Goal: Answer question/provide support: Share knowledge or assist other users

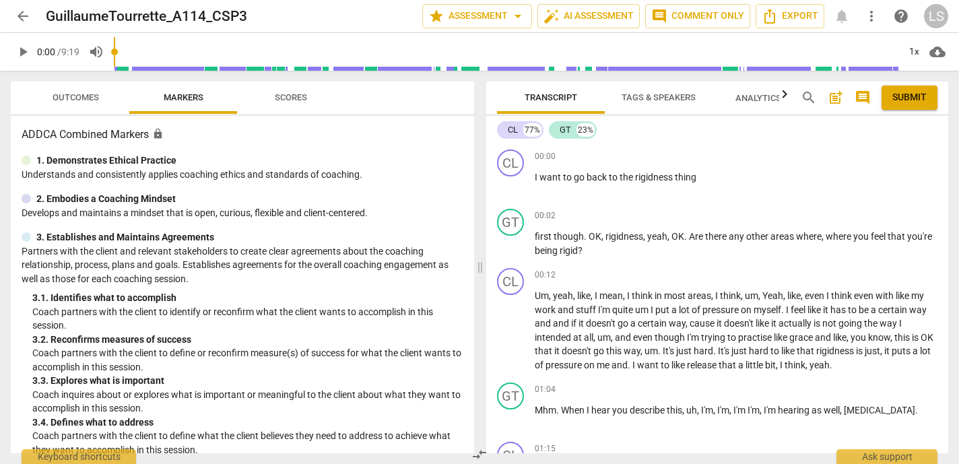
click at [24, 12] on span "arrow_back" at bounding box center [23, 16] width 16 height 16
click at [20, 16] on span "arrow_back" at bounding box center [23, 16] width 16 height 16
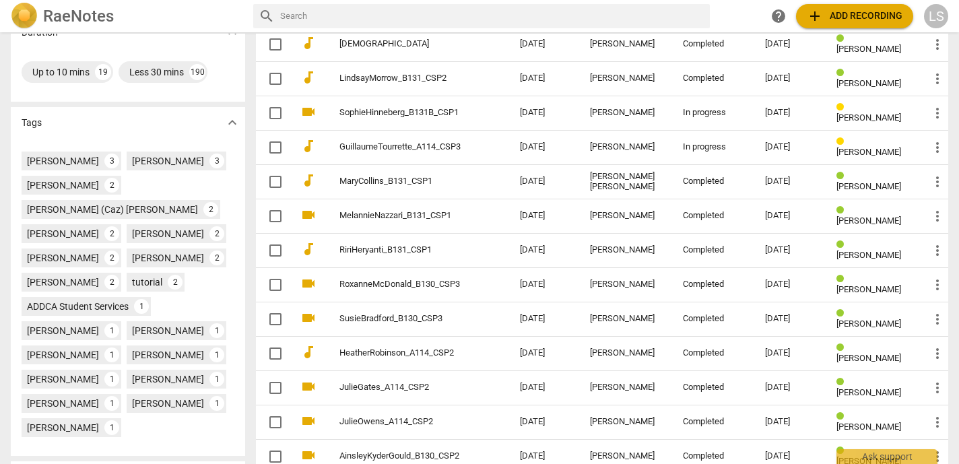
scroll to position [292, 0]
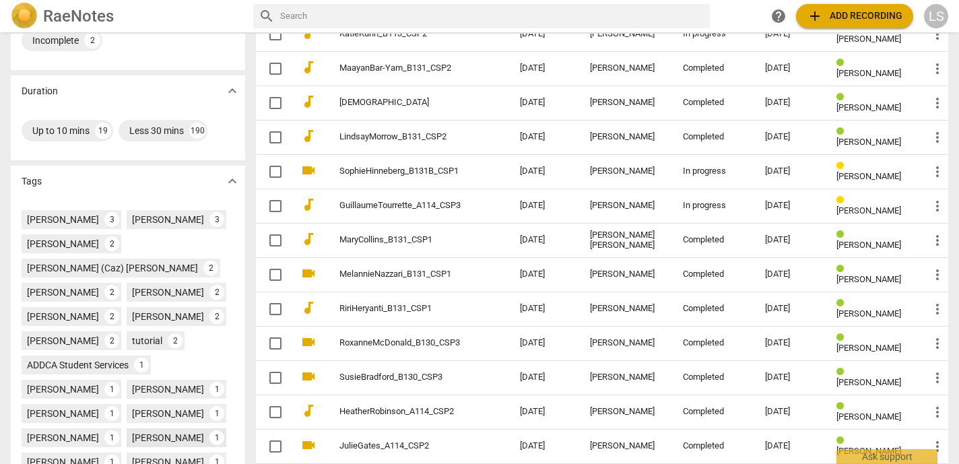
click at [786, 207] on div "[DATE]" at bounding box center [790, 206] width 50 height 10
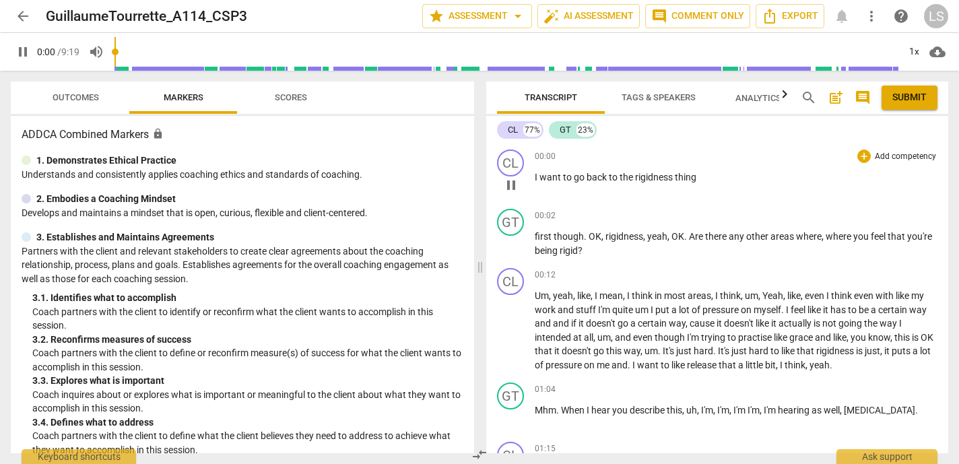
click at [792, 203] on div "CL play_arrow pause 00:00 + Add competency keyboard_arrow_right I want to go ba…" at bounding box center [717, 173] width 462 height 59
click at [28, 51] on span "pause" at bounding box center [23, 52] width 16 height 16
type input "12"
click at [857, 214] on div "+" at bounding box center [863, 215] width 13 height 13
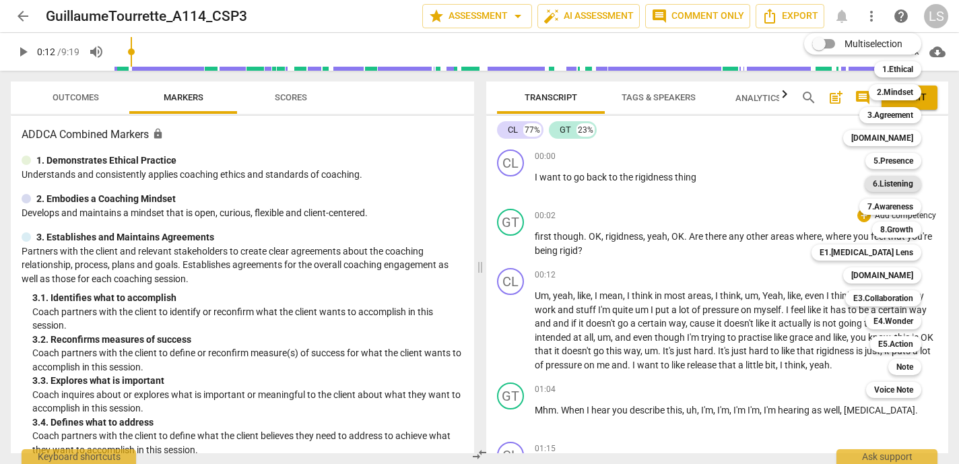
click at [891, 186] on b "6.Listening" at bounding box center [892, 184] width 40 height 16
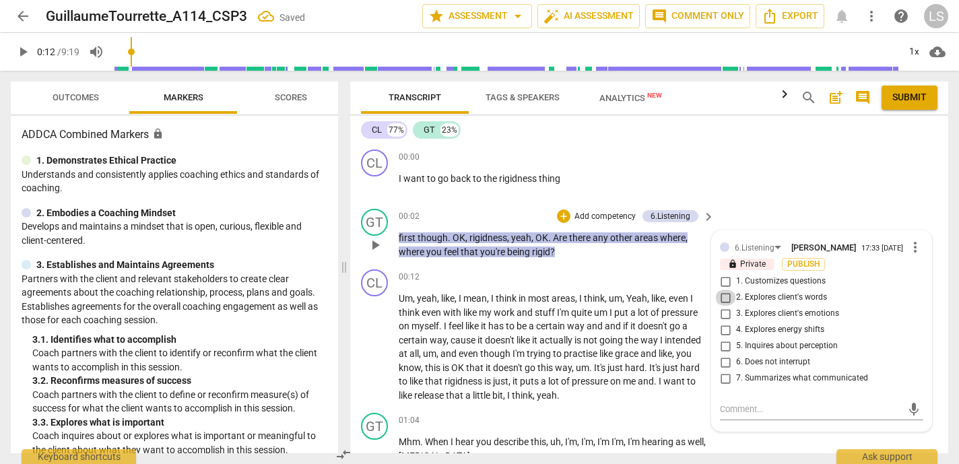
click at [719, 302] on input "2. Explores client's words" at bounding box center [725, 297] width 22 height 16
checkbox input "true"
click at [724, 285] on input "1. Customizes questions" at bounding box center [725, 281] width 22 height 16
checkbox input "true"
click at [759, 415] on textarea at bounding box center [811, 409] width 182 height 13
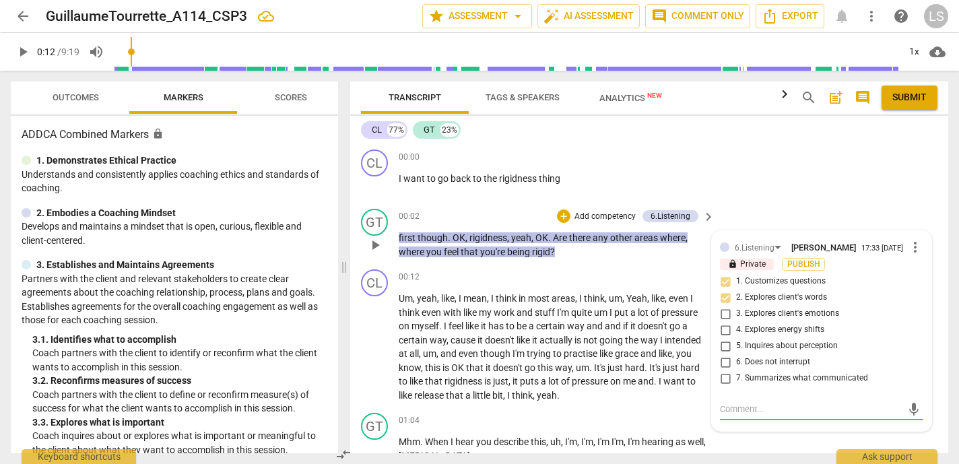
type textarea "G"
type textarea "H"
type textarea "He"
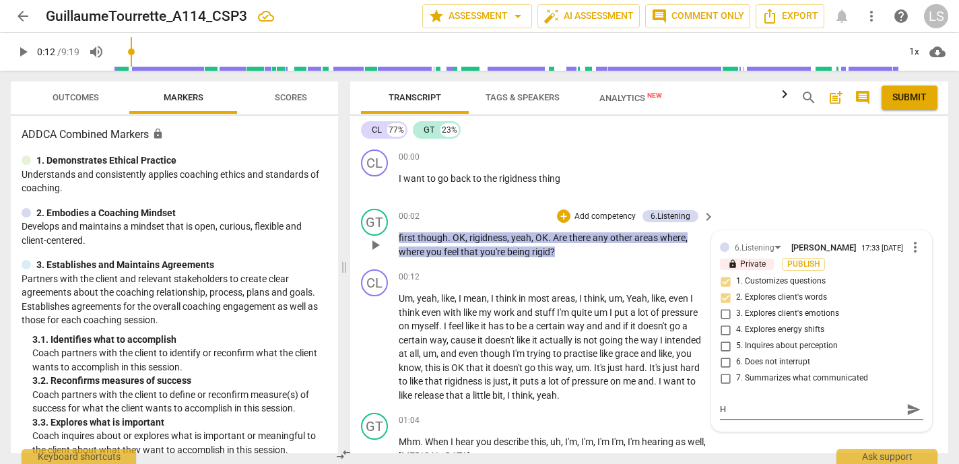
type textarea "He"
type textarea "Hel"
type textarea "Help"
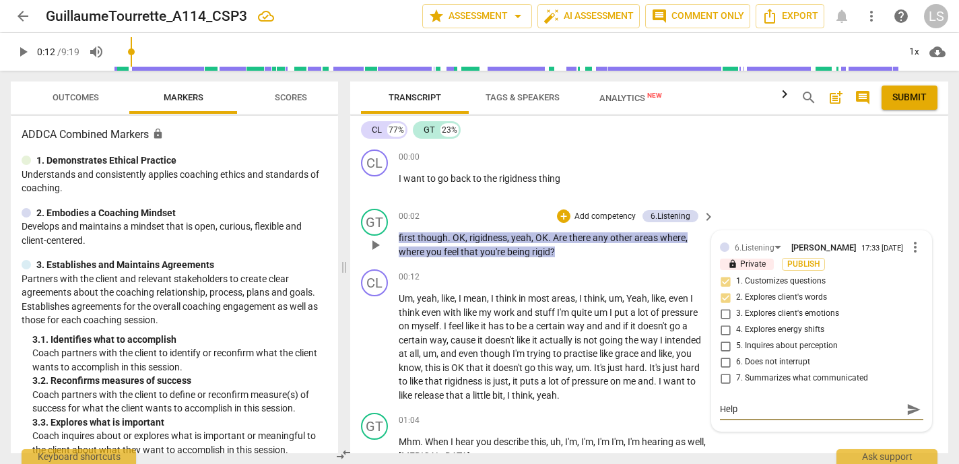
type textarea "Helpf"
type textarea "Helpfu"
type textarea "Helpful"
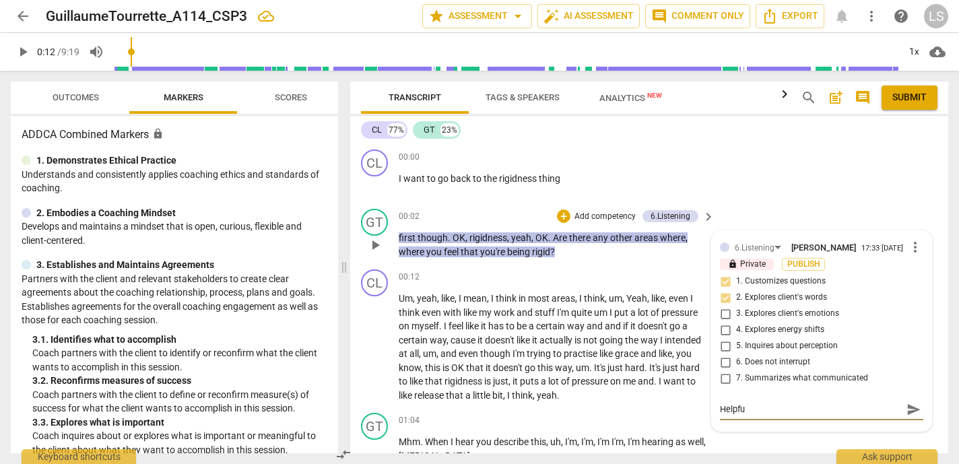
type textarea "Helpful"
type textarea "Helpful t"
type textarea "Helpful to"
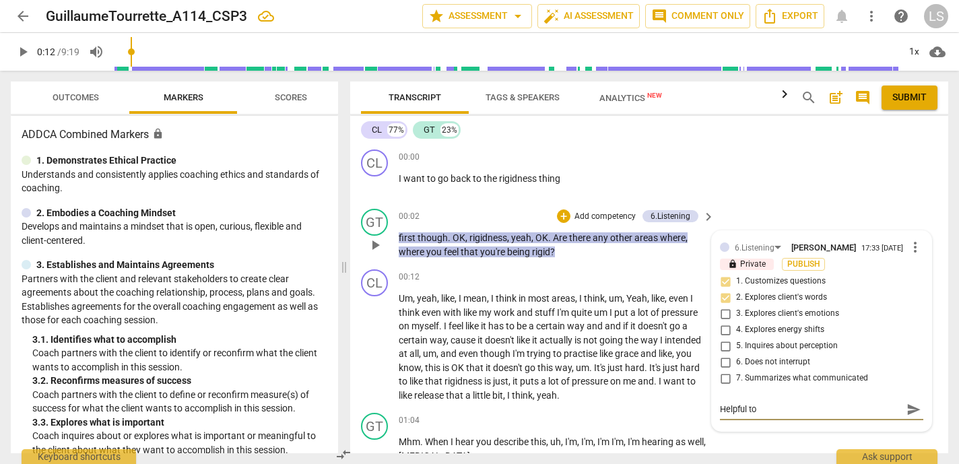
type textarea "Helpful to"
type textarea "Helpful to e"
type textarea "Helpful to ex"
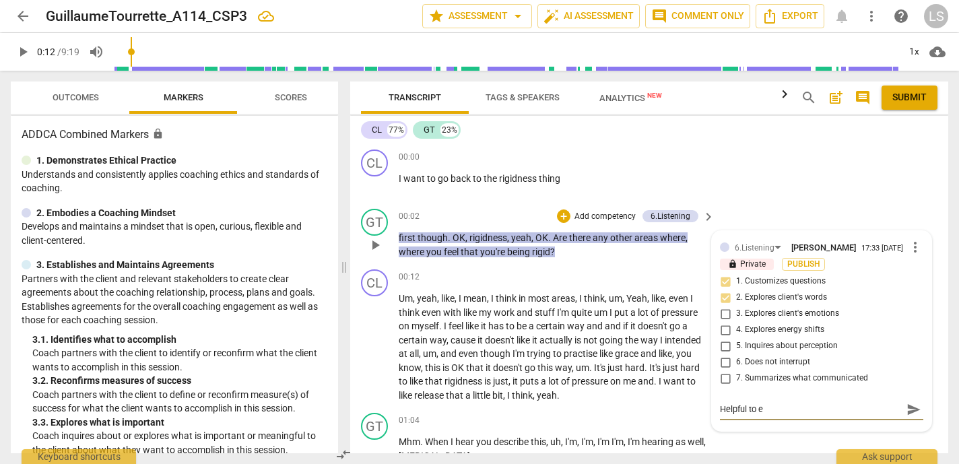
type textarea "Helpful to ex"
type textarea "Helpful to exp"
type textarea "Helpful to expl"
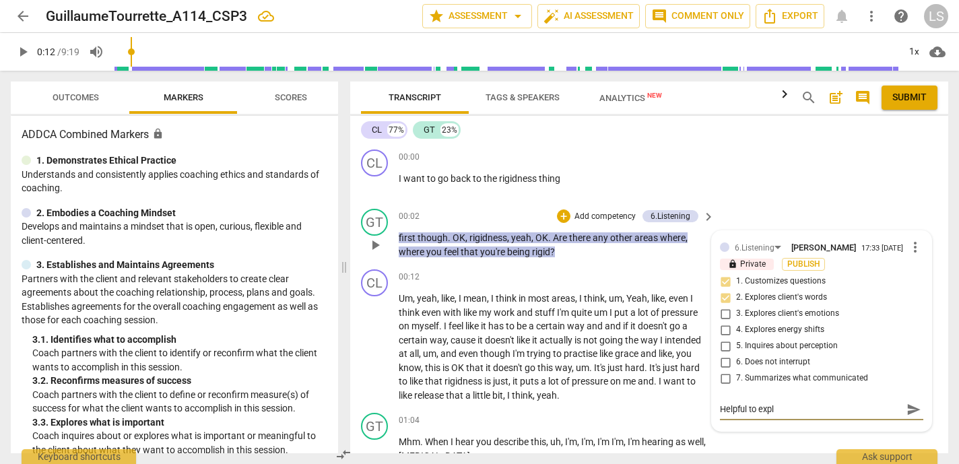
type textarea "Helpful to explo"
type textarea "Helpful to explor"
type textarea "Helpful to explore"
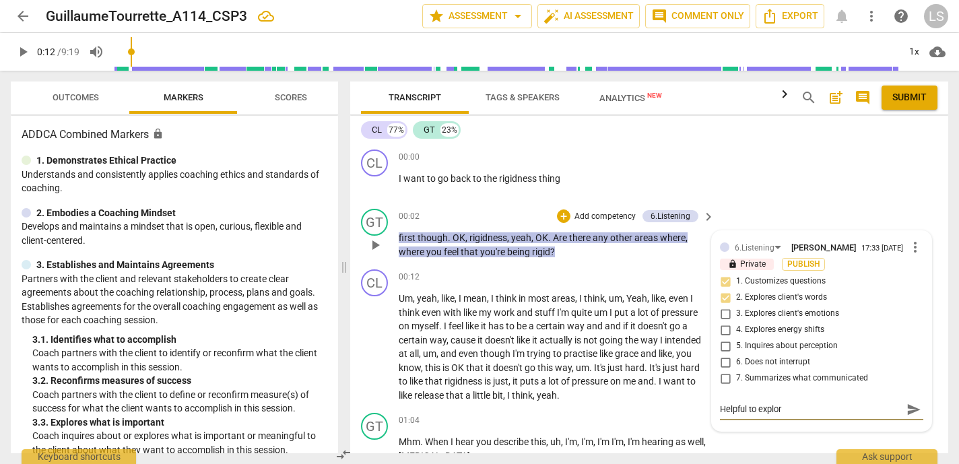
type textarea "Helpful to explore"
type textarea "Helpful to explore o"
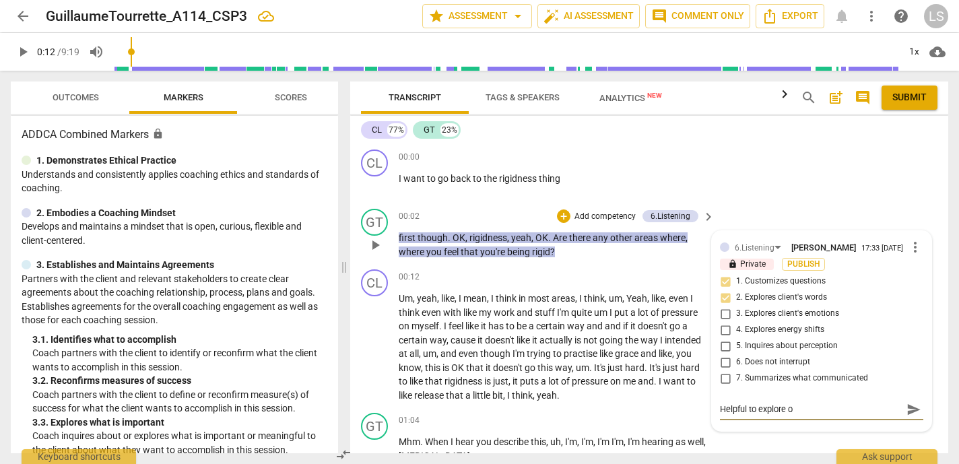
type textarea "Helpful to explore ot"
type textarea "Helpful to explore oth"
type textarea "Helpful to explore othe"
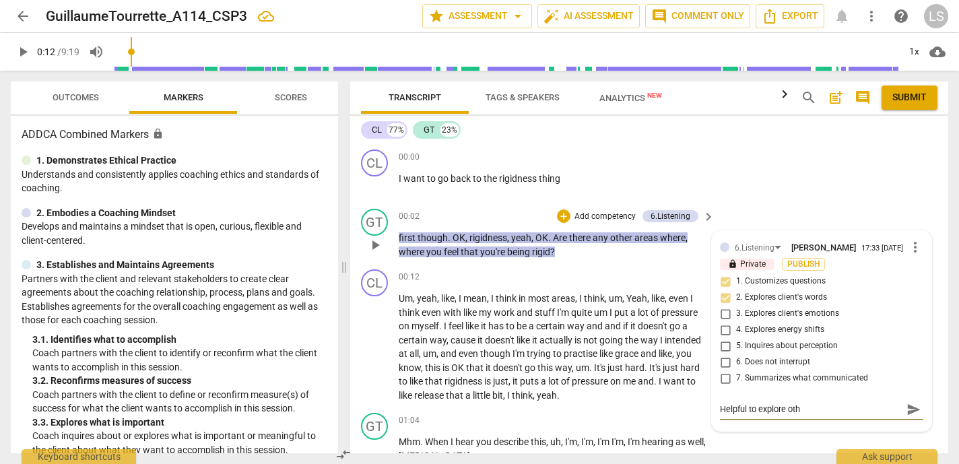
type textarea "Helpful to explore othe"
type textarea "Helpful to explore other"
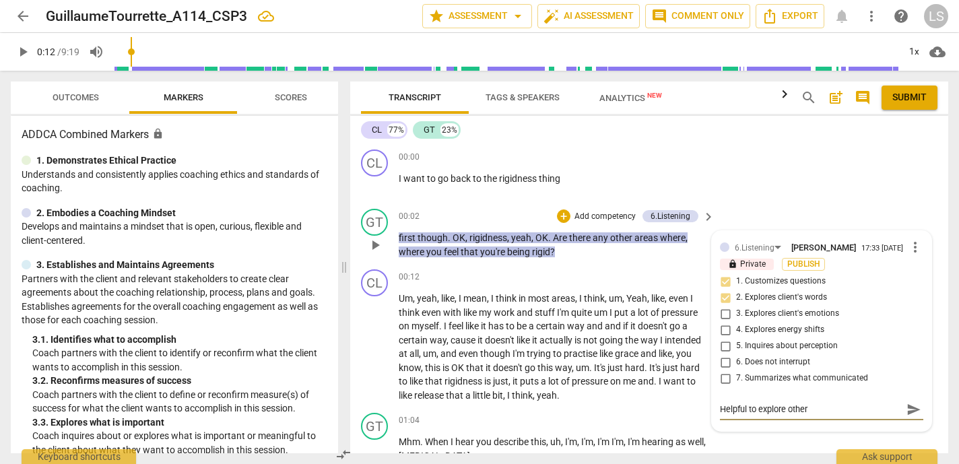
type textarea "Helpful to explore other a"
type textarea "Helpful to explore other ar"
type textarea "Helpful to explore other are"
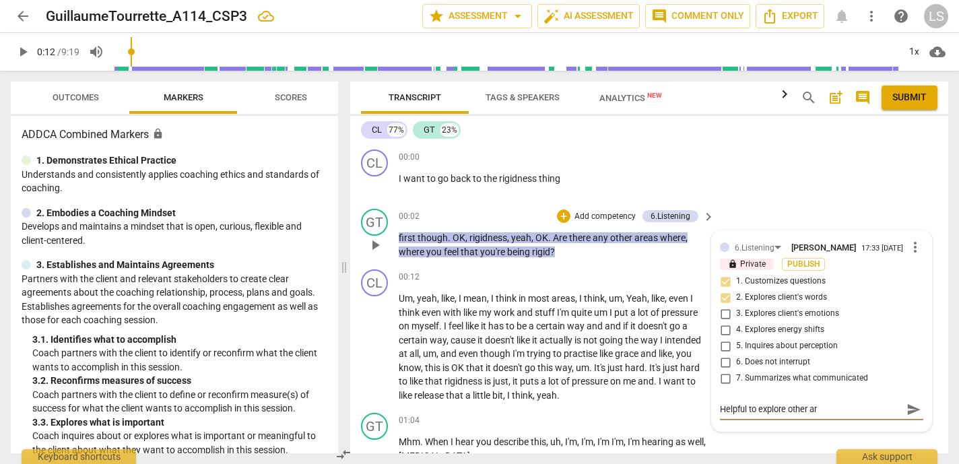
type textarea "Helpful to explore other are"
type textarea "Helpful to explore other area"
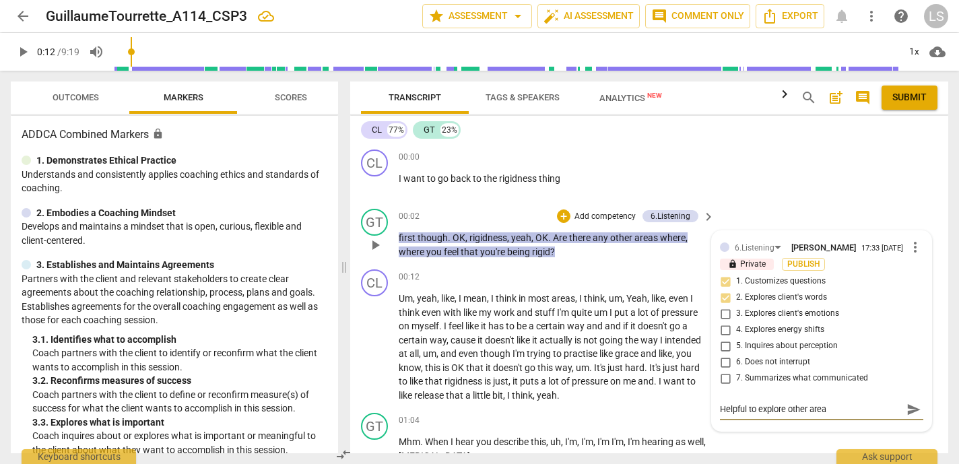
type textarea "Helpful to explore other area"
type textarea "Helpful to explore other areas"
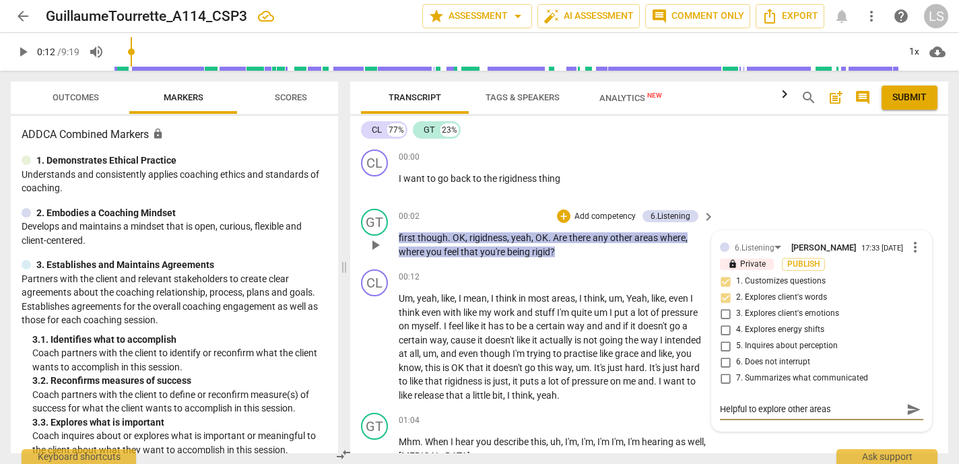
type textarea "Helpful to explore other areas"
type textarea "Helpful to explore other areas w"
type textarea "Helpful to explore other areas wh"
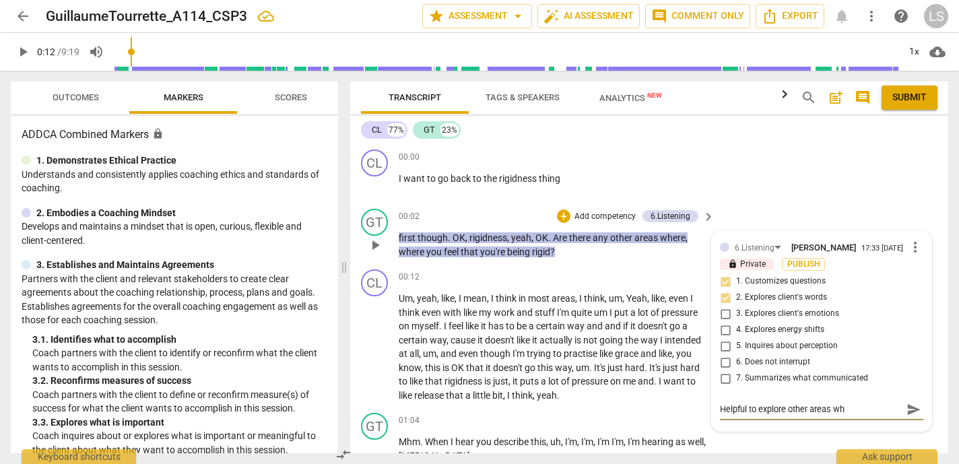
type textarea "Helpful to explore other areas whe"
type textarea "Helpful to explore other areas wher"
type textarea "Helpful to explore other areas where"
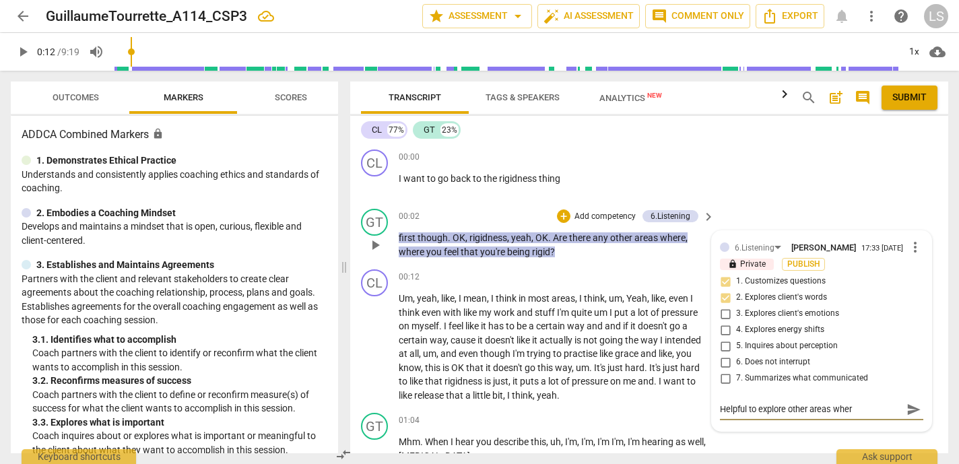
type textarea "Helpful to explore other areas where"
type textarea "Helpful to explore other areas where r"
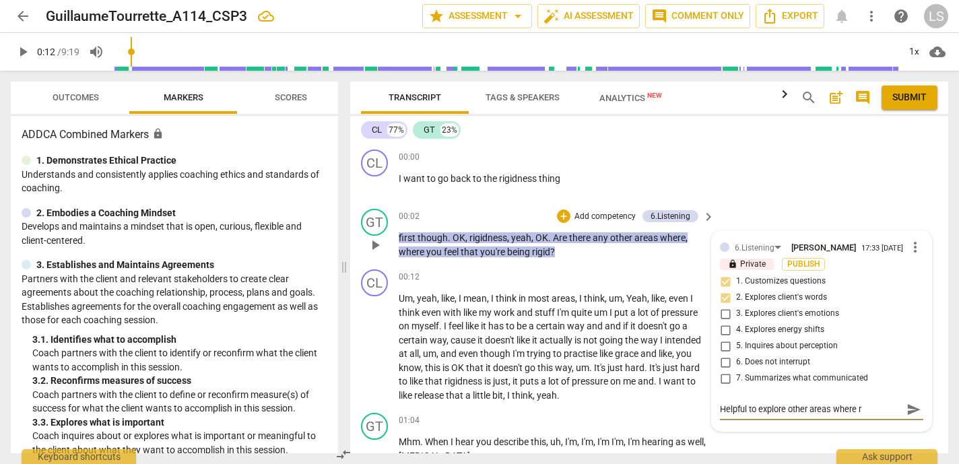
type textarea "Helpful to explore other areas where ri"
type textarea "Helpful to explore other areas where rig"
type textarea "Helpful to explore other areas where rigd"
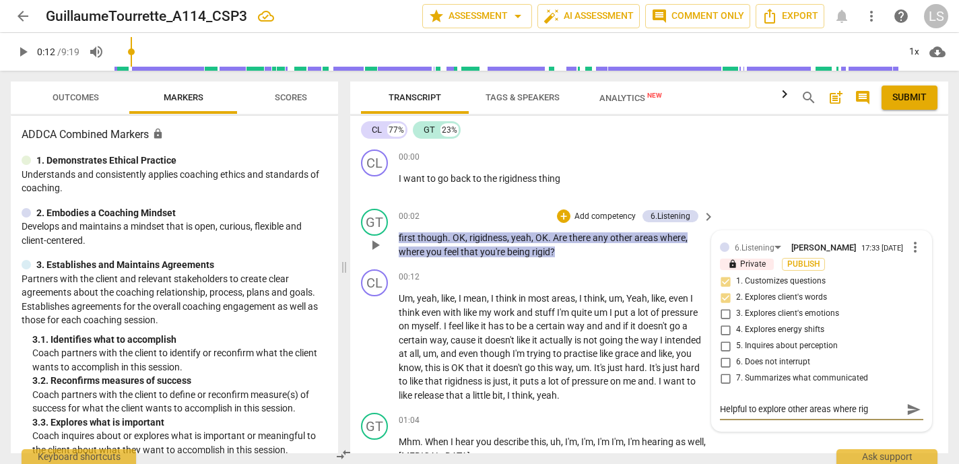
type textarea "Helpful to explore other areas where rigd"
type textarea "Helpful to explore other areas where rigdn"
type textarea "Helpful to explore other areas where rigdne"
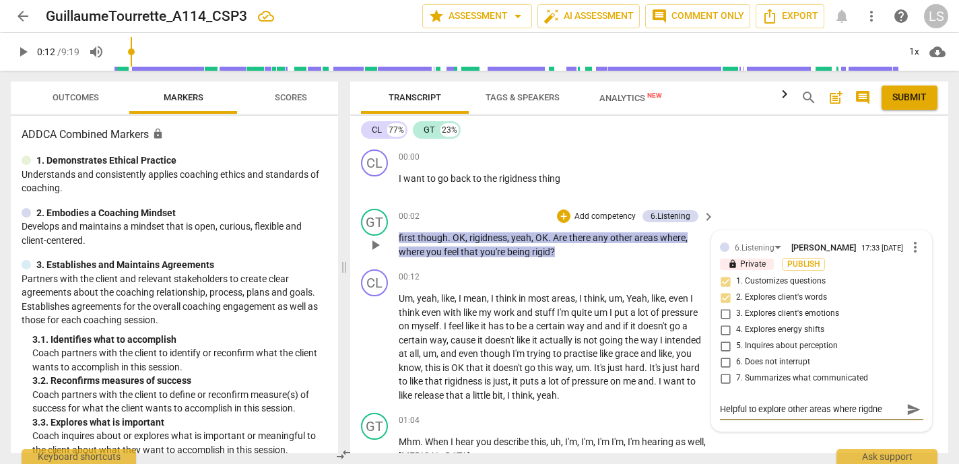
type textarea "Helpful to explore other areas where rigdnes"
type textarea "Helpful to explore other areas where rigdness"
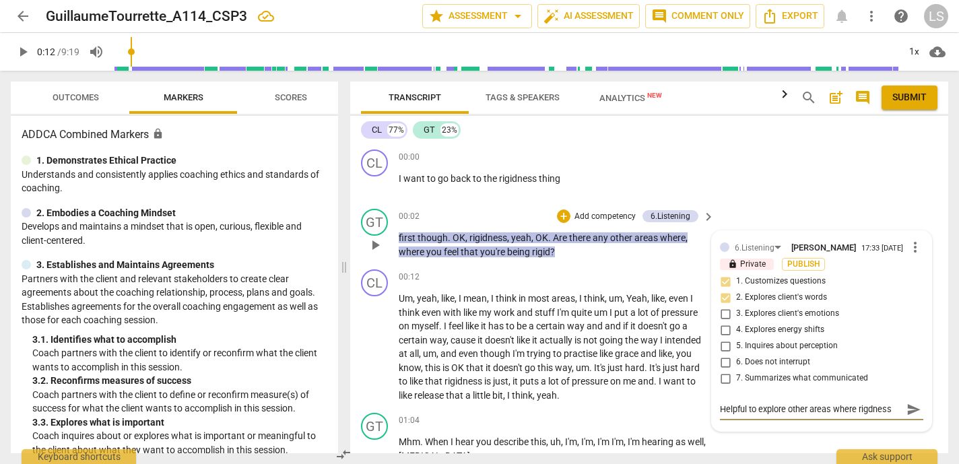
type textarea "Helpful to explore other areas where rigdness"
click at [867, 415] on textarea "Helpful to explore other areas where rigdness" at bounding box center [811, 409] width 182 height 13
type textarea "Helpful to explore other areas where rigidness"
click at [894, 412] on textarea "Helpful to explore other areas where rigidness" at bounding box center [811, 409] width 182 height 13
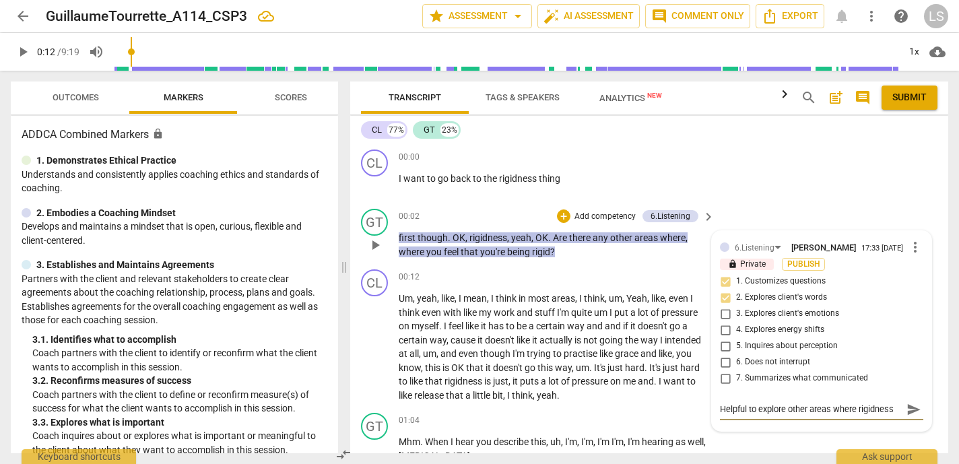
type textarea "Helpful to explore other areas where rigidness s"
type textarea "Helpful to explore other areas where rigidness sh"
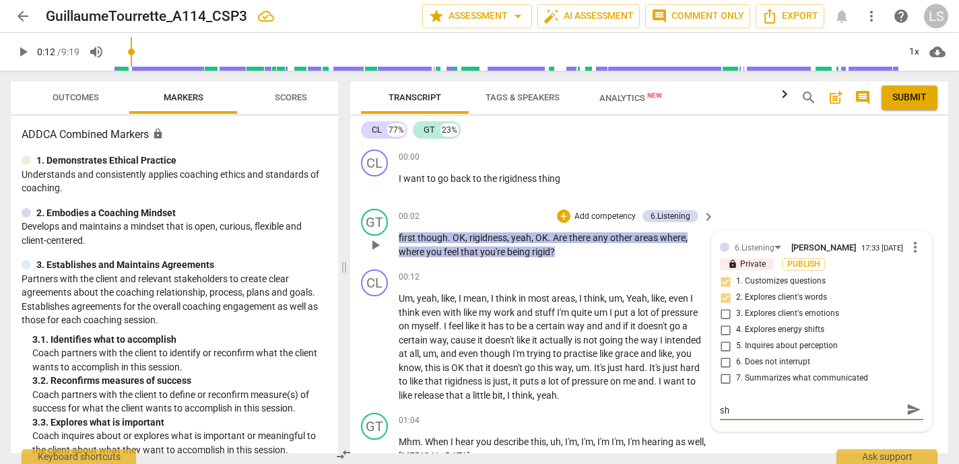
type textarea "Helpful to explore other areas where rigidness sho"
type textarea "Helpful to explore other areas where rigidness shoi"
type textarea "Helpful to explore other areas where rigidness shoiw"
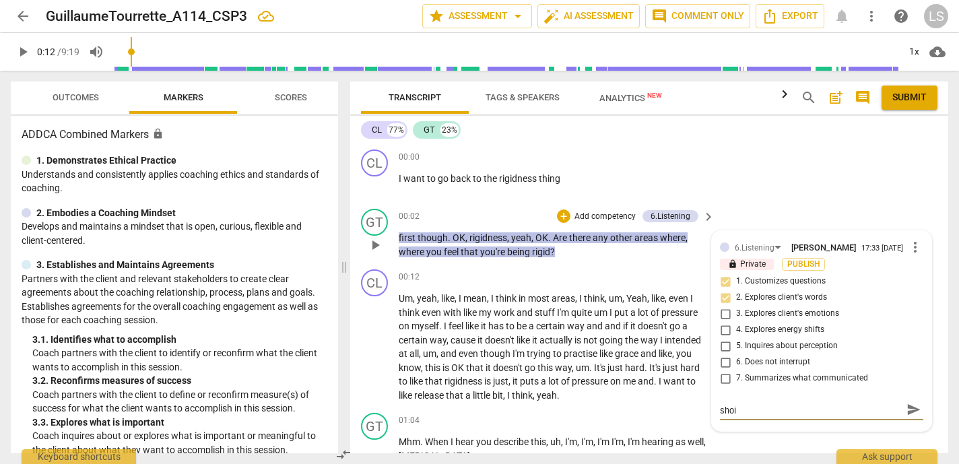
type textarea "Helpful to explore other areas where rigidness shoiw"
type textarea "Helpful to explore other areas where rigidness shoiws"
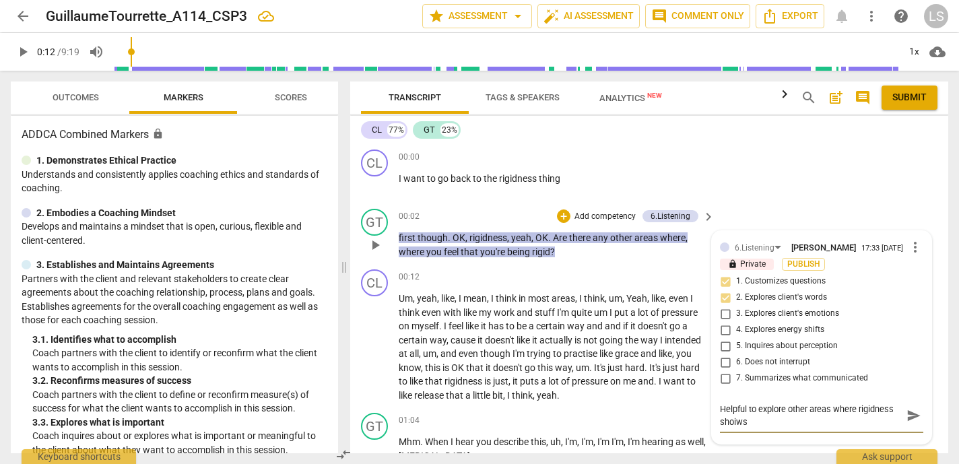
type textarea "Helpful to explore other areas where rigidness shoiws"
type textarea "Helpful to explore other areas where rigidness shoiw"
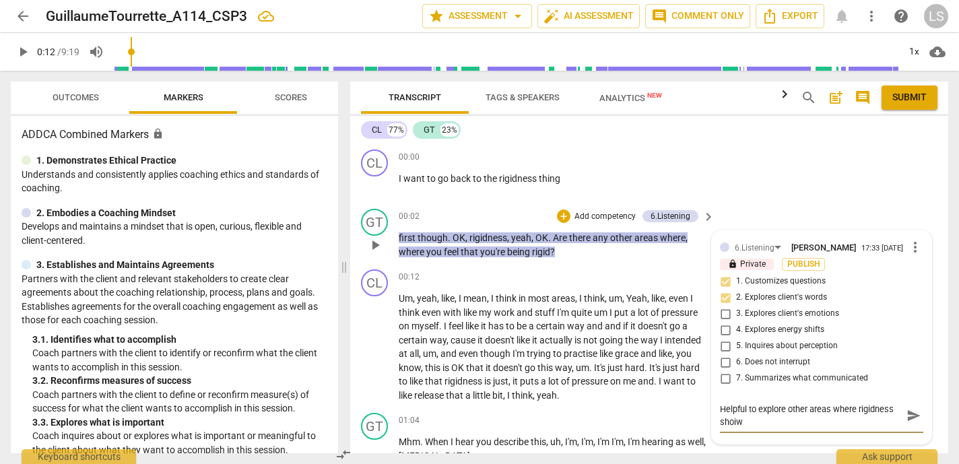
type textarea "Helpful to explore other areas where rigidness shoi"
type textarea "Helpful to explore other areas where rigidness sho"
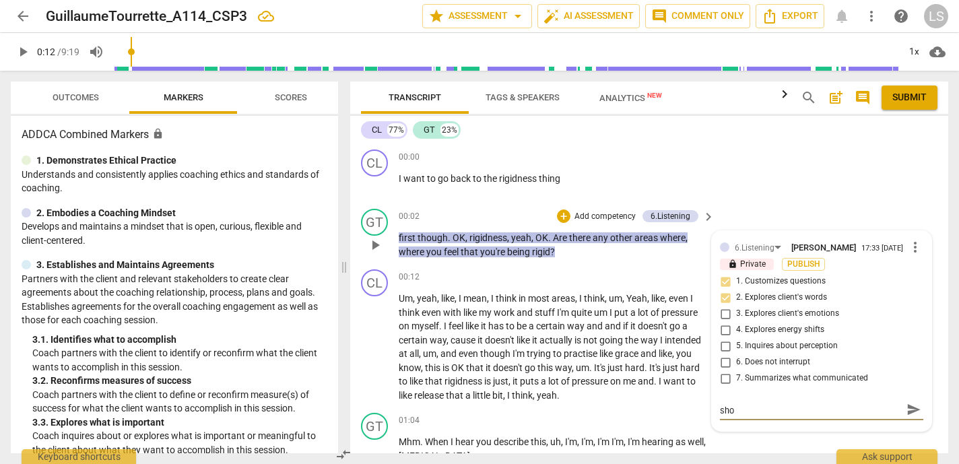
type textarea "Helpful to explore other areas where rigidness show"
type textarea "Helpful to explore other areas where rigidness shows"
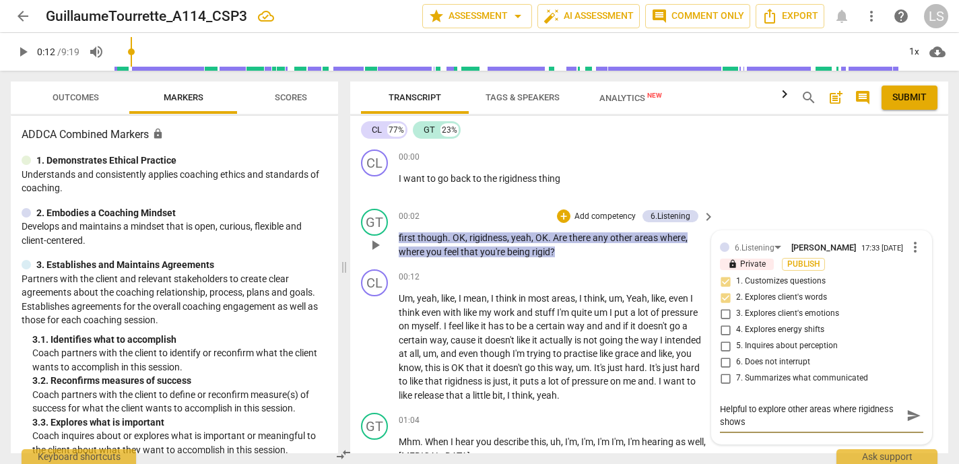
type textarea "Helpful to explore other areas where rigidness shows"
type textarea "Helpful to explore other areas where rigidness shows u"
type textarea "Helpful to explore other areas where rigidness shows up"
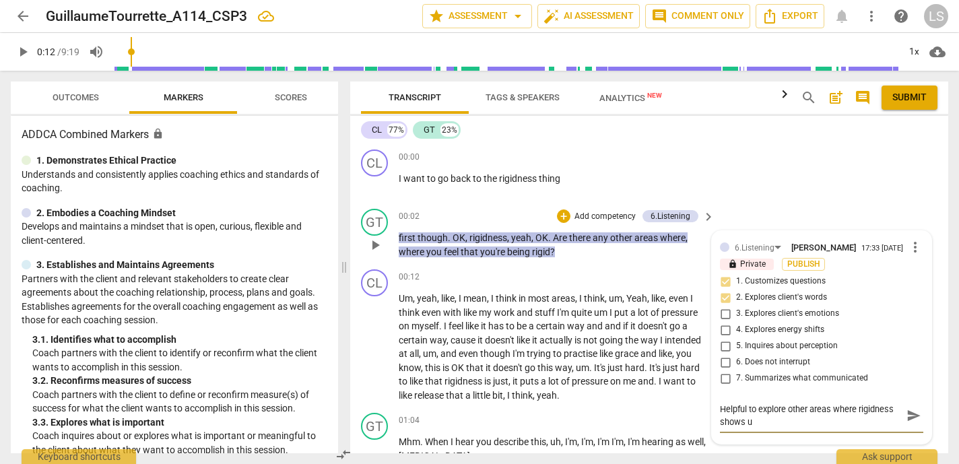
type textarea "Helpful to explore other areas where rigidness shows up"
type textarea "Helpful to explore other areas where rigidness shows up."
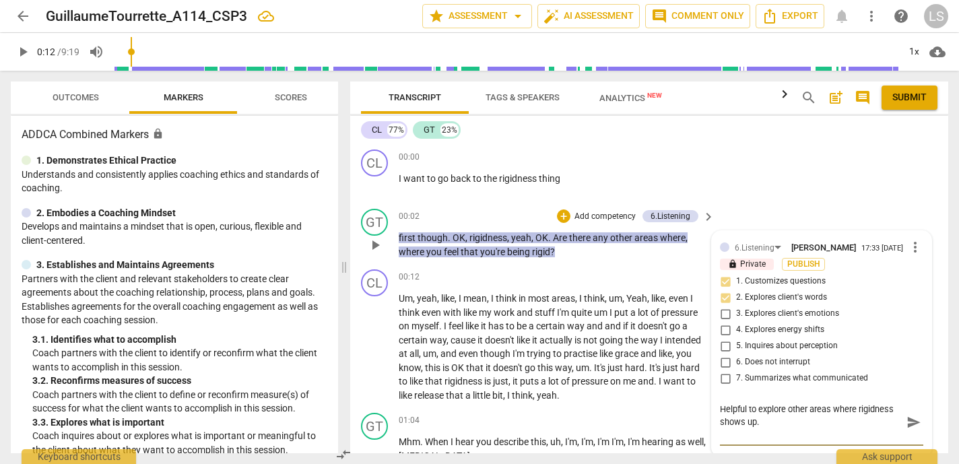
type textarea "Helpful to explore other areas where rigidness shows up."
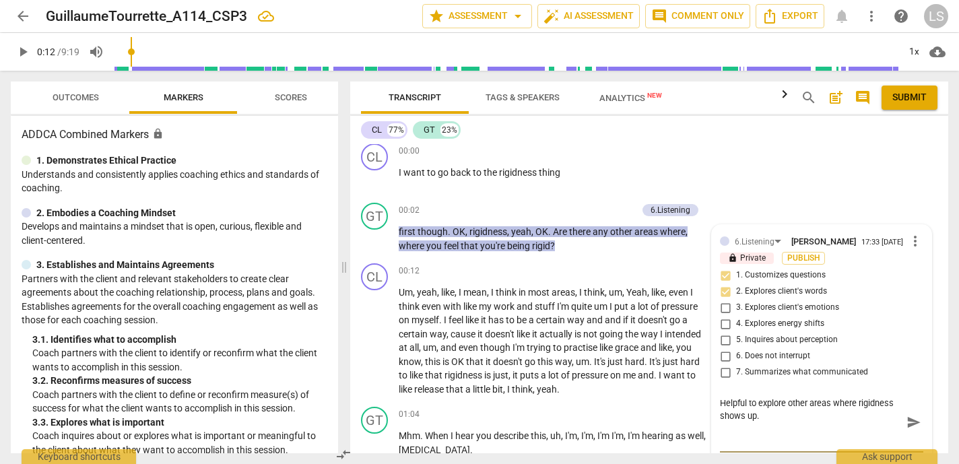
type textarea "Helpful to explore other areas where rigidness shows up."
click at [619, 210] on p "Add competency" at bounding box center [605, 211] width 64 height 12
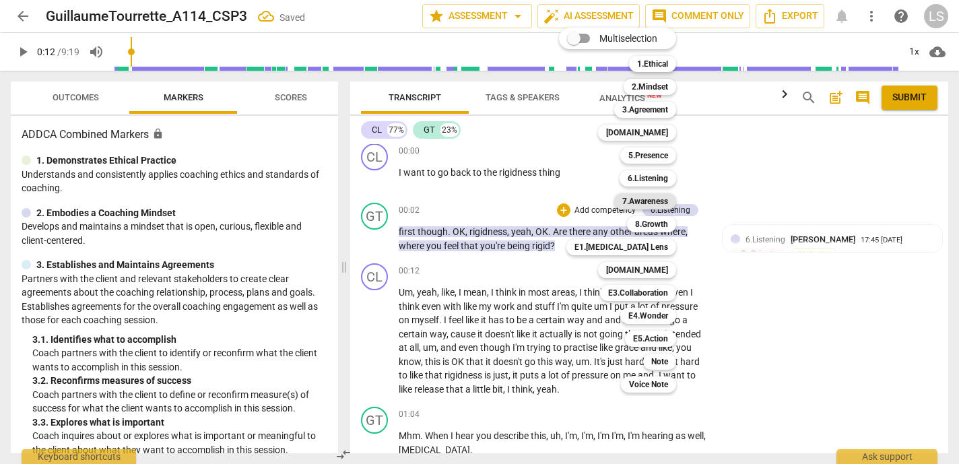
click at [644, 199] on b "7.Awareness" at bounding box center [645, 201] width 46 height 16
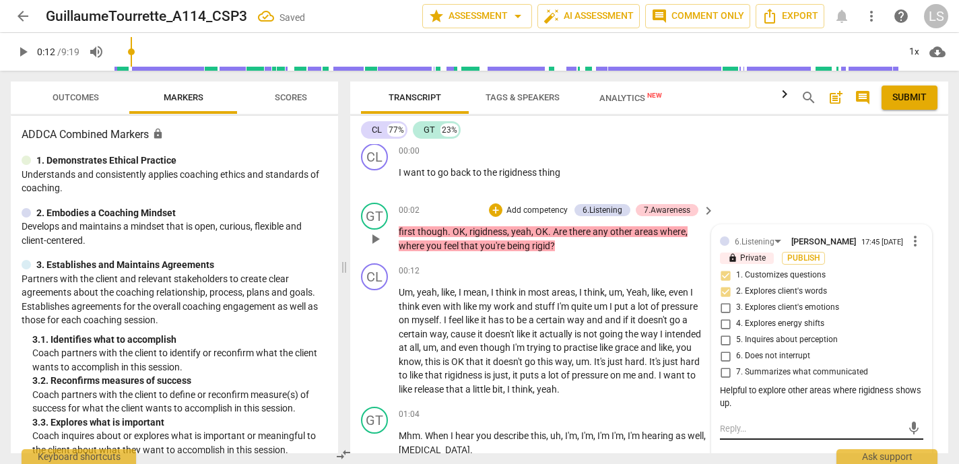
click at [745, 440] on div "mic" at bounding box center [821, 429] width 203 height 22
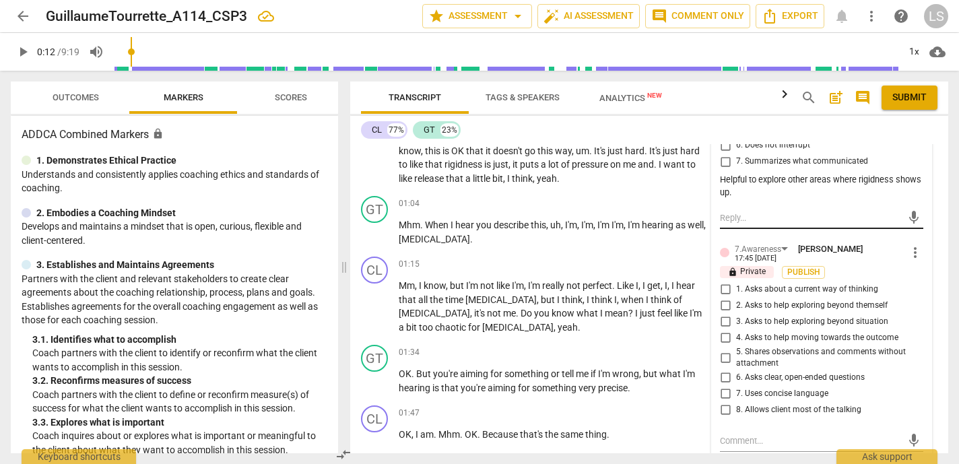
scroll to position [236, 0]
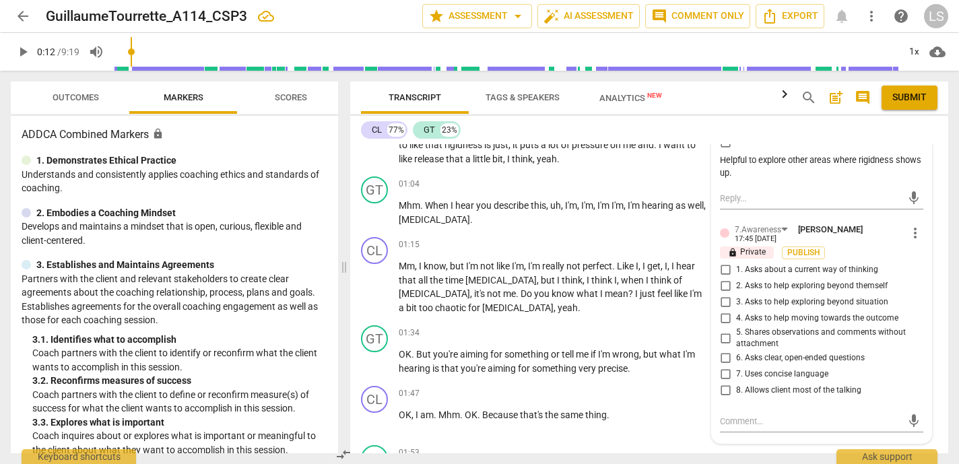
click at [721, 361] on input "6. Asks clear, open-ended questions" at bounding box center [725, 358] width 22 height 16
checkbox input "true"
click at [734, 425] on textarea at bounding box center [811, 421] width 182 height 13
click at [723, 377] on input "7. Uses concise language" at bounding box center [725, 374] width 22 height 16
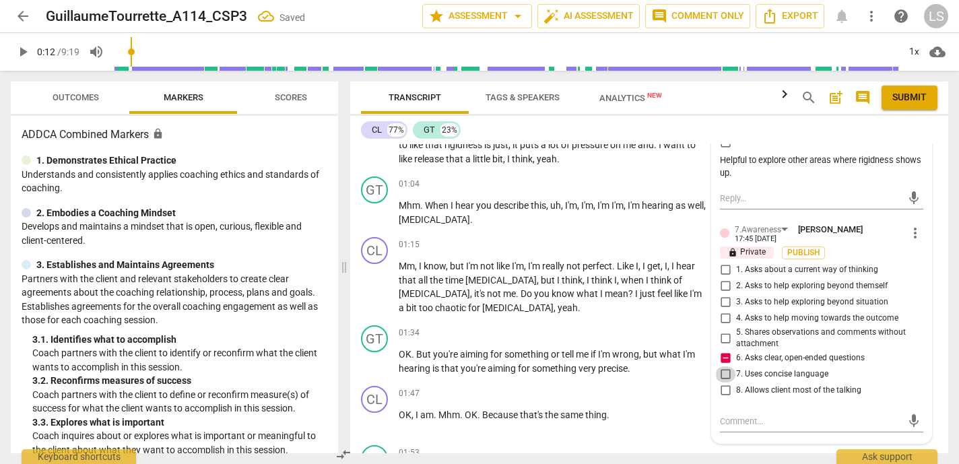
checkbox input "true"
click at [732, 427] on textarea at bounding box center [811, 421] width 182 height 13
type textarea "T"
type textarea "Th"
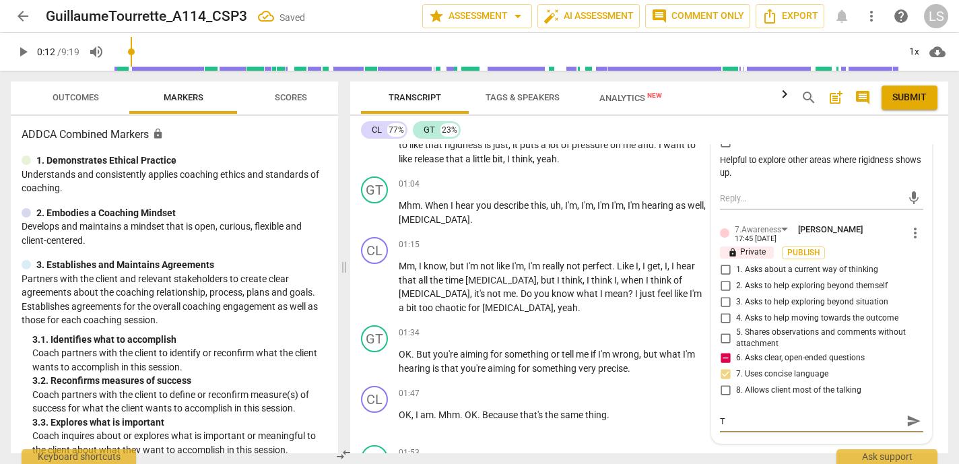
type textarea "Th"
type textarea "Thi"
type textarea "This"
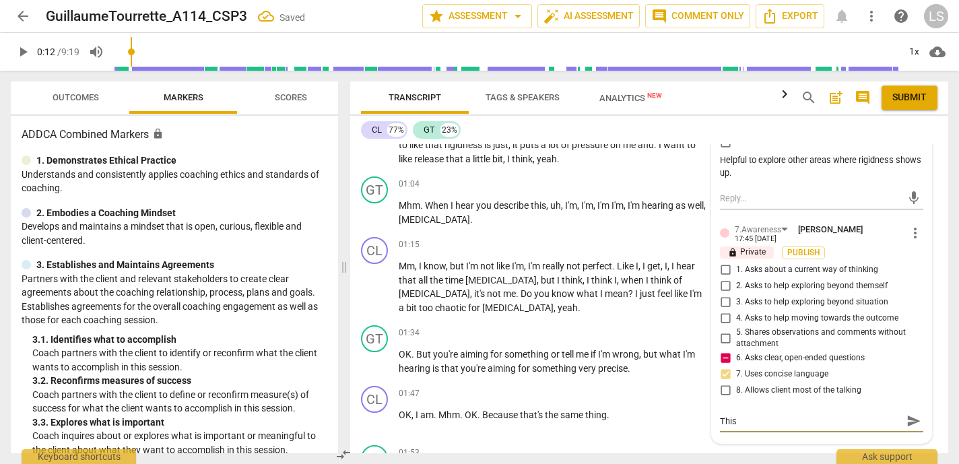
type textarea "This"
type textarea "This q"
type textarea "This qu"
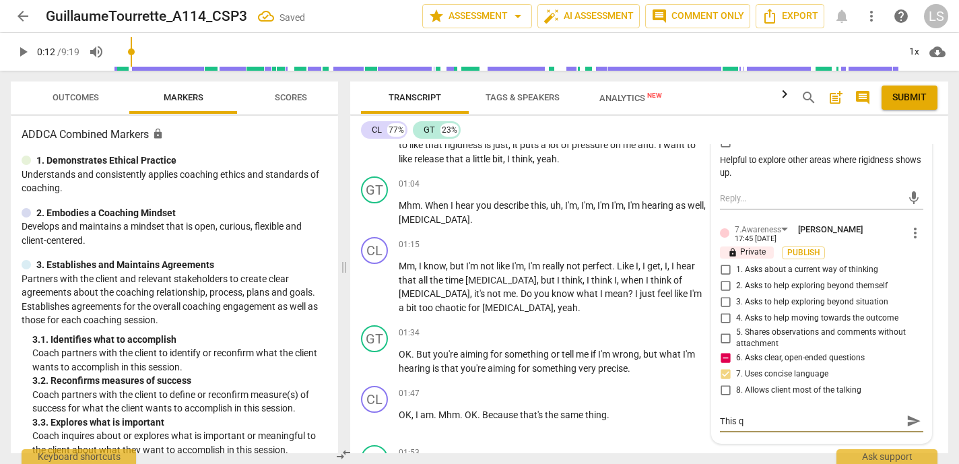
type textarea "This qu"
type textarea "This que"
type textarea "This ques"
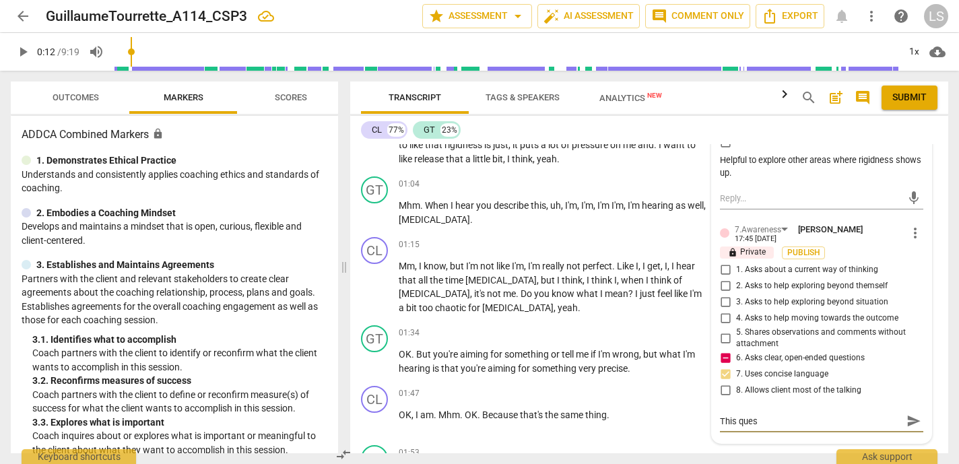
type textarea "This quest"
type textarea "This questi"
type textarea "This questio"
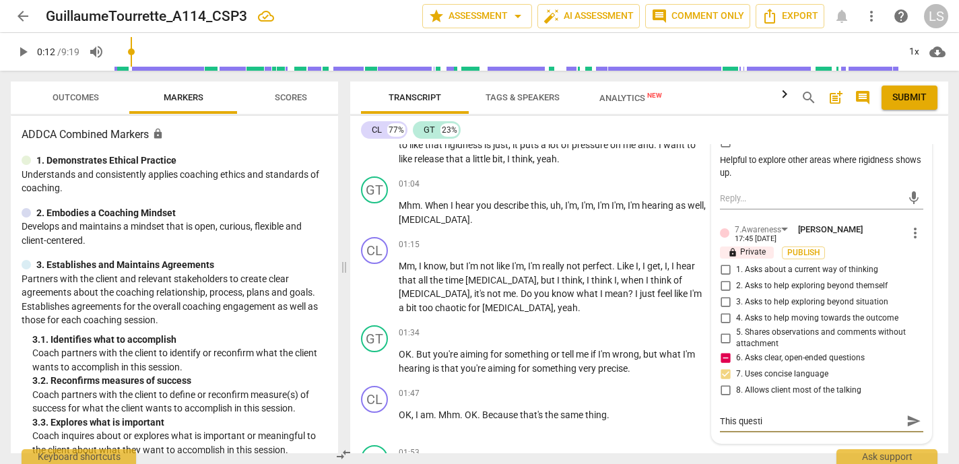
type textarea "This questio"
type textarea "This question"
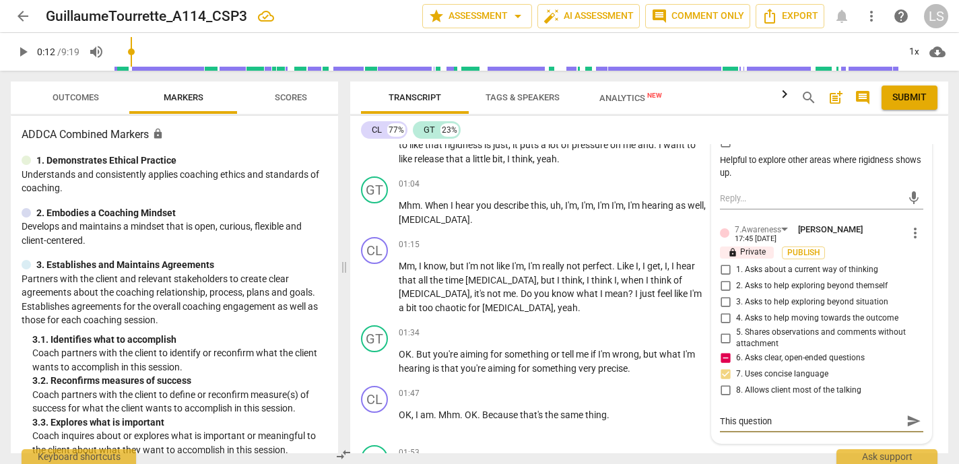
type textarea "This question c"
type textarea "This question ca"
type textarea "This question can"
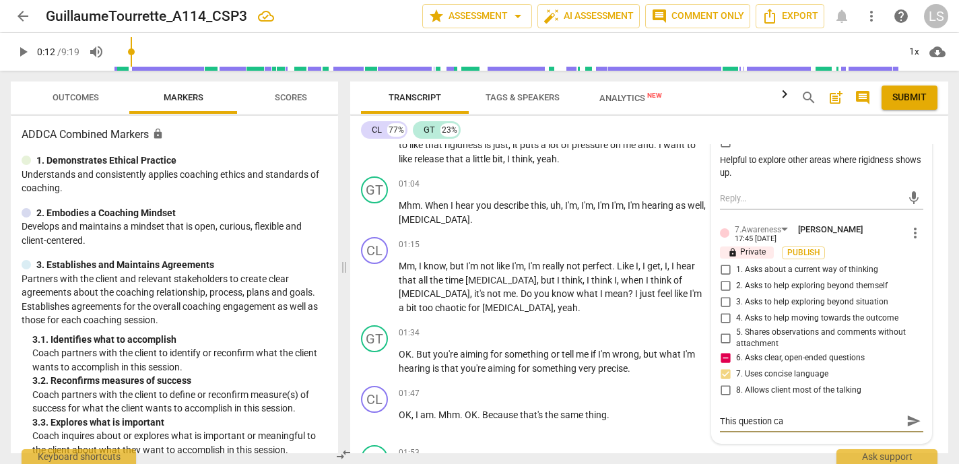
type textarea "This question can"
type textarea "This question can b"
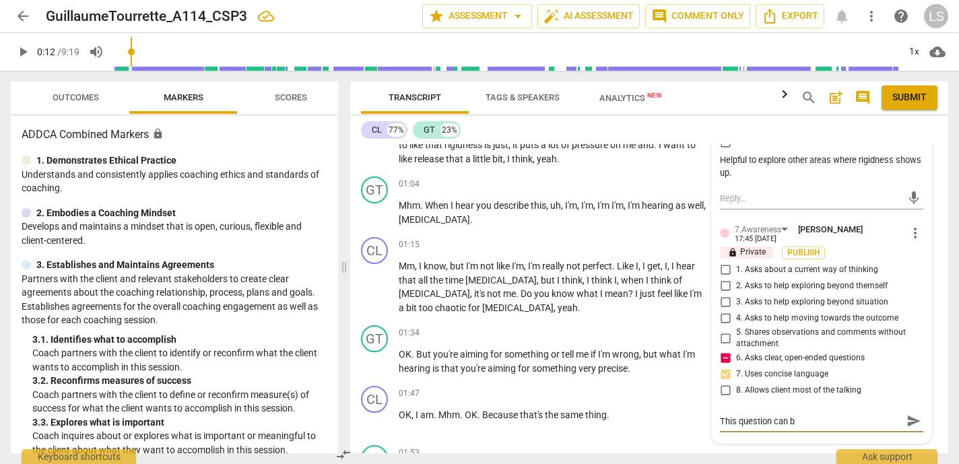
type textarea "This question can be"
type textarea "This question can be o"
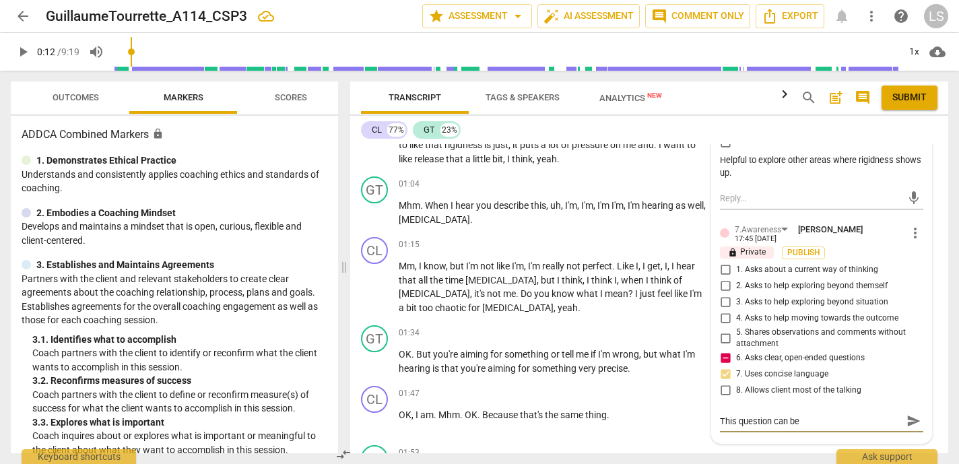
type textarea "This question can be o"
type textarea "This question can be op"
type textarea "This question can be ope"
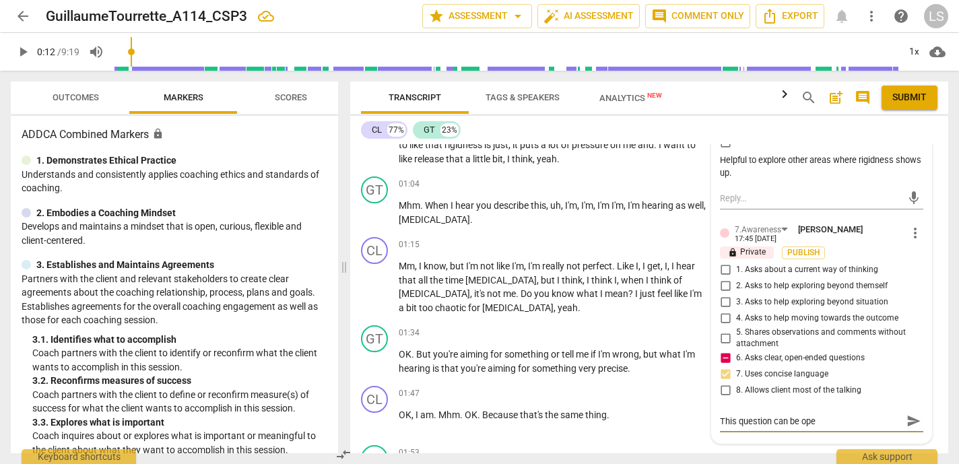
type textarea "This question can be open"
type textarea "This question can be opene"
type textarea "This question can be opened"
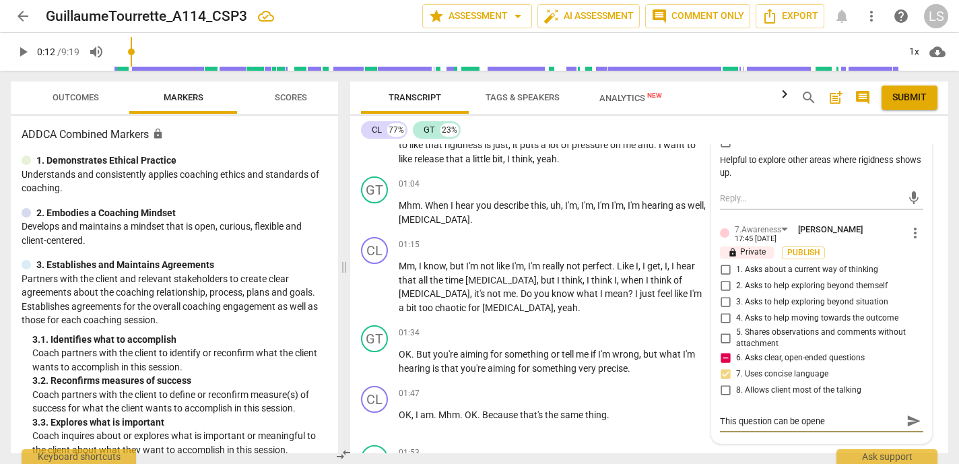
type textarea "This question can be opened"
type textarea "This question can be opened u"
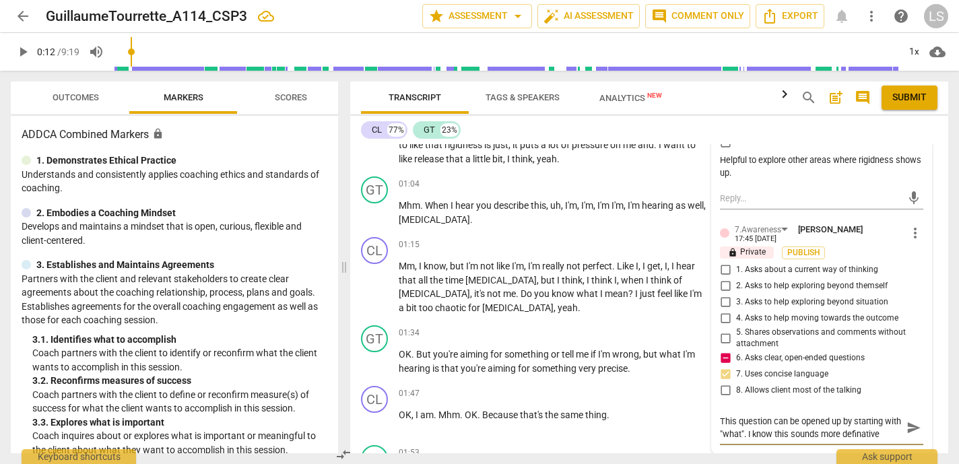
click at [739, 440] on textarea "This question can be opened up by starting with "what". I know this sounds more…" at bounding box center [811, 428] width 182 height 26
click at [768, 440] on textarea "This question can be opened up by starting with "what". I know this sounds more…" at bounding box center [811, 428] width 182 height 26
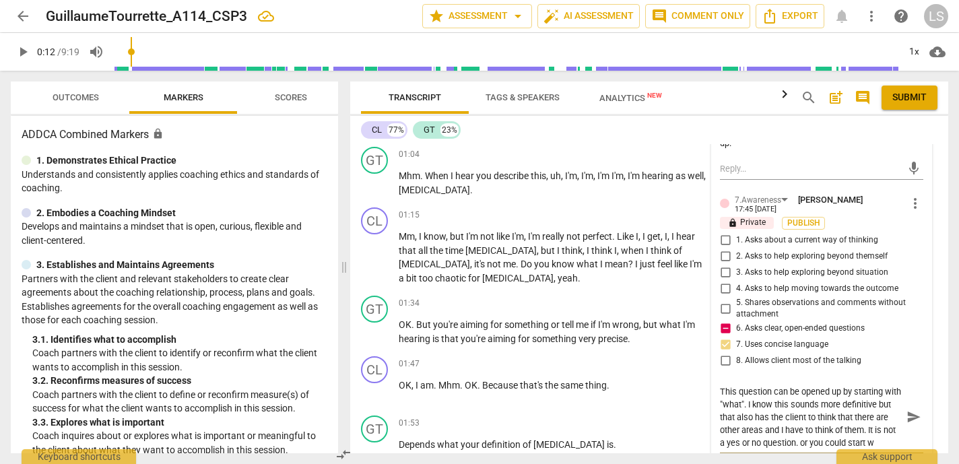
scroll to position [267, 0]
click at [906, 419] on span "send" at bounding box center [913, 416] width 15 height 15
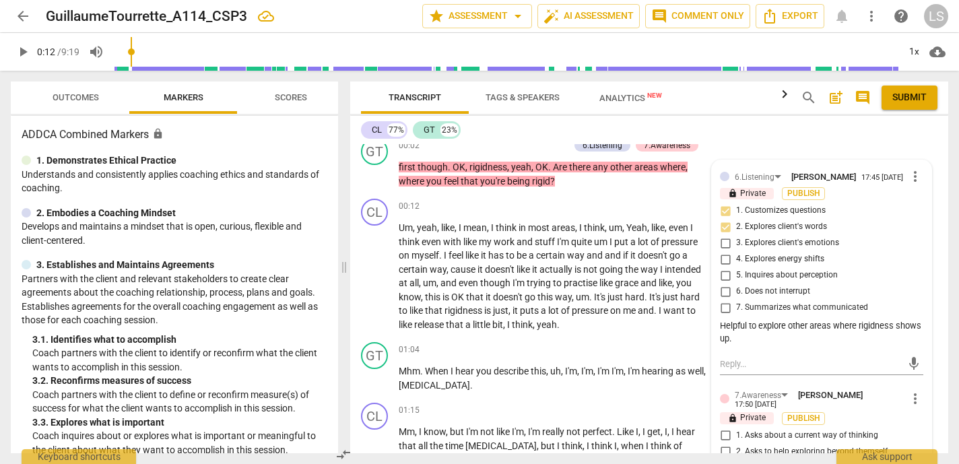
scroll to position [62, 0]
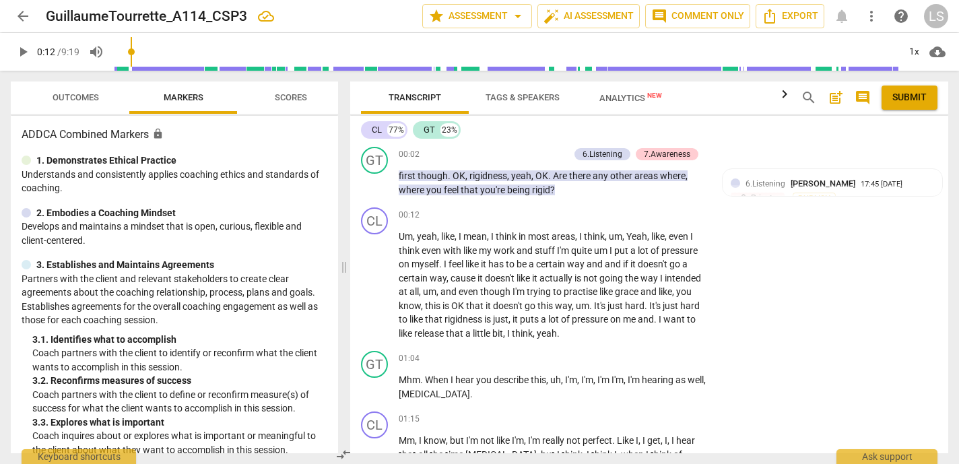
click at [22, 53] on span "play_arrow" at bounding box center [23, 52] width 16 height 16
click at [22, 53] on span "pause" at bounding box center [23, 52] width 16 height 16
click at [795, 242] on div "CL play_arrow pause 00:12 + Add competency keyboard_arrow_right Um , yeah , lik…" at bounding box center [649, 273] width 598 height 143
click at [22, 50] on span "play_arrow" at bounding box center [23, 52] width 16 height 16
click at [20, 54] on span "pause" at bounding box center [23, 52] width 16 height 16
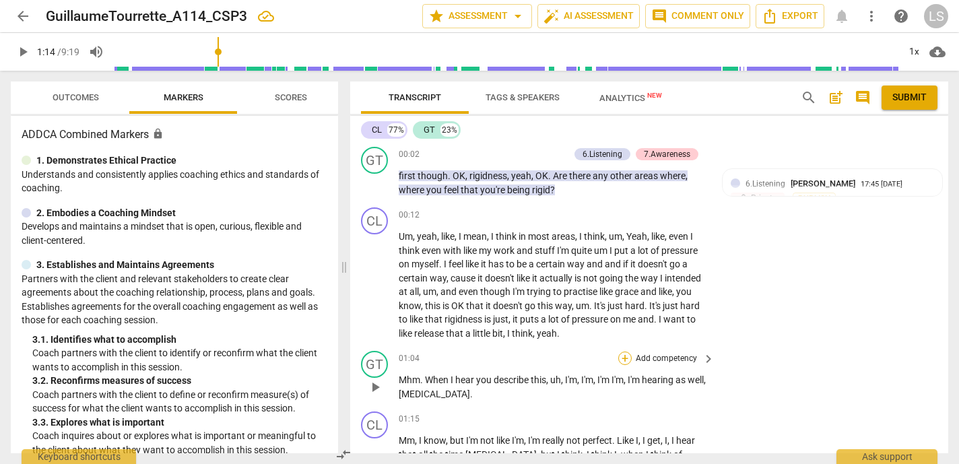
click at [624, 355] on div "+" at bounding box center [624, 357] width 13 height 13
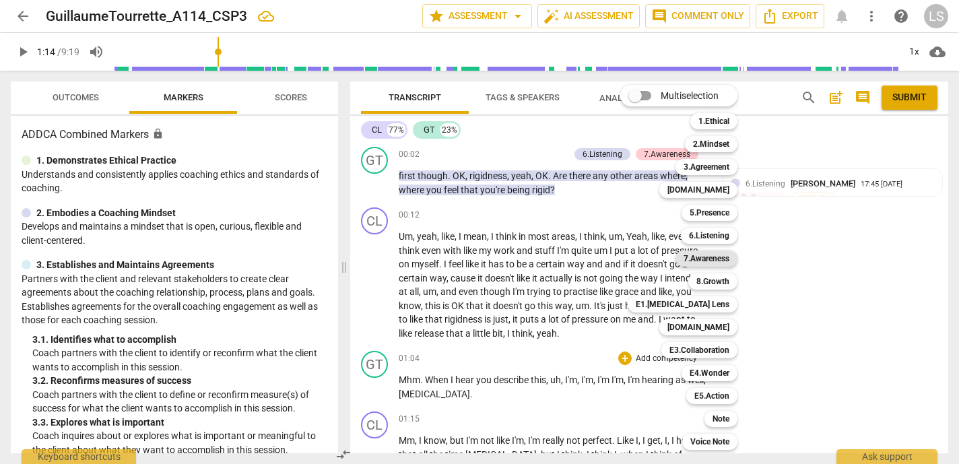
click at [714, 259] on b "7.Awareness" at bounding box center [706, 258] width 46 height 16
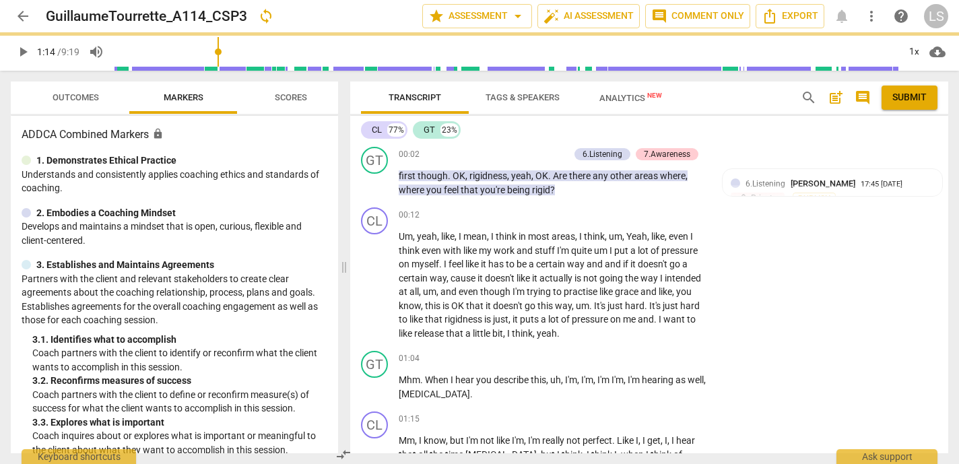
scroll to position [343, 0]
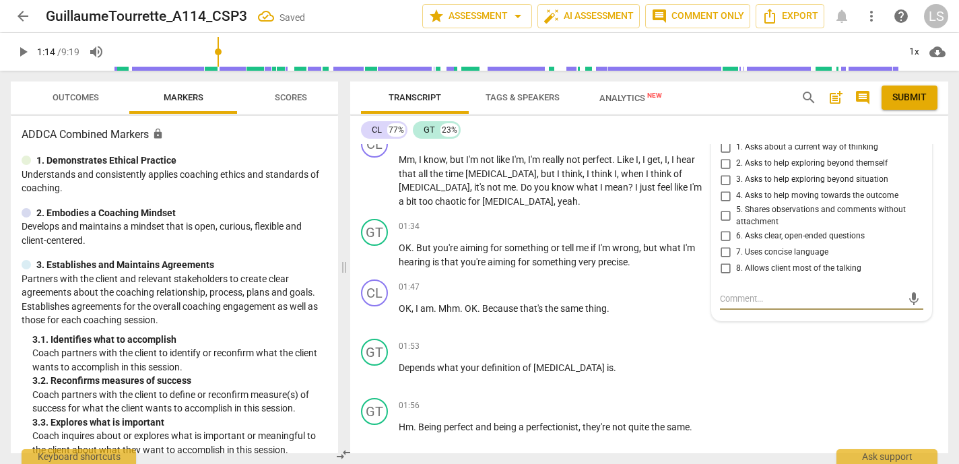
click at [722, 213] on input "5. Shares observations and comments without attachment" at bounding box center [725, 216] width 22 height 16
click at [725, 295] on textarea at bounding box center [811, 298] width 182 height 13
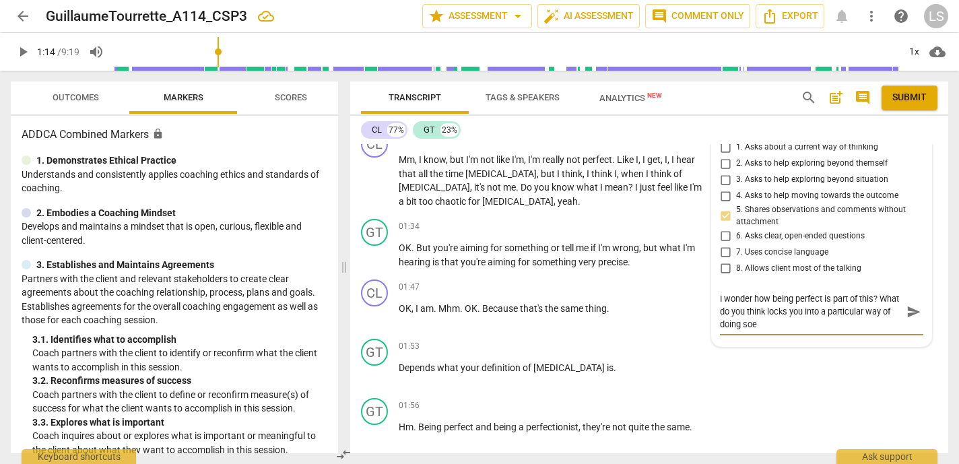
scroll to position [0, 0]
click at [776, 325] on textarea "I wonder how being perfect is part of this? What do you think locks you into a …" at bounding box center [811, 311] width 182 height 38
click at [906, 308] on span "send" at bounding box center [913, 311] width 15 height 15
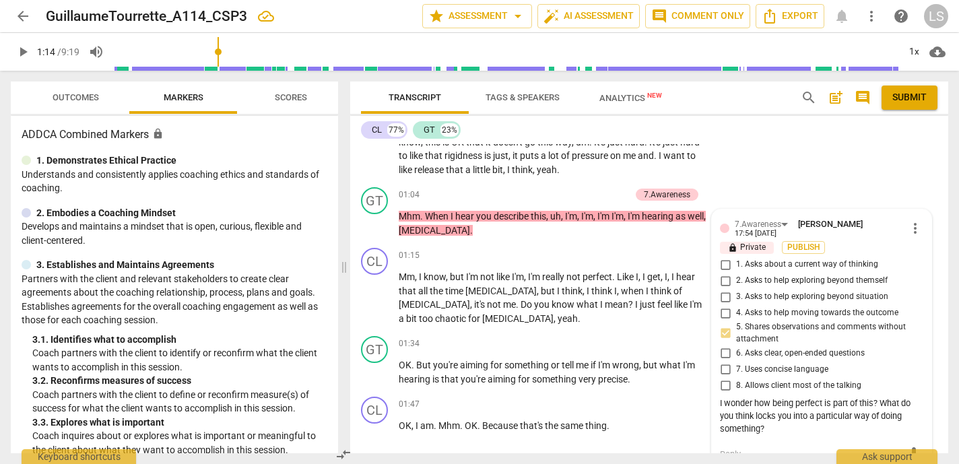
scroll to position [222, 0]
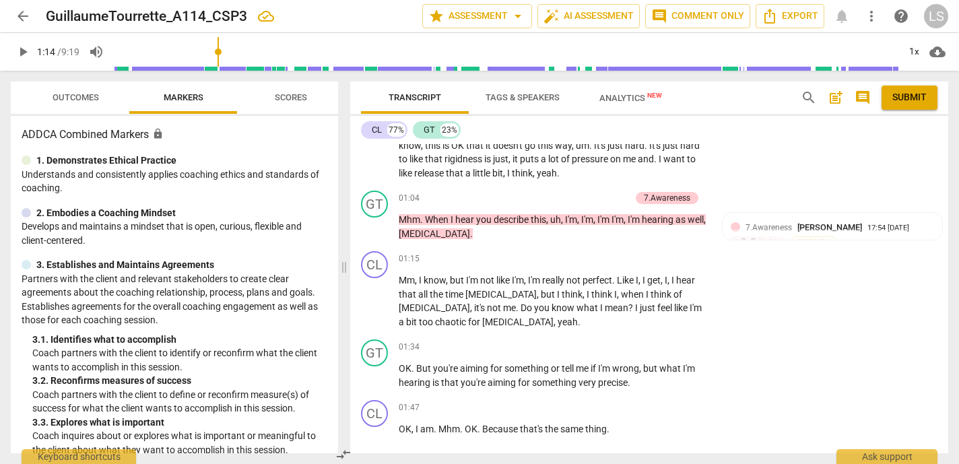
click at [26, 49] on span "play_arrow" at bounding box center [23, 52] width 16 height 16
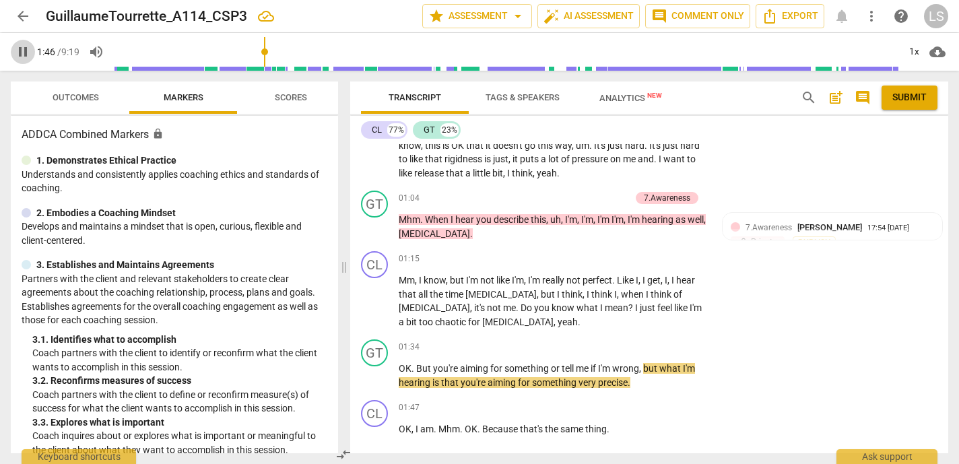
click at [26, 49] on span "pause" at bounding box center [23, 52] width 16 height 16
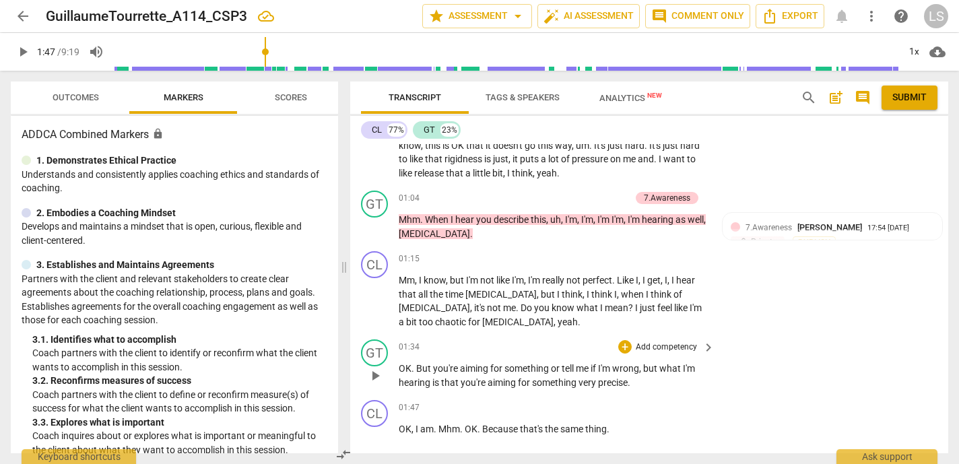
click at [675, 345] on p "Add competency" at bounding box center [666, 347] width 64 height 12
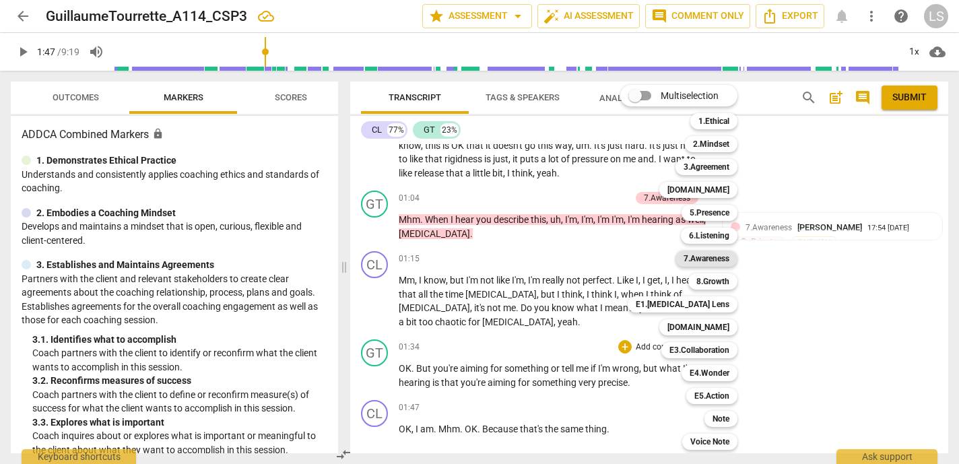
click at [726, 256] on b "7.Awareness" at bounding box center [706, 258] width 46 height 16
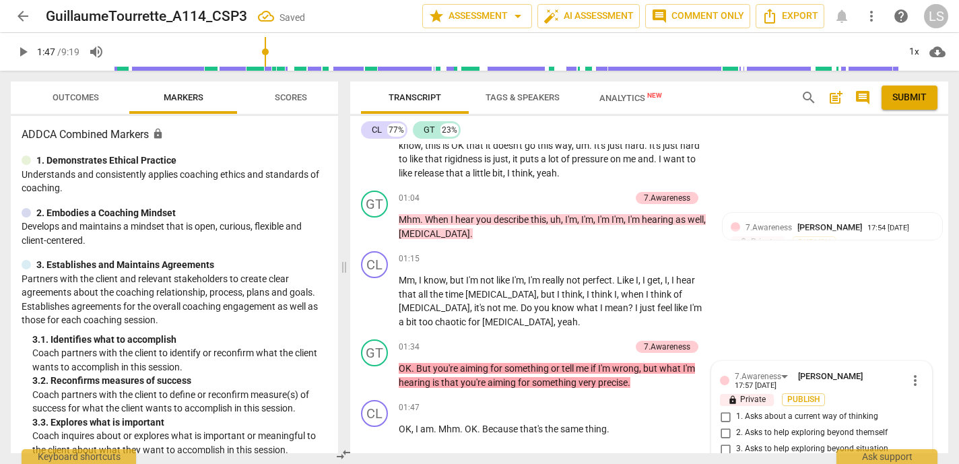
scroll to position [491, 0]
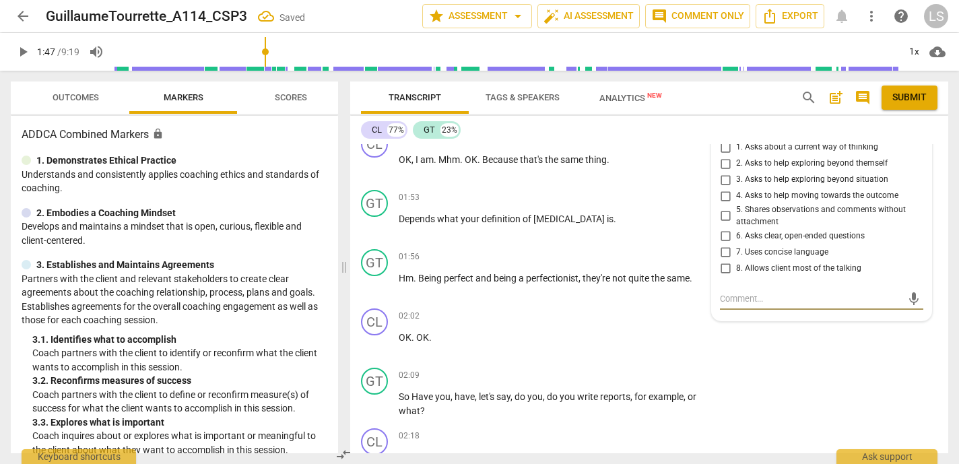
click at [720, 213] on input "5. Shares observations and comments without attachment" at bounding box center [725, 216] width 22 height 16
click at [723, 147] on input "1. Asks about a current way of thinking" at bounding box center [725, 147] width 22 height 16
click at [724, 299] on textarea at bounding box center [811, 298] width 182 height 13
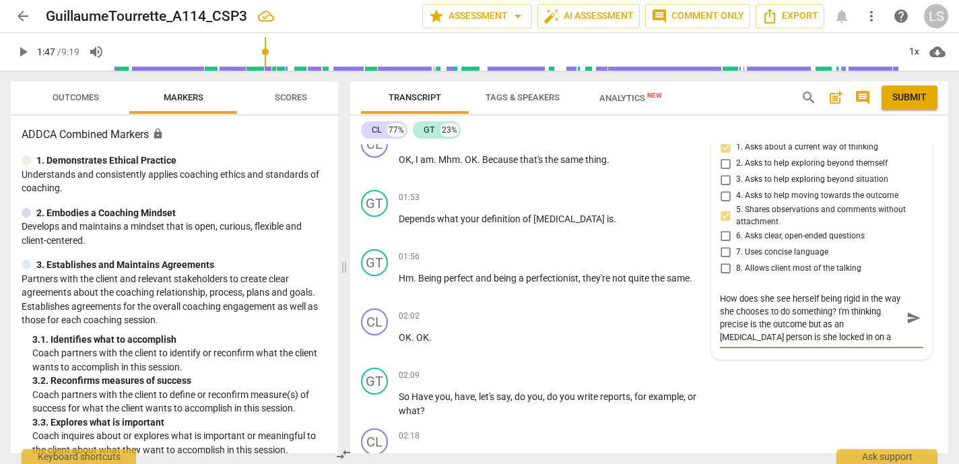
scroll to position [11, 0]
click at [749, 341] on textarea "How does she see herself being rigid in the way she chooses to do something? I'…" at bounding box center [811, 317] width 182 height 51
click at [830, 339] on textarea "How does she see herself being rigid in the way she chooses to do something? I'…" at bounding box center [811, 317] width 182 height 51
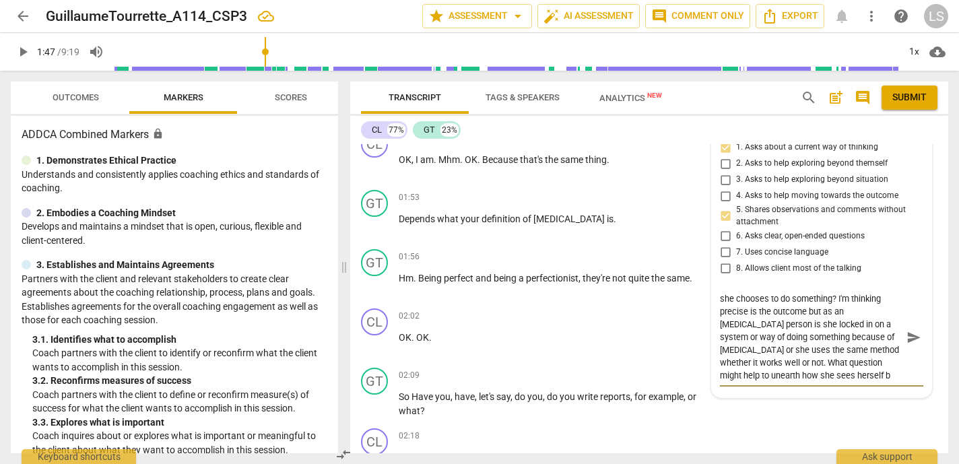
scroll to position [24, 0]
click at [906, 338] on span "send" at bounding box center [913, 337] width 15 height 15
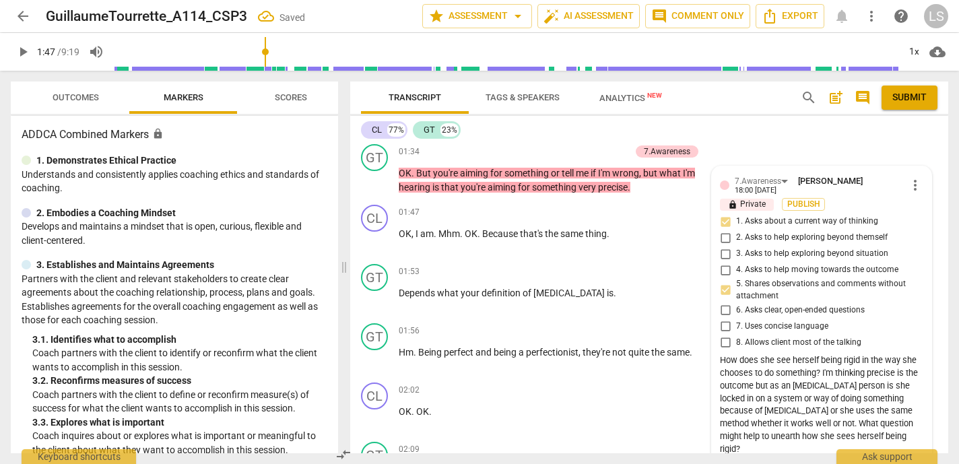
scroll to position [405, 0]
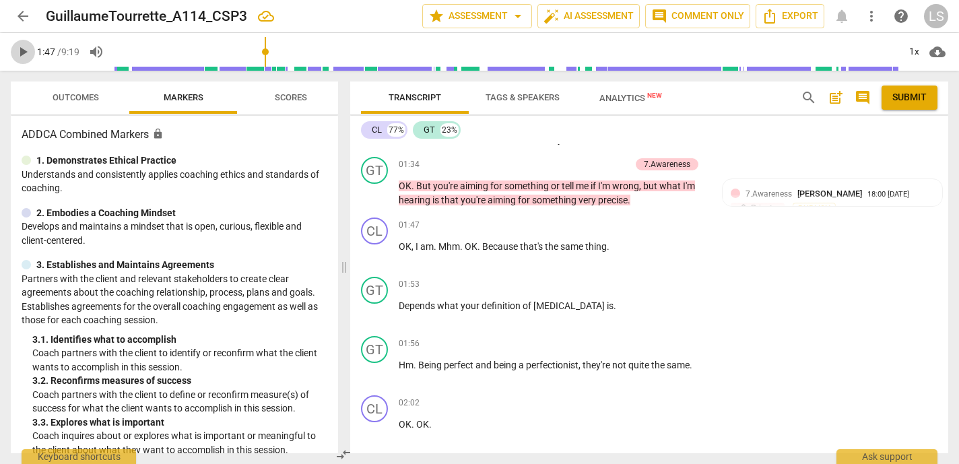
click at [24, 53] on span "play_arrow" at bounding box center [23, 52] width 16 height 16
click at [24, 53] on span "pause" at bounding box center [23, 52] width 16 height 16
click at [623, 345] on div "+" at bounding box center [624, 343] width 13 height 13
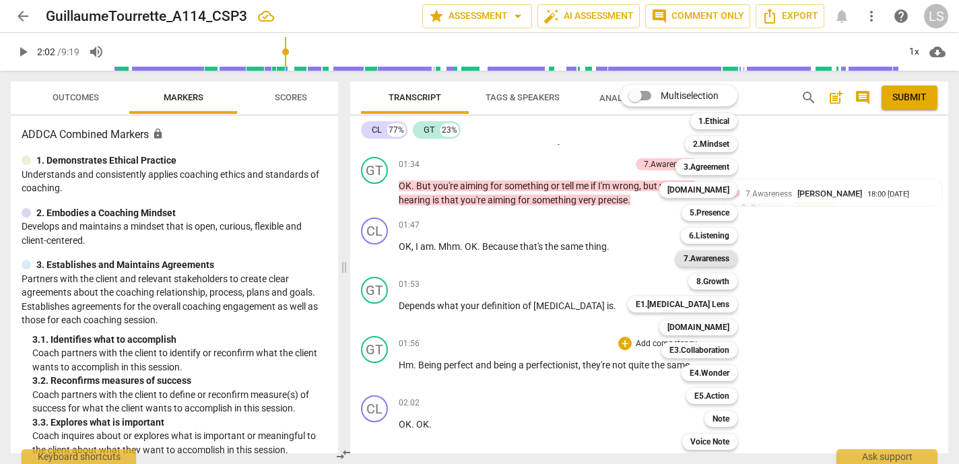
click at [704, 258] on b "7.Awareness" at bounding box center [706, 258] width 46 height 16
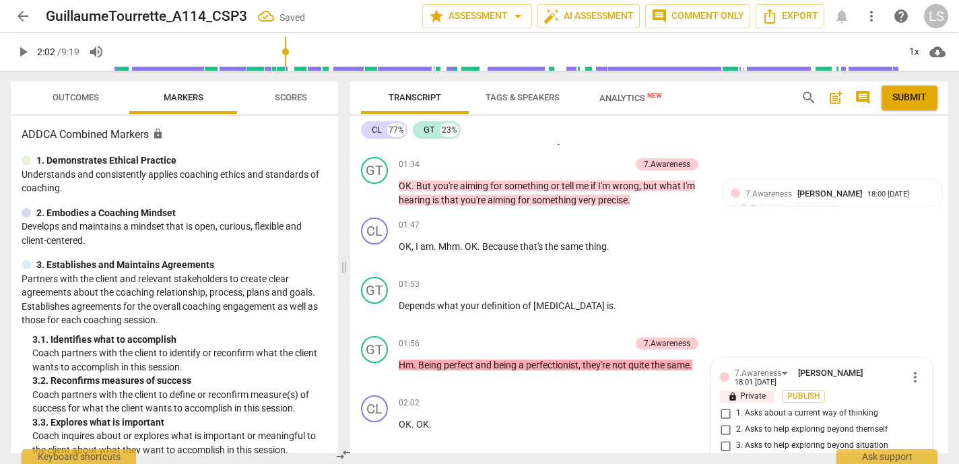
scroll to position [671, 0]
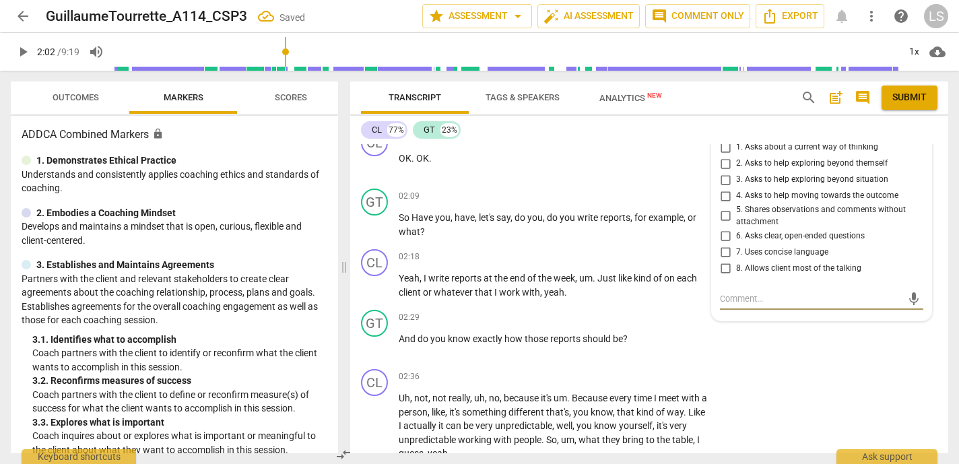
click at [724, 216] on input "5. Shares observations and comments without attachment" at bounding box center [725, 216] width 22 height 16
click at [732, 298] on textarea at bounding box center [811, 298] width 182 height 13
click at [906, 296] on span "send" at bounding box center [913, 298] width 15 height 15
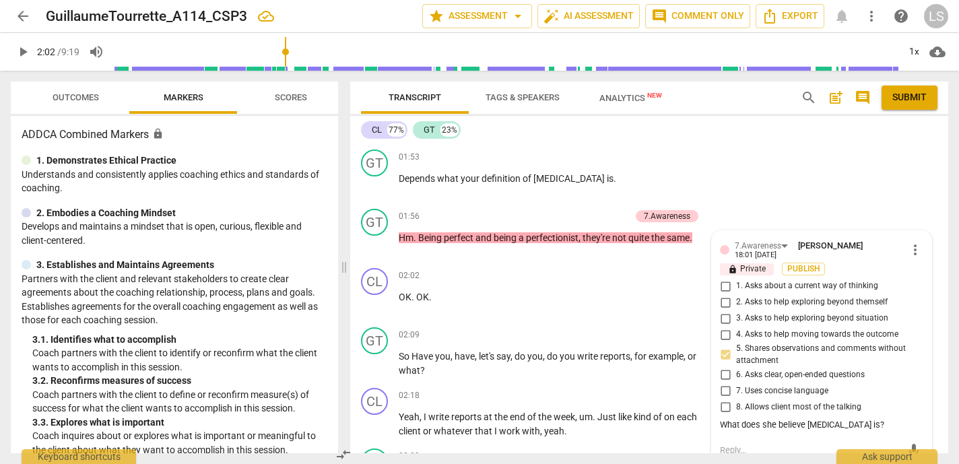
scroll to position [528, 0]
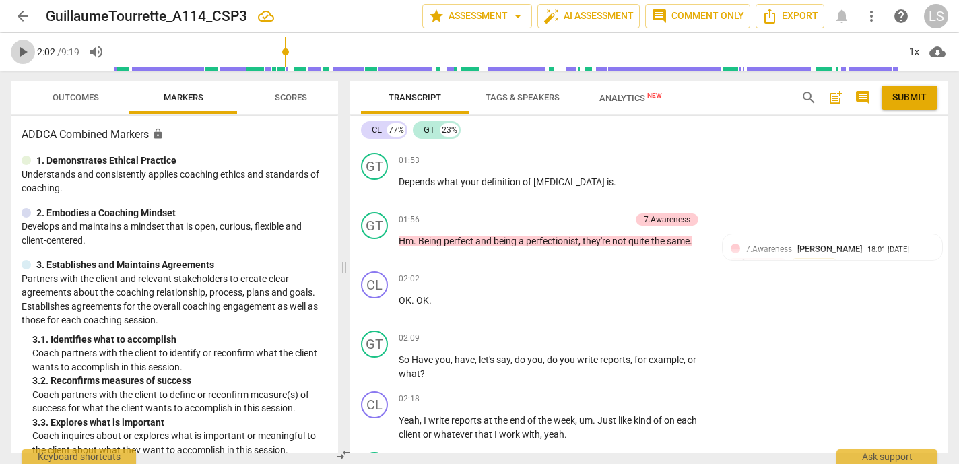
click at [22, 51] on span "play_arrow" at bounding box center [23, 52] width 16 height 16
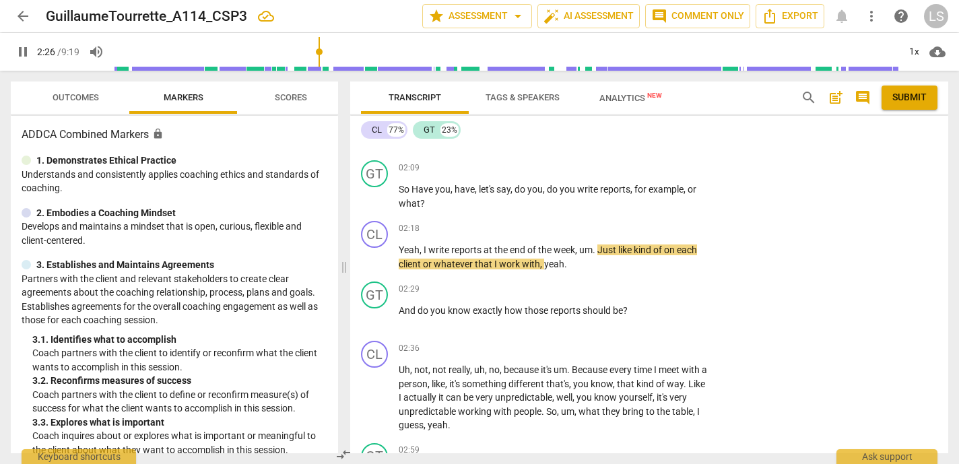
scroll to position [705, 0]
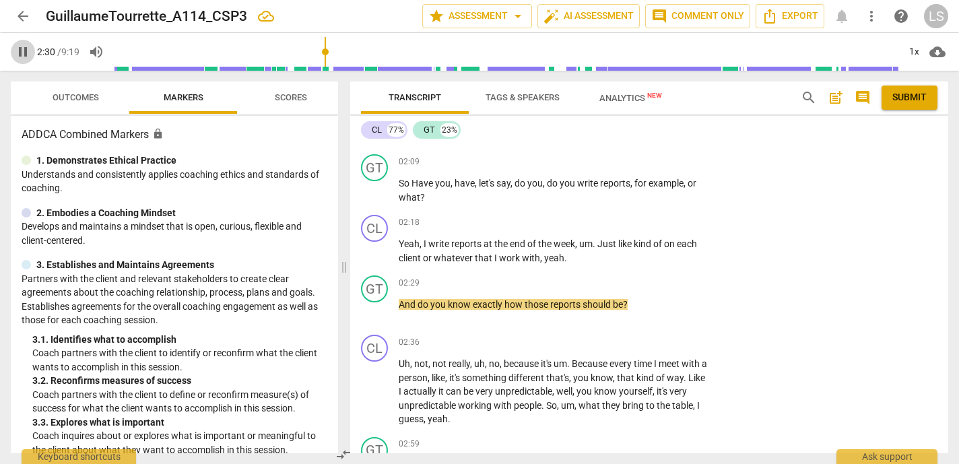
click at [25, 46] on span "pause" at bounding box center [23, 52] width 16 height 16
click at [621, 162] on div "+" at bounding box center [624, 161] width 13 height 13
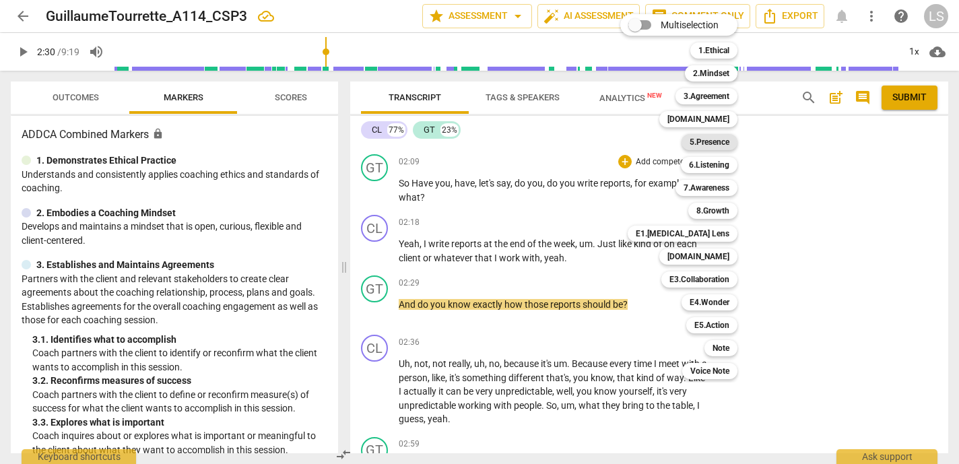
click at [715, 142] on b "5.Presence" at bounding box center [709, 142] width 40 height 16
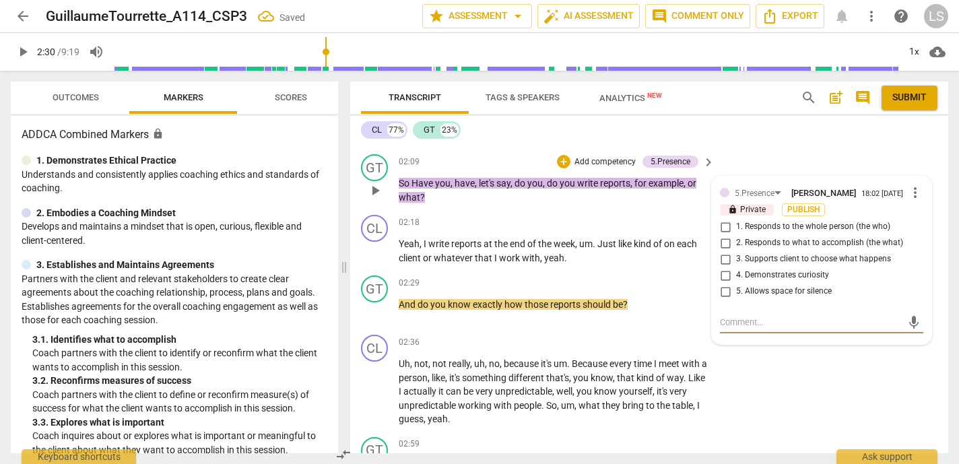
click at [724, 277] on input "4. Demonstrates curiosity" at bounding box center [725, 275] width 22 height 16
click at [719, 246] on input "2. Responds to what to accomplish (the what)" at bounding box center [725, 243] width 22 height 16
click at [24, 51] on span "play_arrow" at bounding box center [23, 52] width 16 height 16
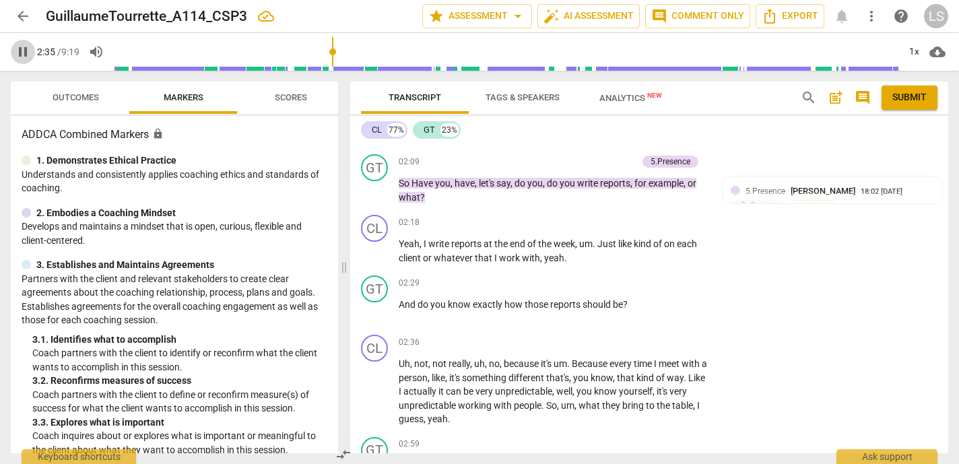
click at [25, 50] on span "pause" at bounding box center [23, 52] width 16 height 16
click at [621, 283] on div "+" at bounding box center [624, 282] width 13 height 13
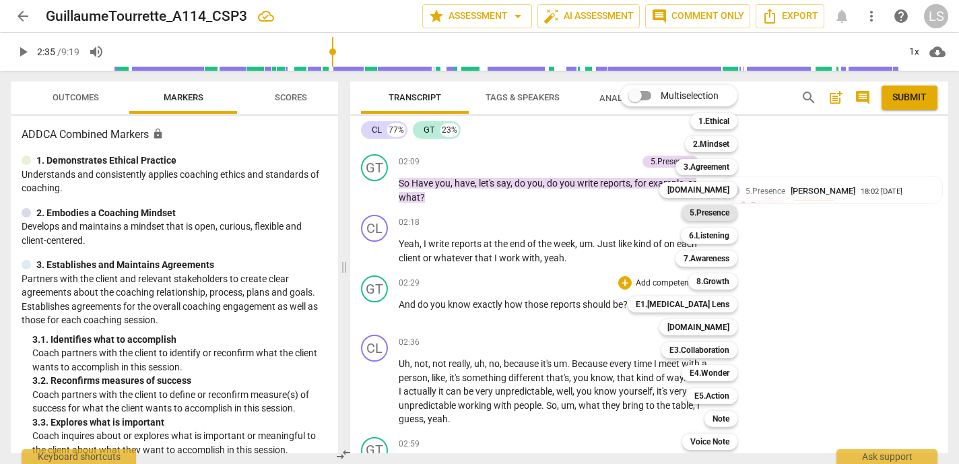
click at [706, 214] on b "5.Presence" at bounding box center [709, 213] width 40 height 16
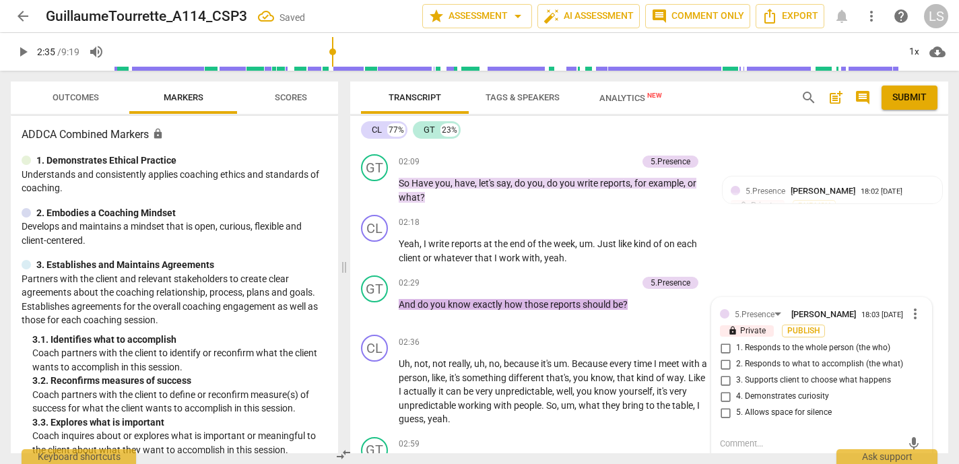
scroll to position [854, 0]
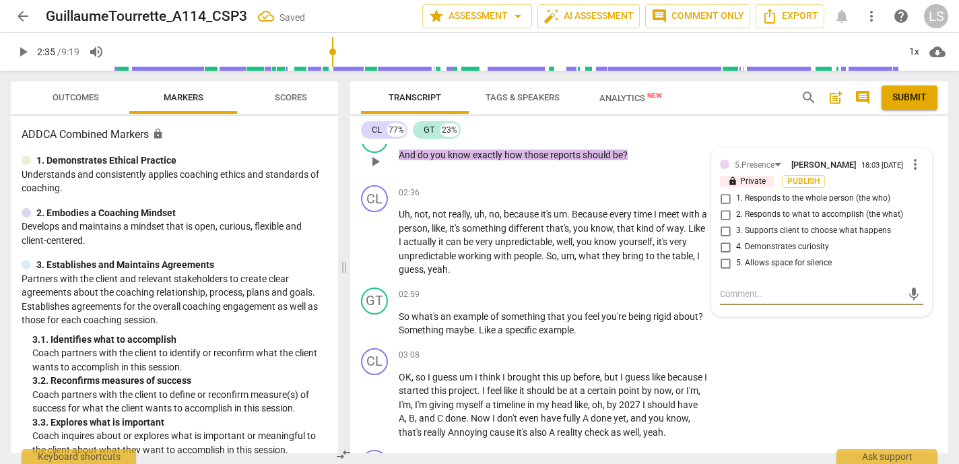
click at [722, 250] on input "4. Demonstrates curiosity" at bounding box center [725, 247] width 22 height 16
click at [23, 45] on span "play_arrow" at bounding box center [23, 52] width 16 height 16
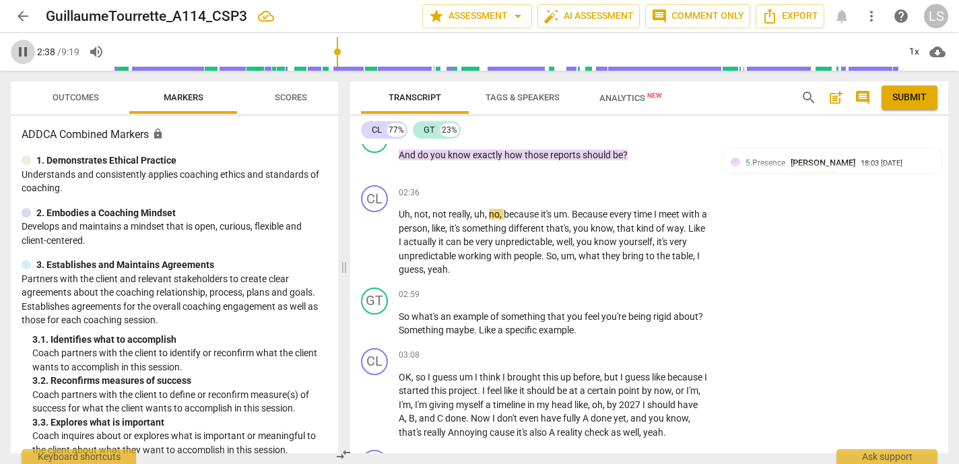
click at [26, 50] on span "pause" at bounding box center [23, 52] width 16 height 16
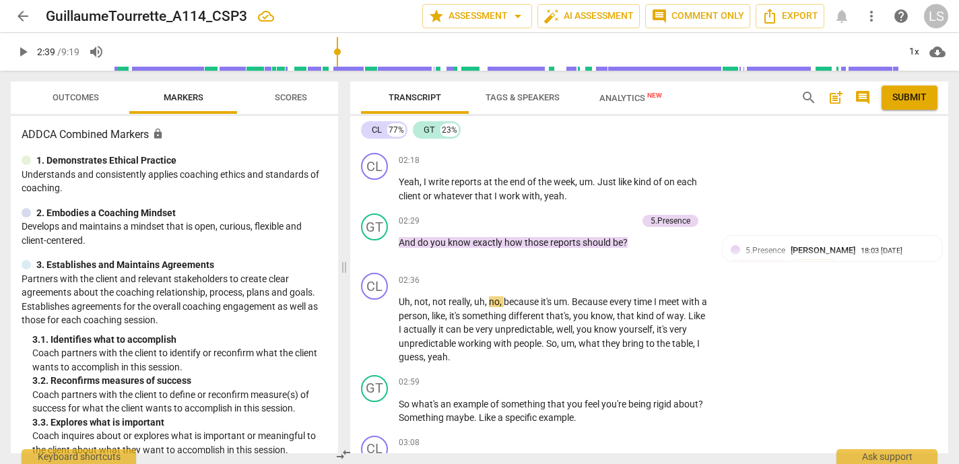
scroll to position [763, 0]
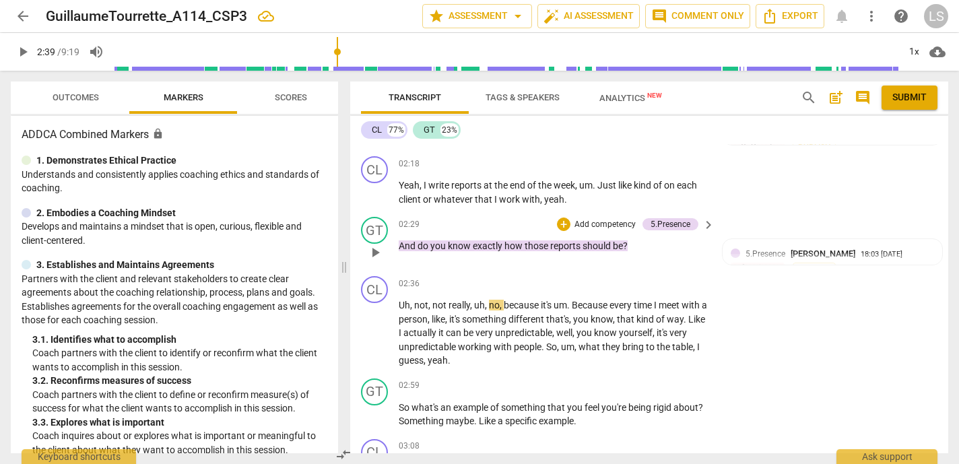
click at [617, 220] on p "Add competency" at bounding box center [605, 225] width 64 height 12
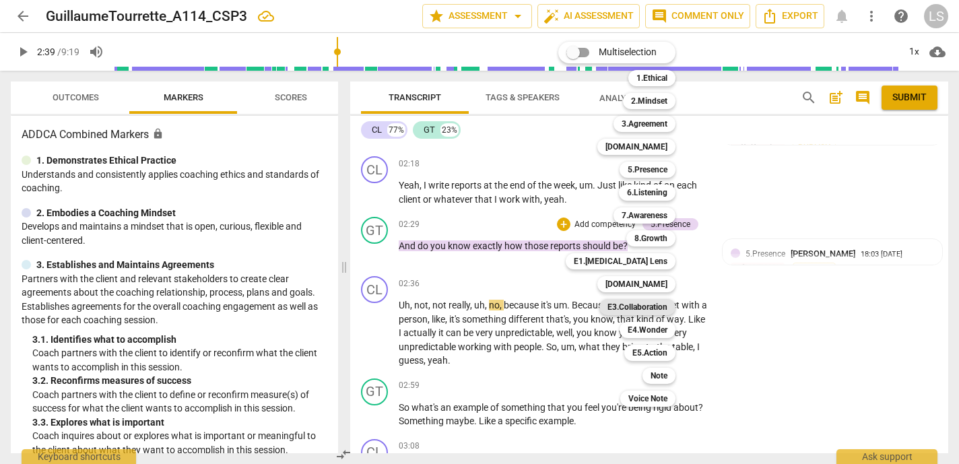
click at [651, 305] on b "E3.Collaboration" at bounding box center [637, 307] width 60 height 16
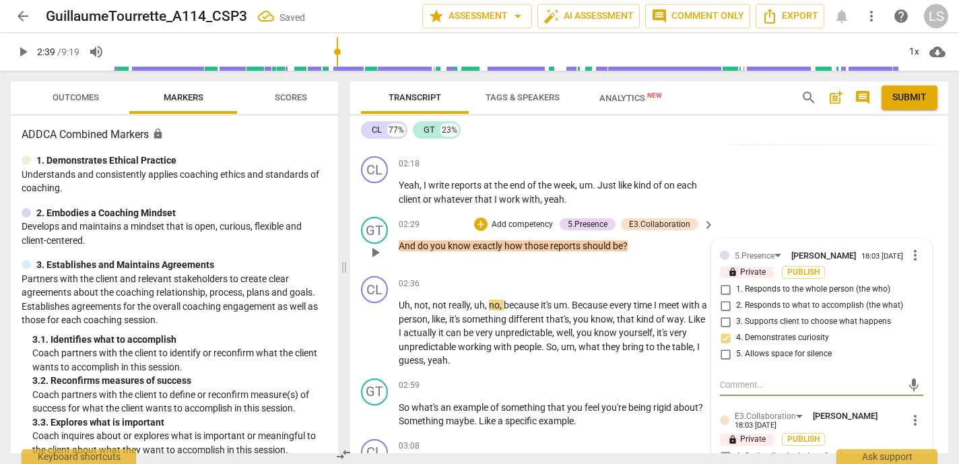
click at [746, 404] on div "5.[PERSON_NAME] 18:03 [DATE] more_vert lock Private Publish 1. Responds to the …" at bounding box center [821, 426] width 219 height 374
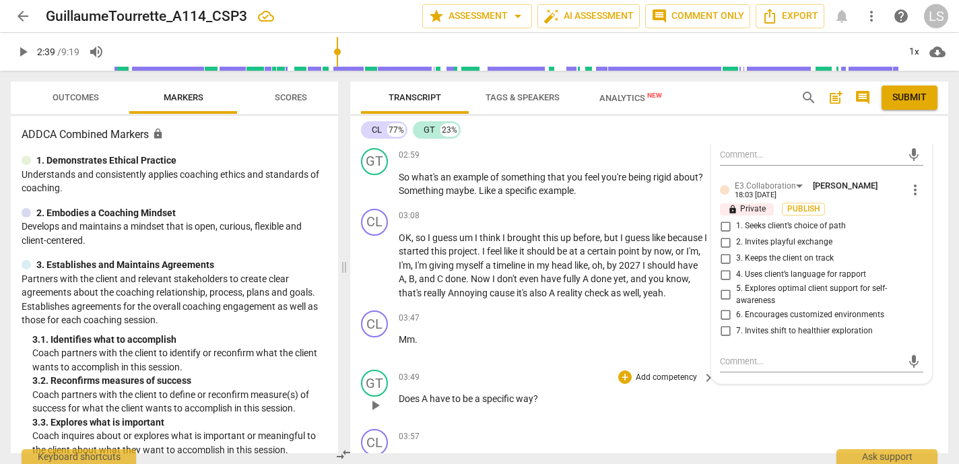
scroll to position [996, 0]
click at [723, 242] on input "2. Invites playful exchange" at bounding box center [725, 240] width 22 height 16
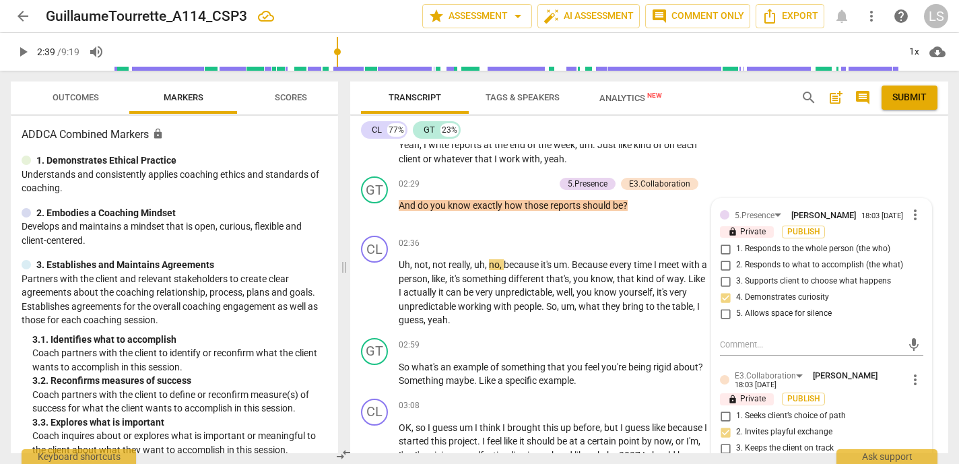
scroll to position [800, 0]
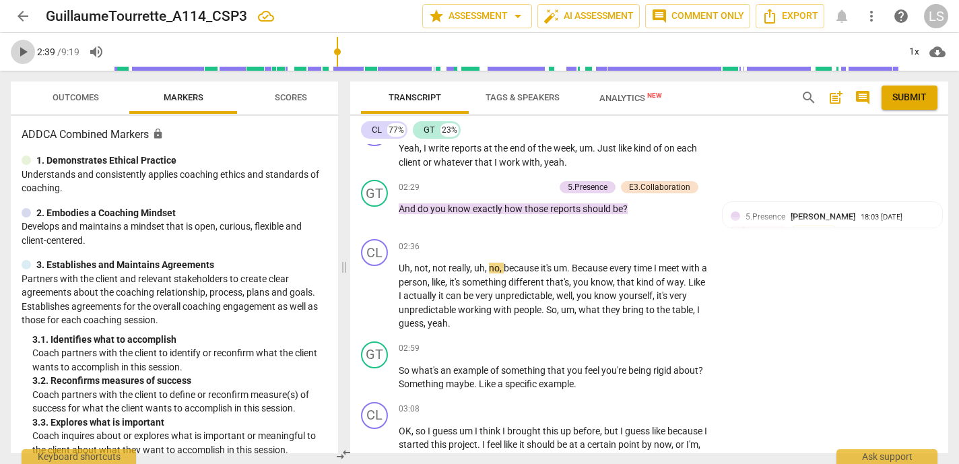
click at [24, 48] on span "play_arrow" at bounding box center [23, 52] width 16 height 16
click at [24, 48] on span "pause" at bounding box center [23, 52] width 16 height 16
click at [629, 349] on div "+ Add competency" at bounding box center [658, 348] width 80 height 13
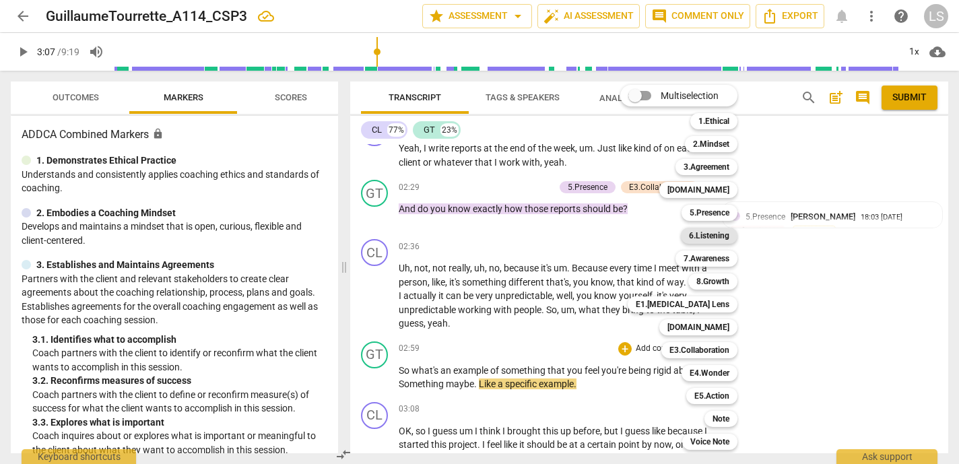
click at [704, 236] on b "6.Listening" at bounding box center [709, 236] width 40 height 16
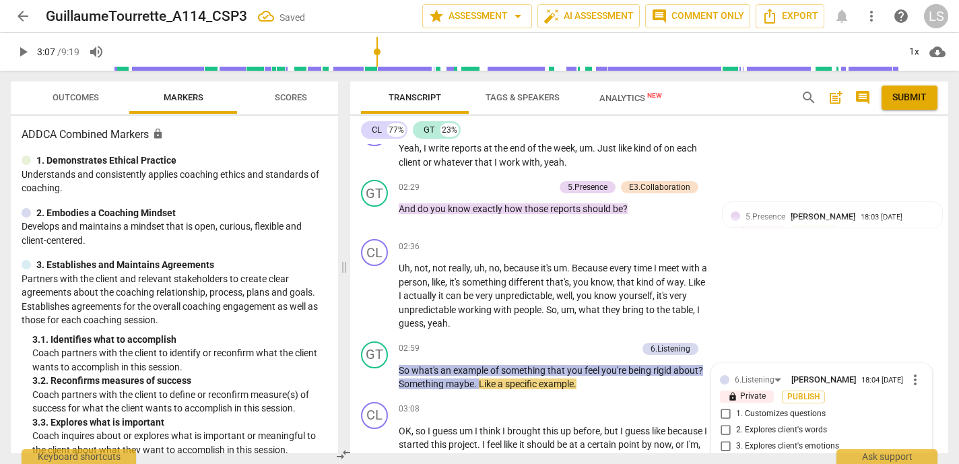
scroll to position [1048, 0]
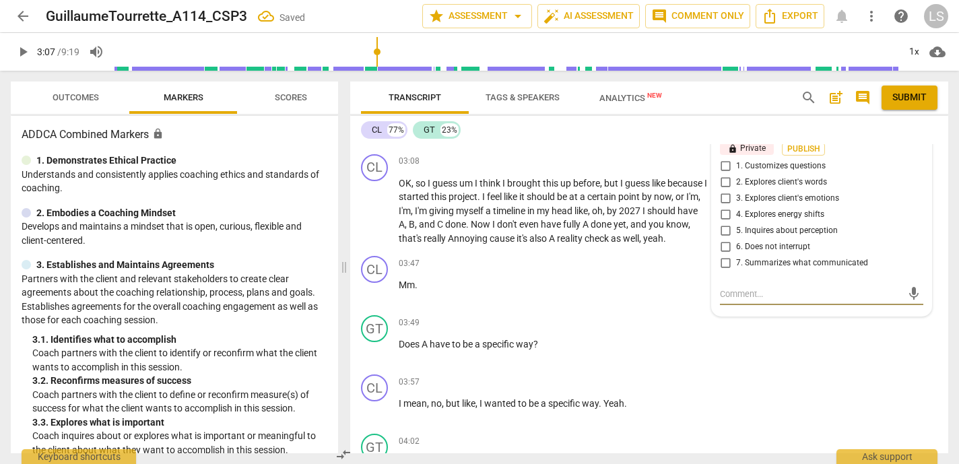
click at [721, 235] on input "5. Inquires about perception" at bounding box center [725, 231] width 22 height 16
click at [723, 168] on input "1. Customizes questions" at bounding box center [725, 166] width 22 height 16
click at [724, 186] on input "2. Explores client's words" at bounding box center [725, 182] width 22 height 16
click at [726, 300] on textarea at bounding box center [811, 293] width 182 height 13
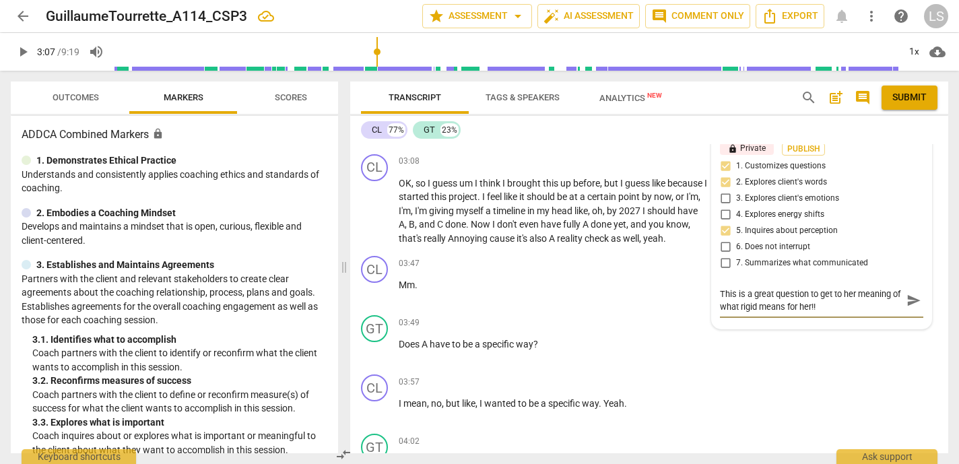
click at [906, 304] on span "send" at bounding box center [913, 300] width 15 height 15
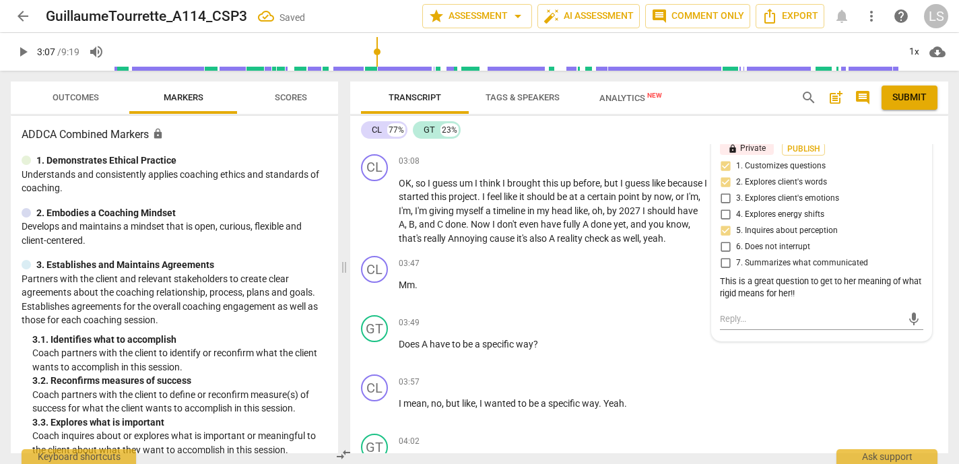
click at [24, 51] on span "play_arrow" at bounding box center [23, 52] width 16 height 16
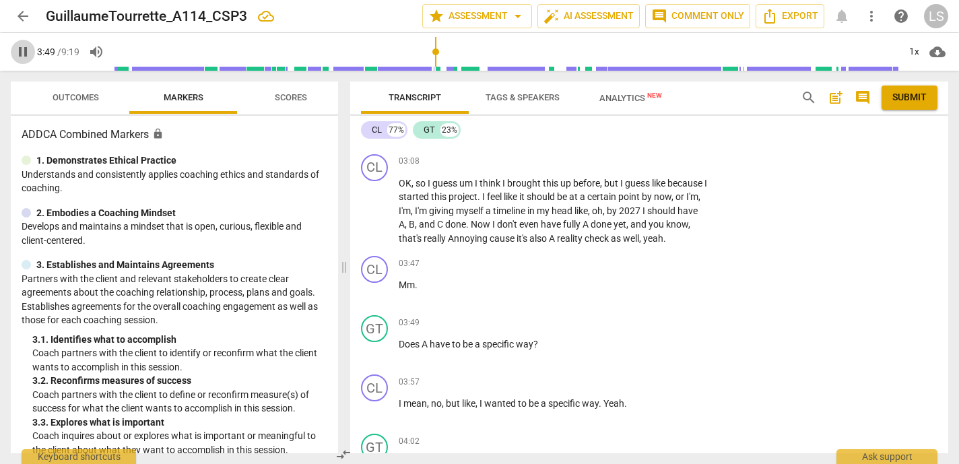
click at [24, 51] on span "pause" at bounding box center [23, 52] width 16 height 16
click at [618, 329] on div "+" at bounding box center [624, 322] width 13 height 13
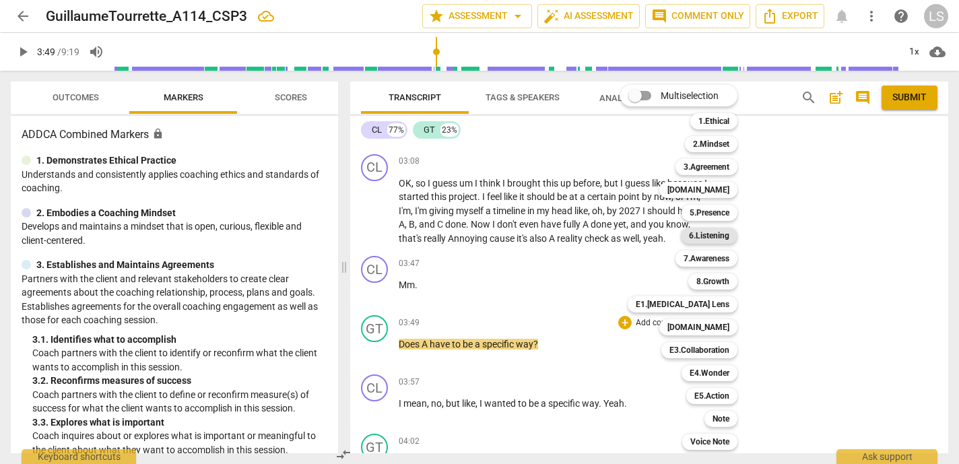
click at [712, 236] on b "6.Listening" at bounding box center [709, 236] width 40 height 16
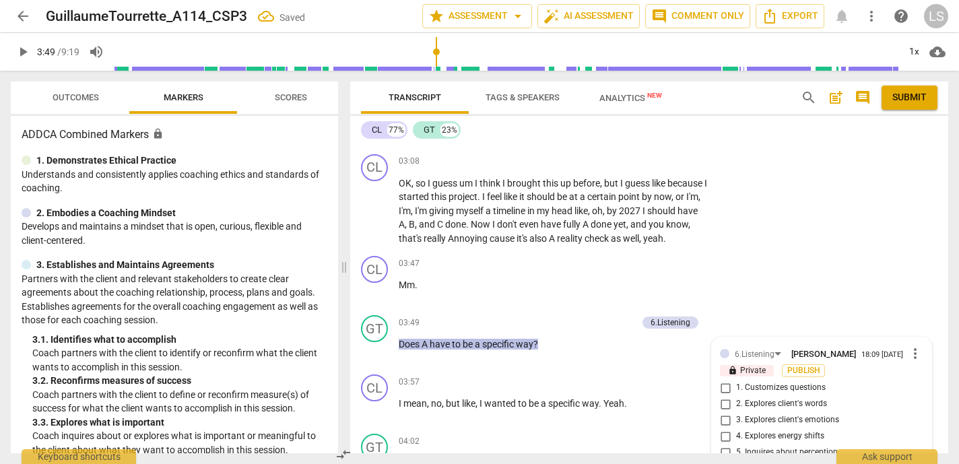
scroll to position [1284, 0]
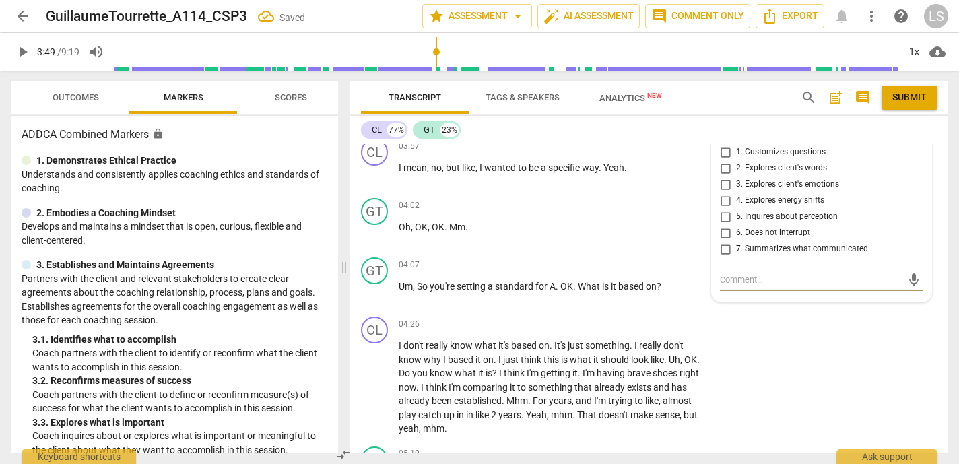
click at [722, 225] on input "5. Inquires about perception" at bounding box center [725, 217] width 22 height 16
click at [724, 176] on input "2. Explores client's words" at bounding box center [725, 168] width 22 height 16
click at [737, 286] on textarea at bounding box center [811, 279] width 182 height 13
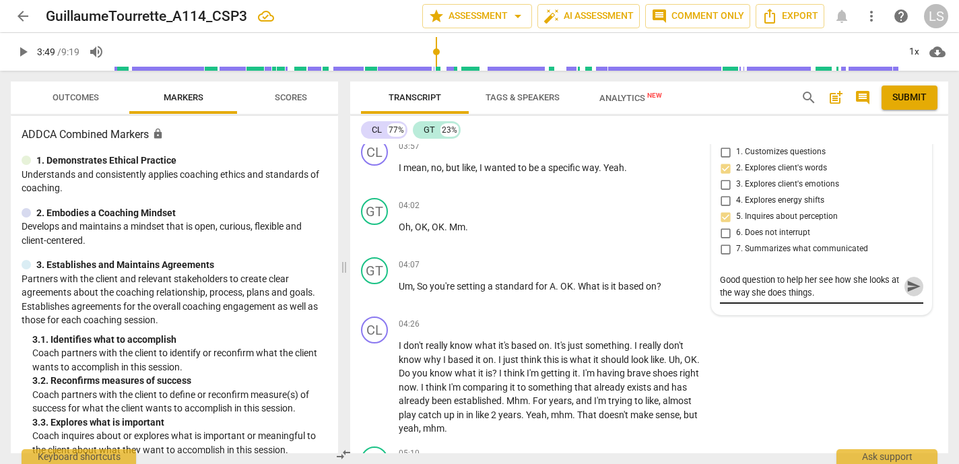
click at [906, 294] on span "send" at bounding box center [913, 286] width 15 height 15
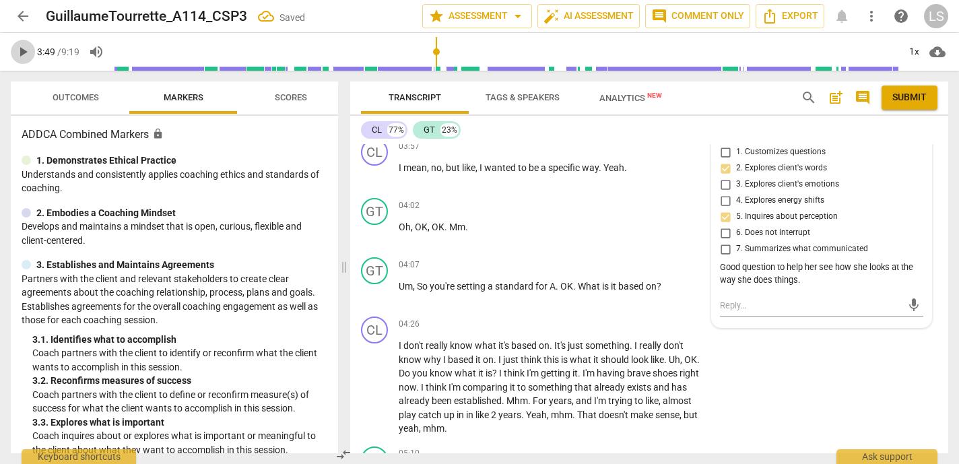
click at [22, 48] on span "play_arrow" at bounding box center [23, 52] width 16 height 16
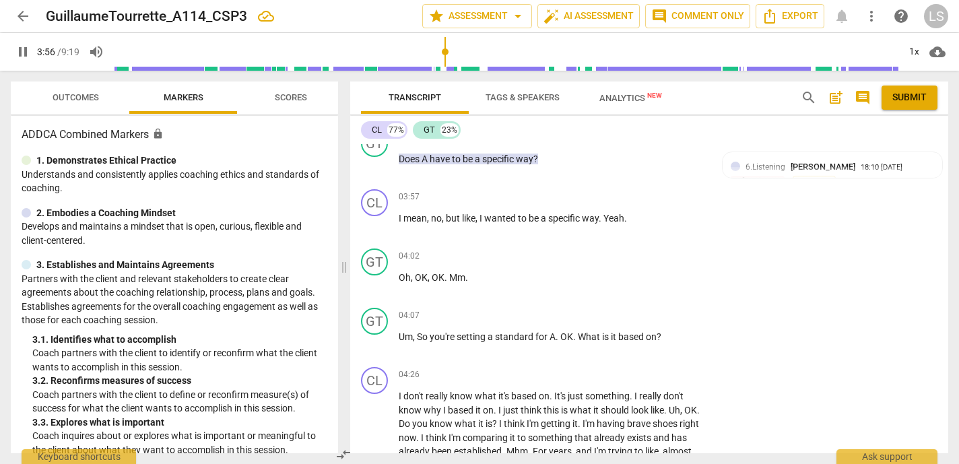
scroll to position [1218, 0]
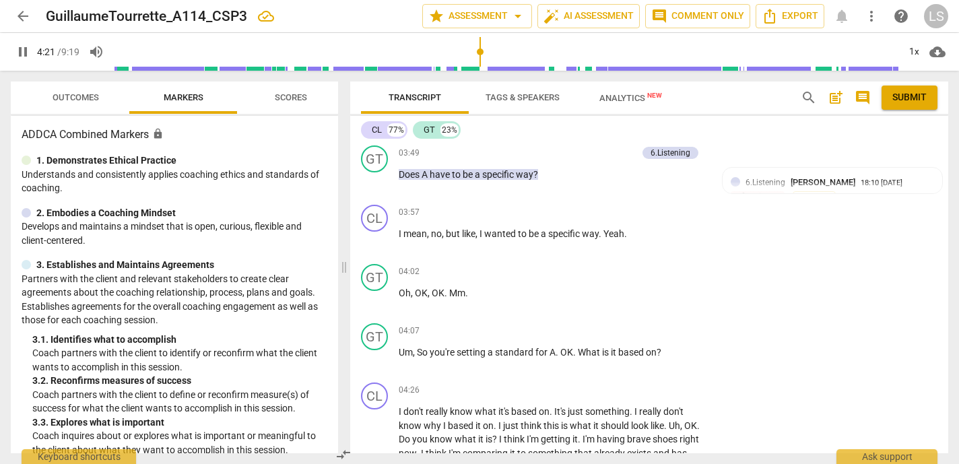
click at [20, 53] on span "pause" at bounding box center [23, 52] width 16 height 16
click at [627, 337] on div "+" at bounding box center [624, 330] width 13 height 13
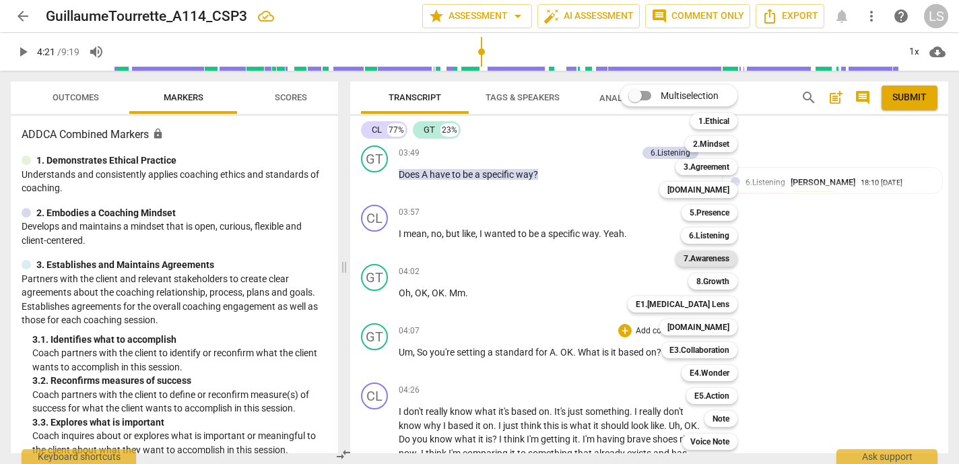
click at [710, 260] on b "7.Awareness" at bounding box center [706, 258] width 46 height 16
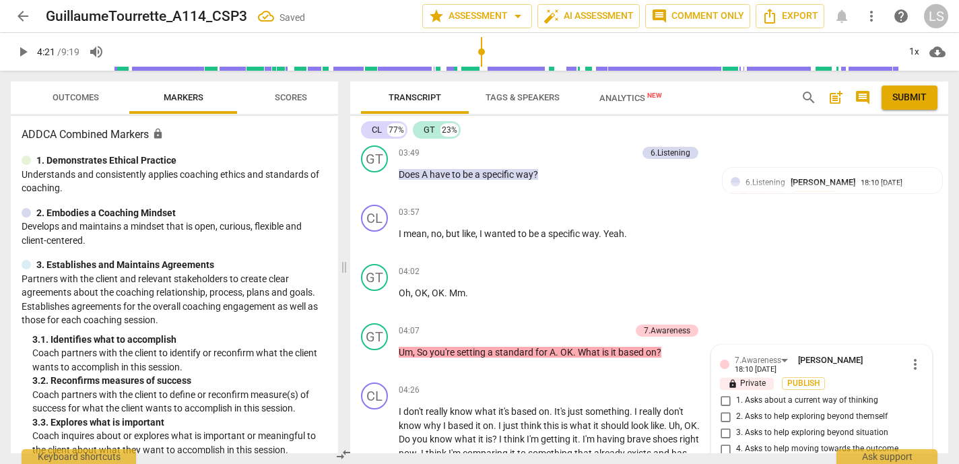
scroll to position [1485, 0]
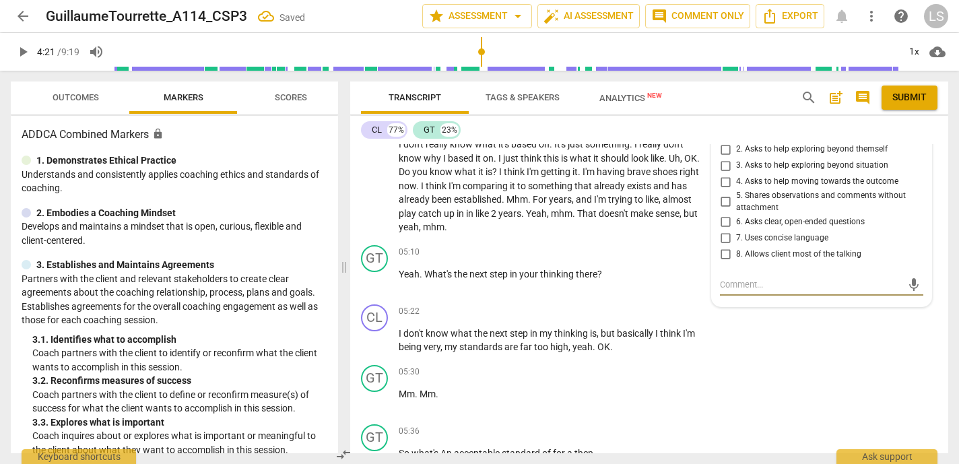
click at [723, 210] on input "5. Shares observations and comments without attachment" at bounding box center [725, 202] width 22 height 16
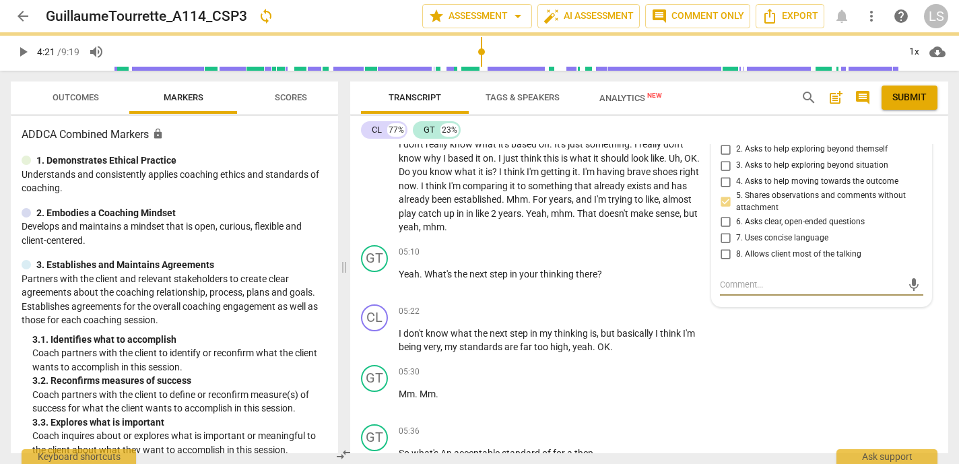
click at [734, 291] on textarea at bounding box center [811, 284] width 182 height 13
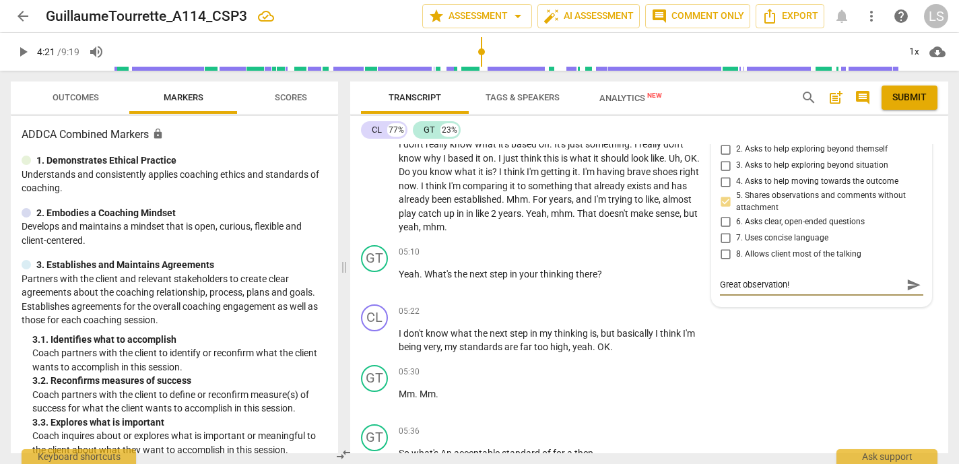
click at [721, 141] on input "1. Asks about a current way of thinking" at bounding box center [725, 133] width 22 height 16
click at [732, 304] on textarea at bounding box center [811, 297] width 182 height 13
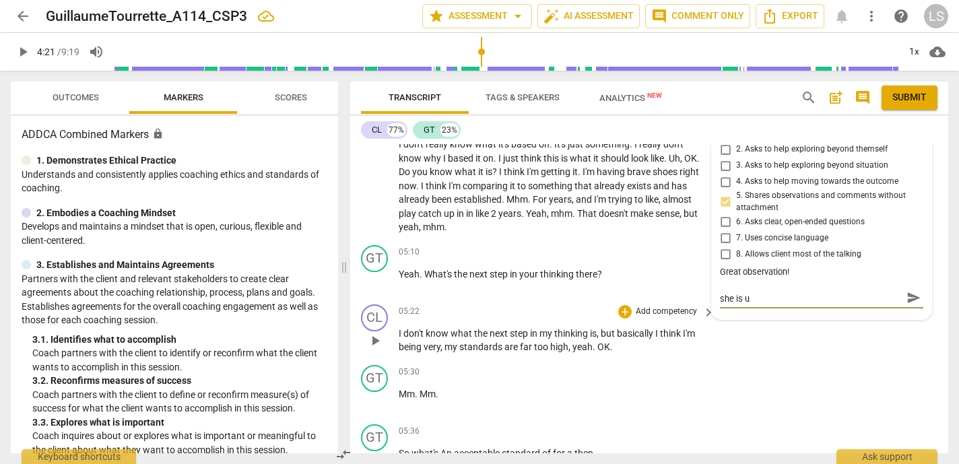
scroll to position [0, 0]
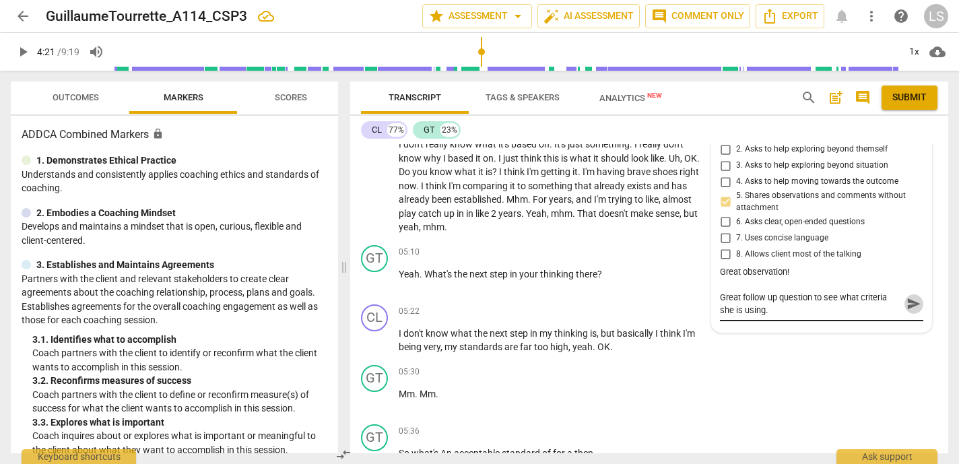
click at [906, 311] on span "send" at bounding box center [913, 303] width 15 height 15
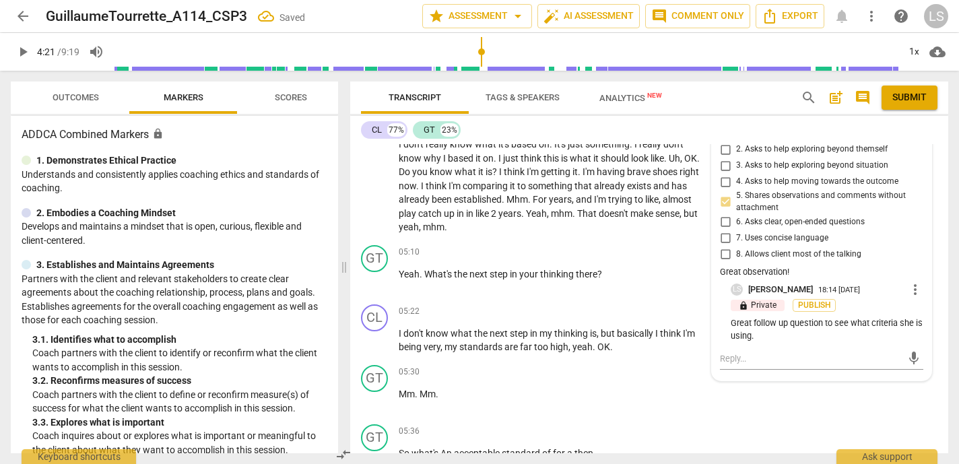
click at [24, 49] on span "play_arrow" at bounding box center [23, 52] width 16 height 16
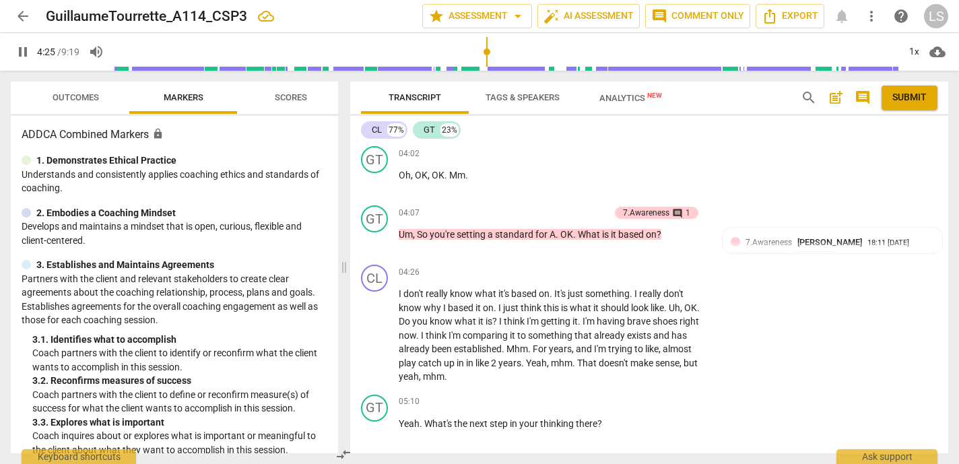
scroll to position [1323, 0]
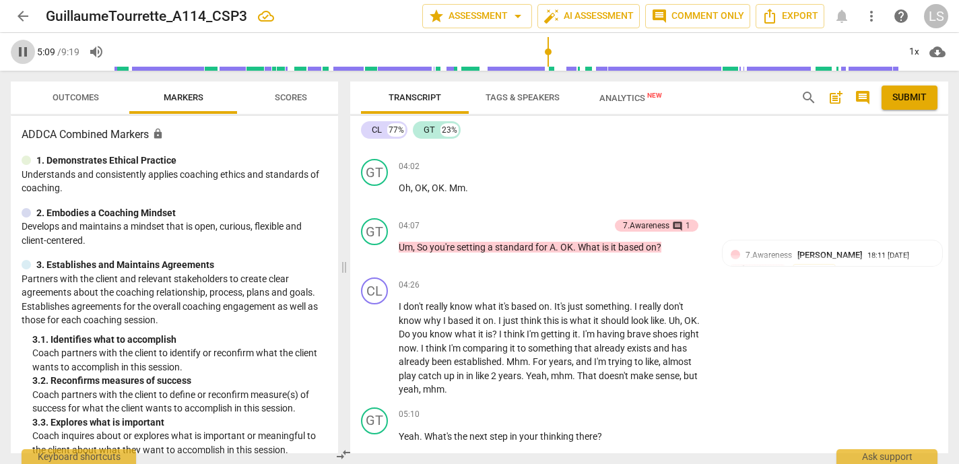
click at [20, 50] on span "pause" at bounding box center [23, 52] width 16 height 16
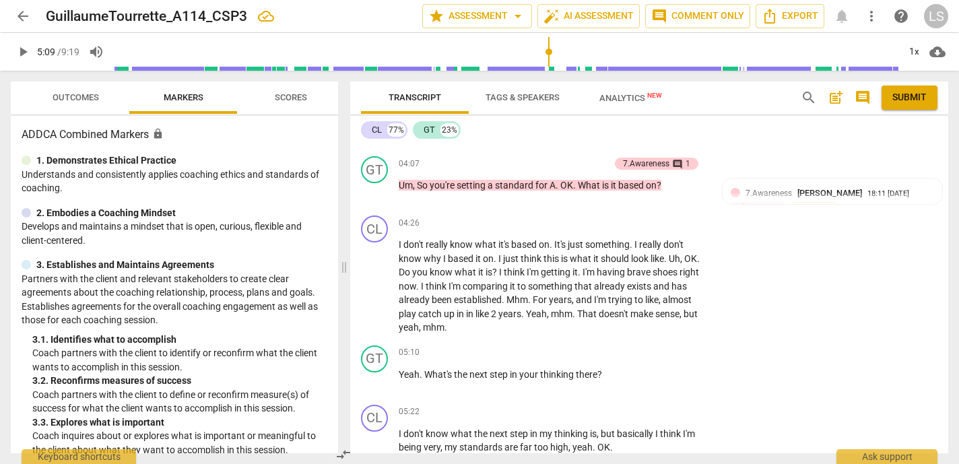
scroll to position [1398, 0]
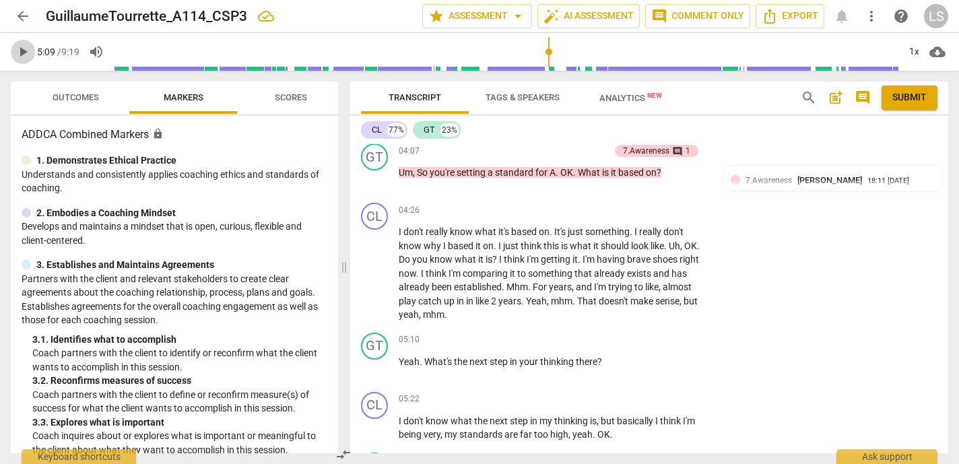
click at [20, 49] on span "play_arrow" at bounding box center [23, 52] width 16 height 16
click at [20, 49] on span "pause" at bounding box center [23, 52] width 16 height 16
click at [619, 347] on div "+" at bounding box center [624, 339] width 13 height 13
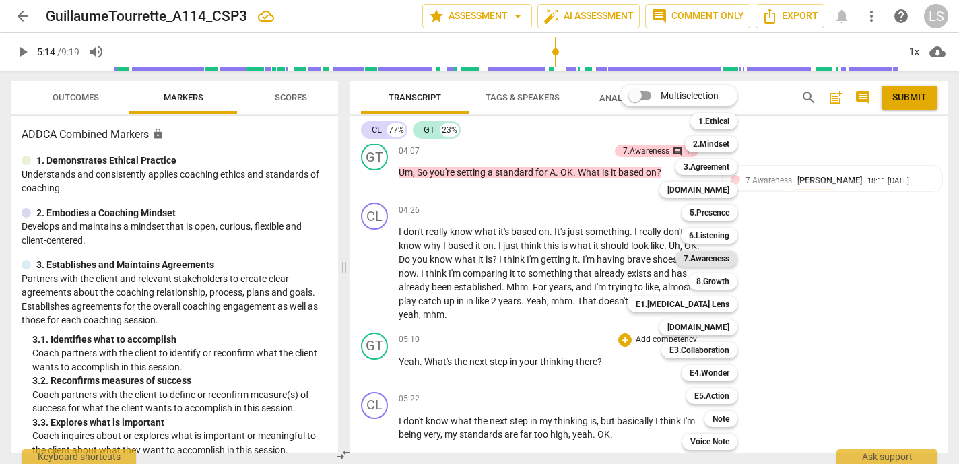
click at [704, 260] on b "7.Awareness" at bounding box center [706, 258] width 46 height 16
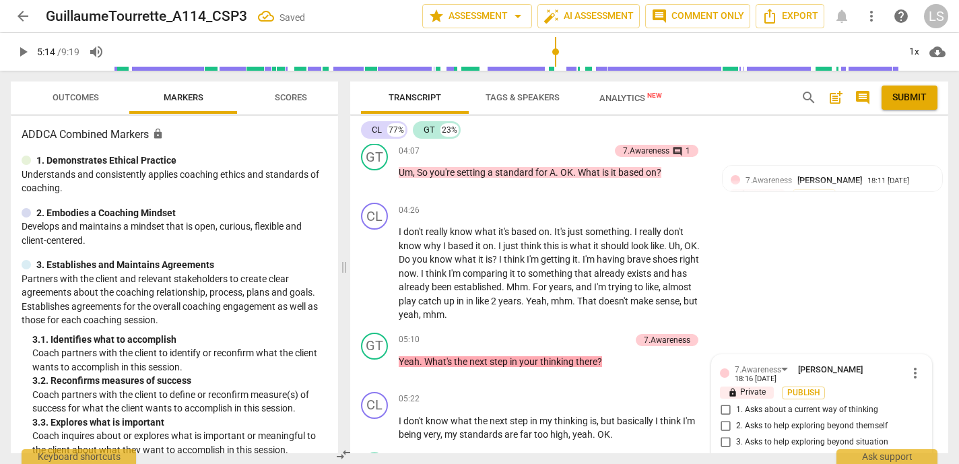
scroll to position [1674, 0]
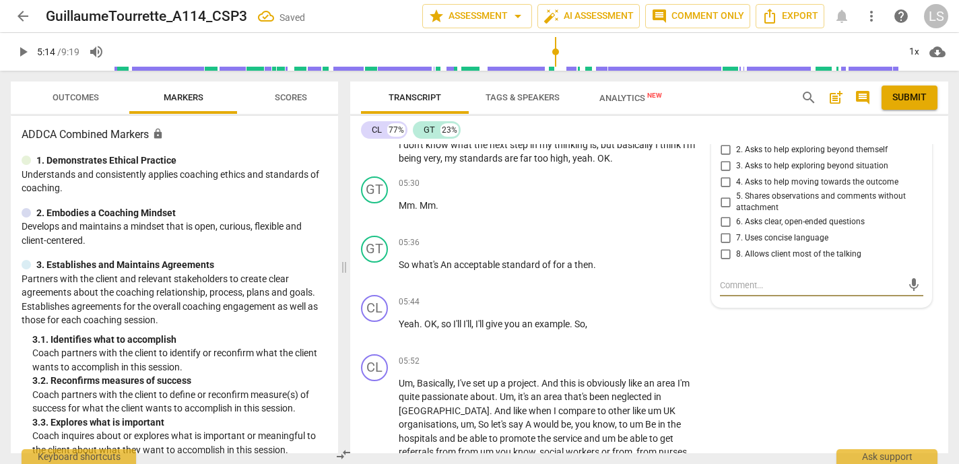
click at [722, 230] on input "6. Asks clear, open-ended questions" at bounding box center [725, 222] width 22 height 16
click at [719, 246] on input "7. Uses concise language" at bounding box center [725, 238] width 22 height 16
click at [722, 262] on input "8. Allows client most of the talking" at bounding box center [725, 254] width 22 height 16
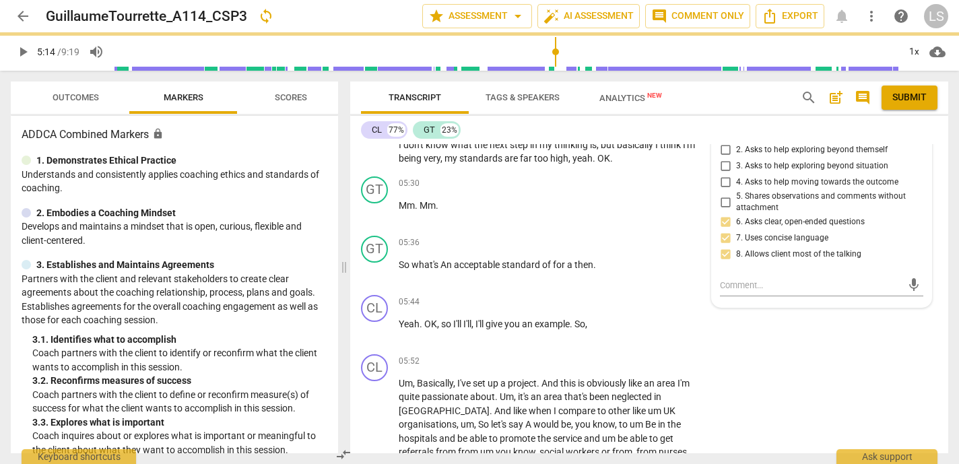
click at [721, 142] on input "1. Asks about a current way of thinking" at bounding box center [725, 134] width 22 height 16
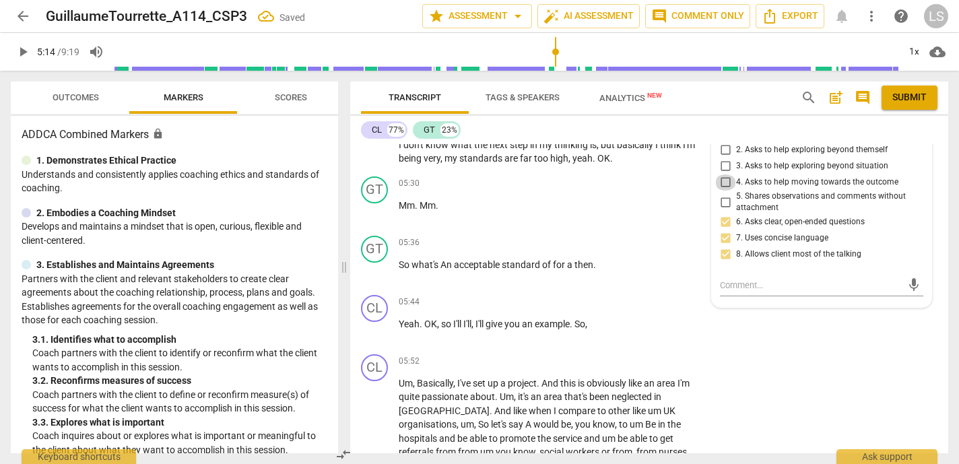
click at [724, 191] on input "4. Asks to help moving towards the outcome" at bounding box center [725, 182] width 22 height 16
click at [749, 291] on textarea at bounding box center [811, 285] width 182 height 13
click at [906, 293] on span "send" at bounding box center [913, 285] width 15 height 15
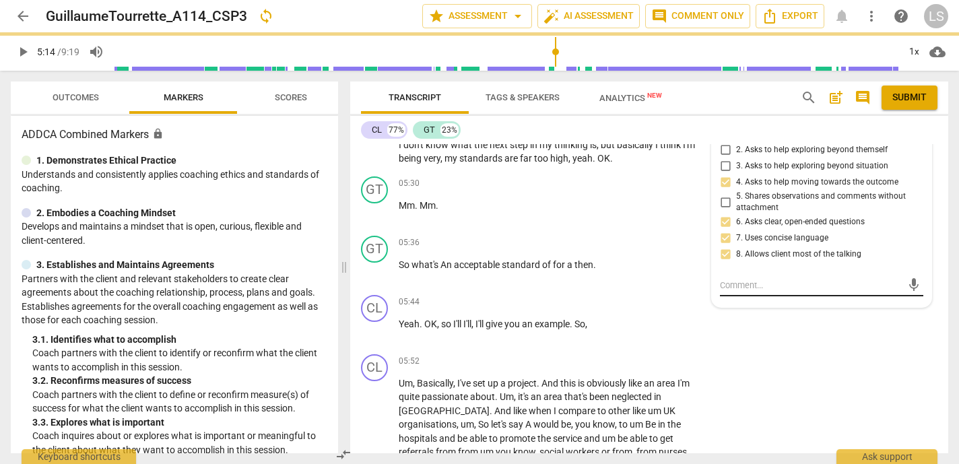
scroll to position [0, 0]
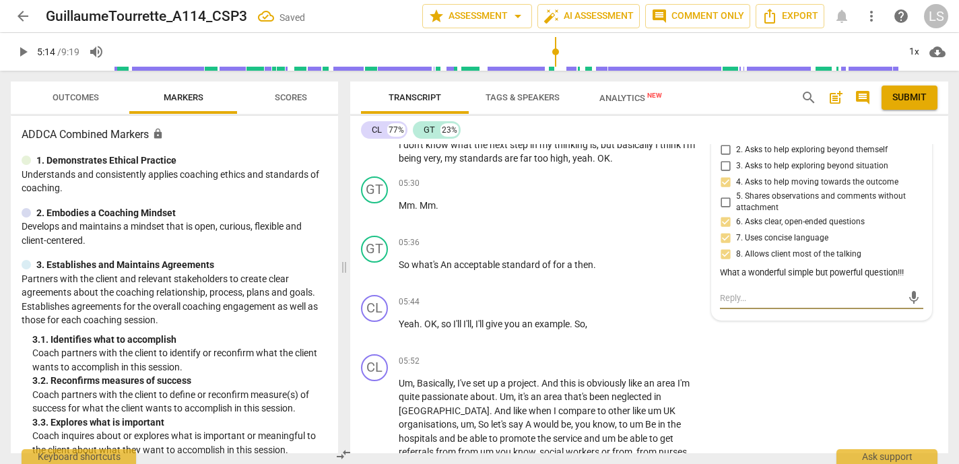
click at [747, 304] on textarea at bounding box center [811, 297] width 182 height 13
click at [906, 305] on span "send" at bounding box center [913, 297] width 15 height 15
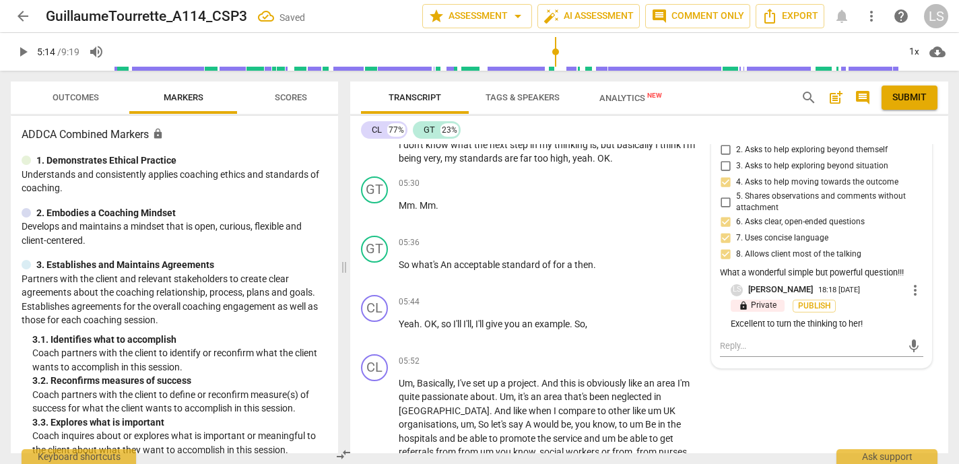
click at [22, 51] on span "play_arrow" at bounding box center [23, 52] width 16 height 16
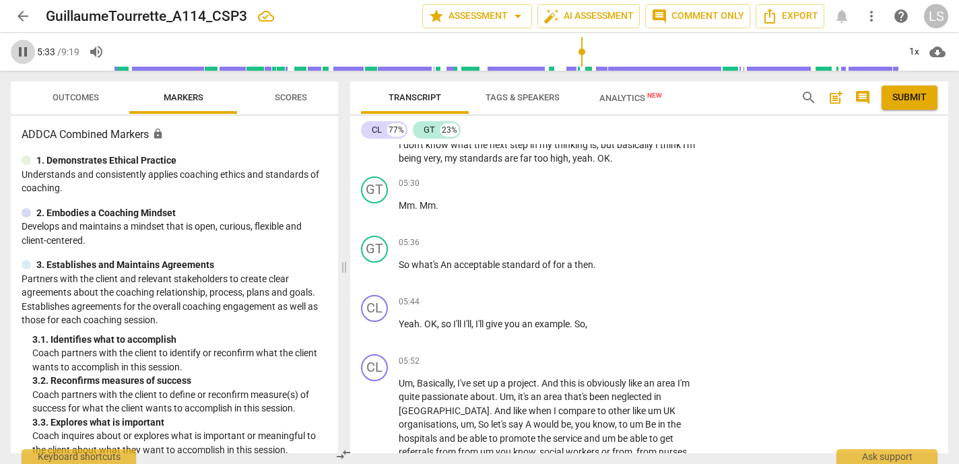
click at [22, 53] on span "pause" at bounding box center [23, 52] width 16 height 16
click at [618, 191] on div "+" at bounding box center [624, 183] width 13 height 13
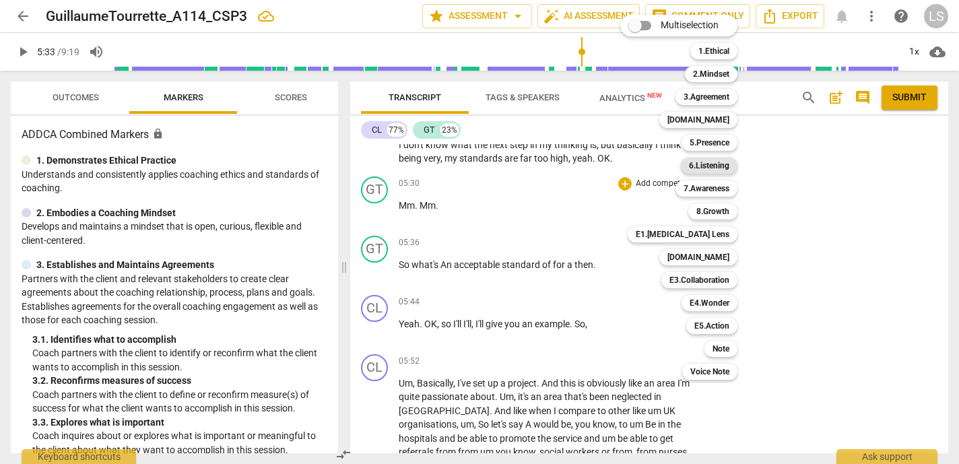
click at [718, 169] on b "6.Listening" at bounding box center [709, 166] width 40 height 16
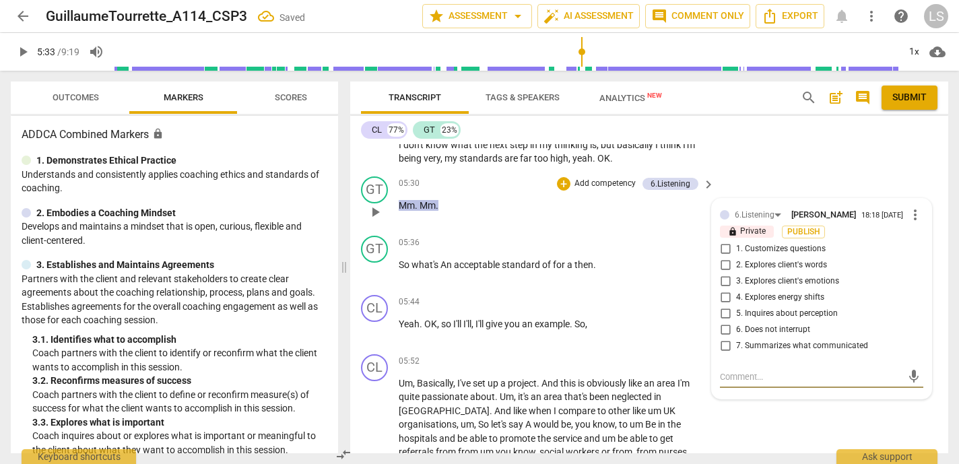
click at [724, 338] on input "6. Does not interrupt" at bounding box center [725, 330] width 22 height 16
click at [590, 190] on p "Add competency" at bounding box center [605, 184] width 64 height 12
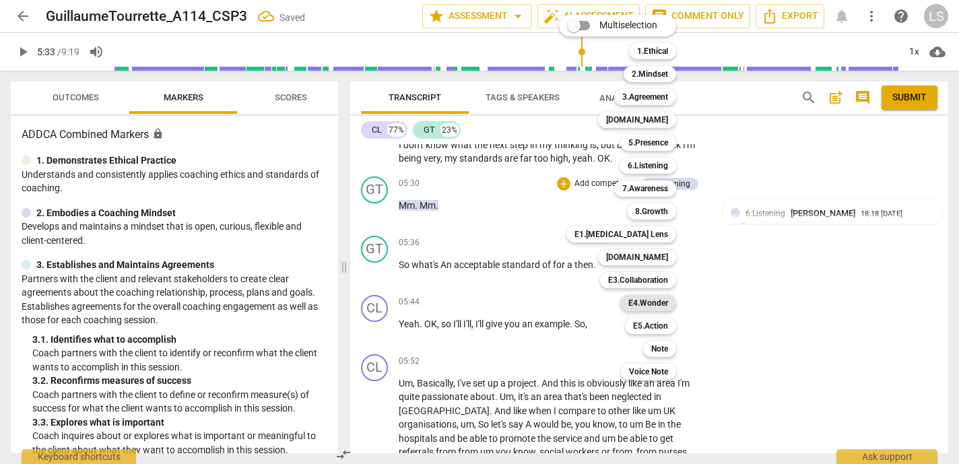
click at [658, 300] on b "E4.Wonder" at bounding box center [648, 303] width 40 height 16
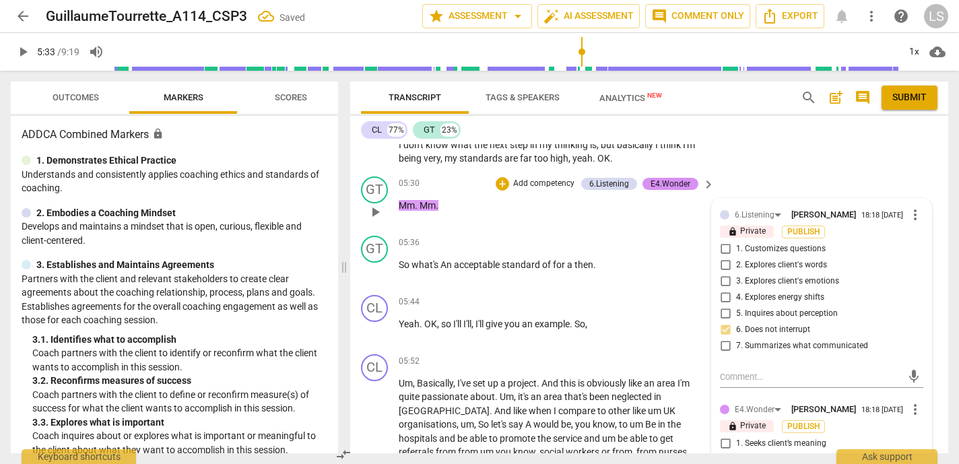
click at [759, 413] on div "6.Listening [PERSON_NAME] 18:18 [DATE] more_vert lock Private Publish 1. Custom…" at bounding box center [821, 400] width 219 height 402
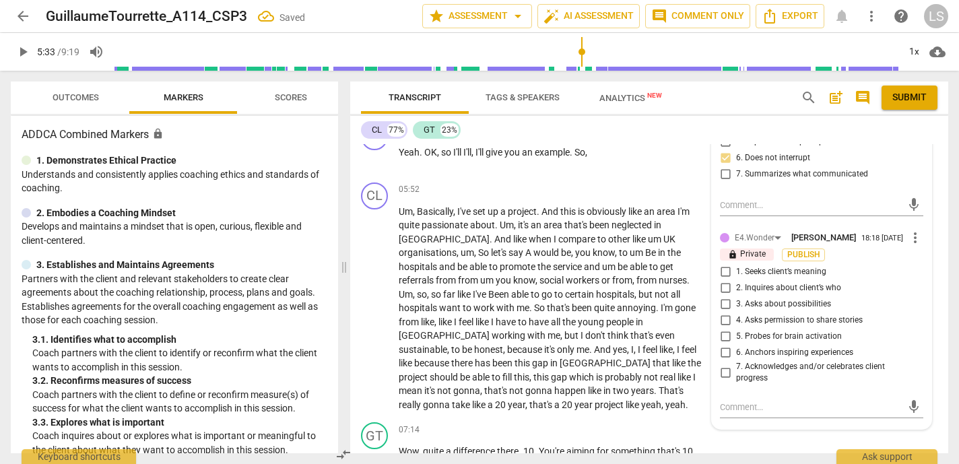
scroll to position [1865, 0]
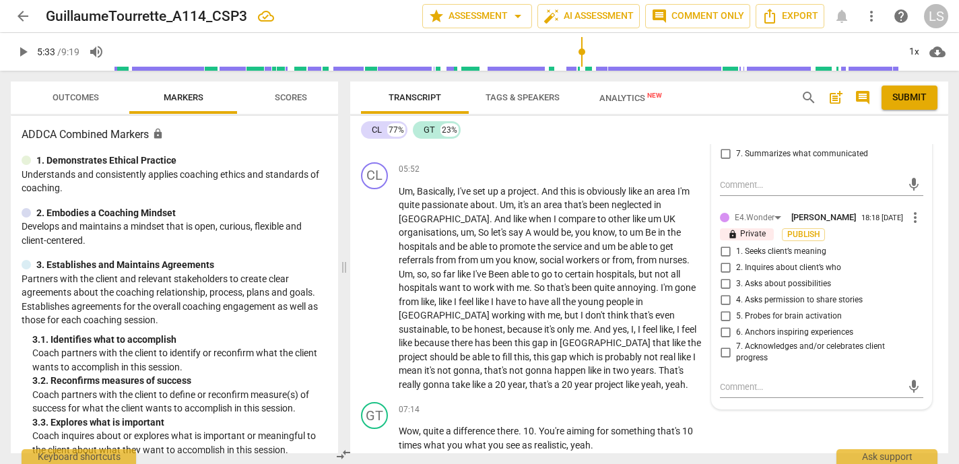
click at [720, 324] on input "5. Probes for brain activation" at bounding box center [725, 316] width 22 height 16
click at [724, 260] on input "1. Seeks client’s meaning" at bounding box center [725, 252] width 22 height 16
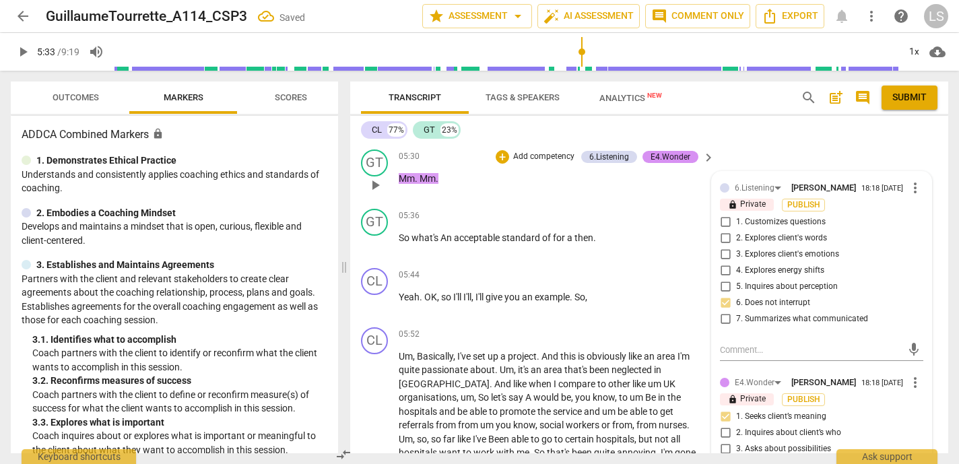
scroll to position [1674, 0]
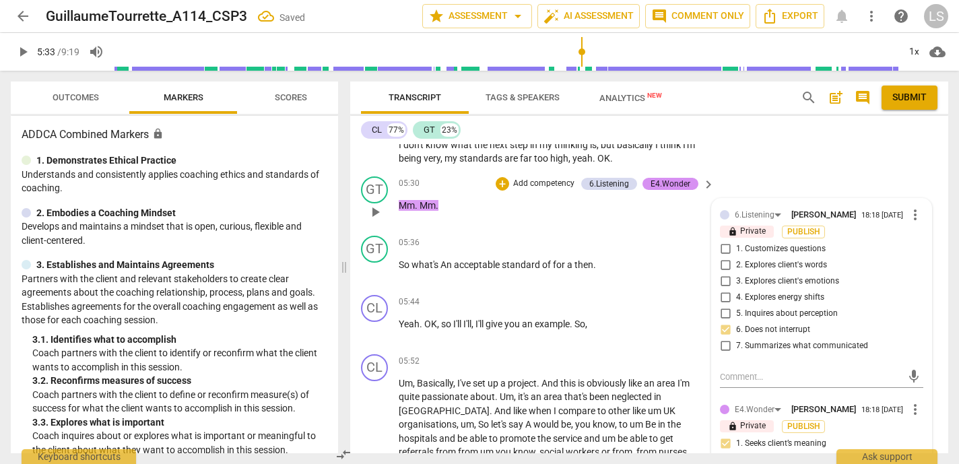
click at [555, 190] on p "Add competency" at bounding box center [544, 184] width 64 height 12
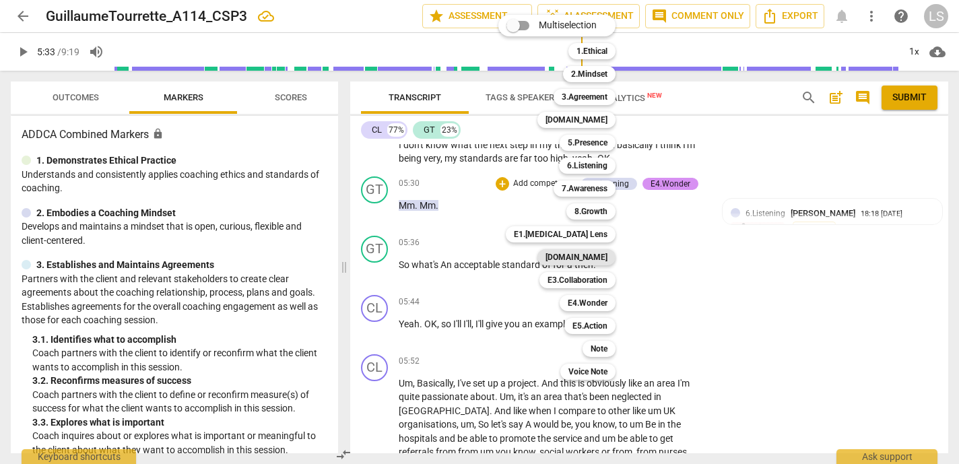
click at [590, 254] on b "[DOMAIN_NAME]" at bounding box center [576, 257] width 62 height 16
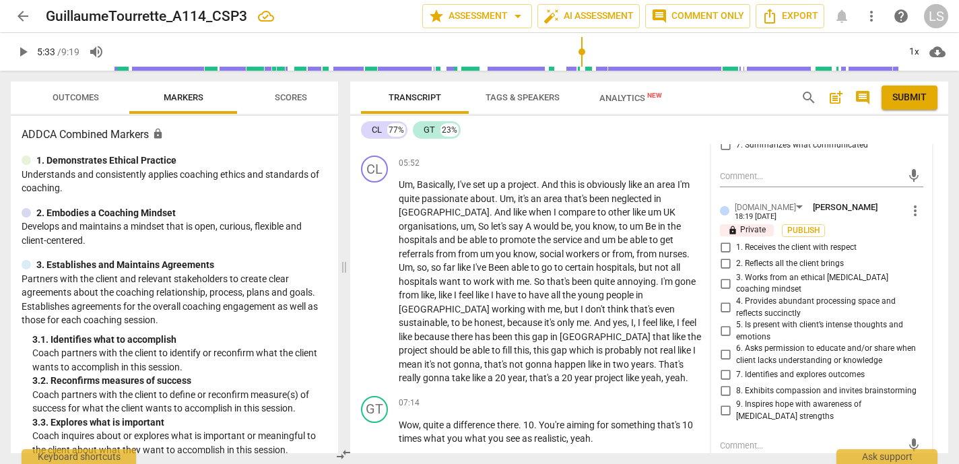
scroll to position [1860, 0]
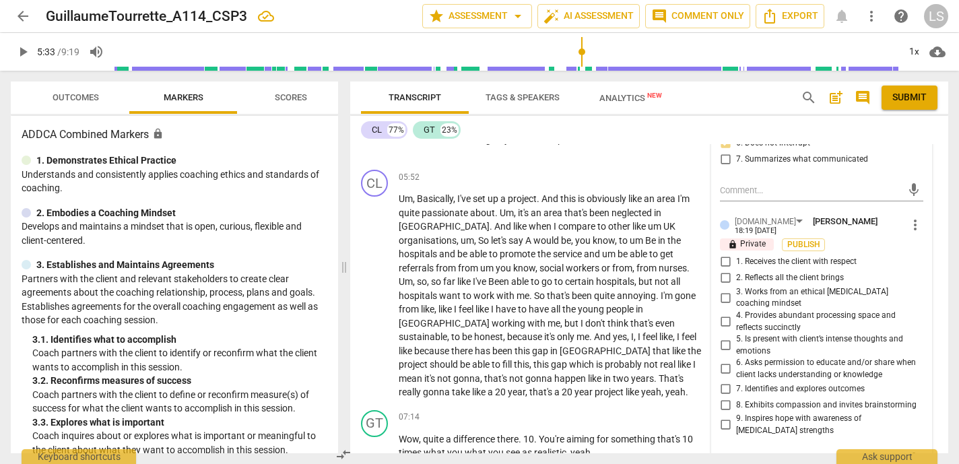
click at [907, 233] on span "more_vert" at bounding box center [915, 225] width 16 height 16
click at [922, 267] on li "Delete" at bounding box center [922, 269] width 46 height 26
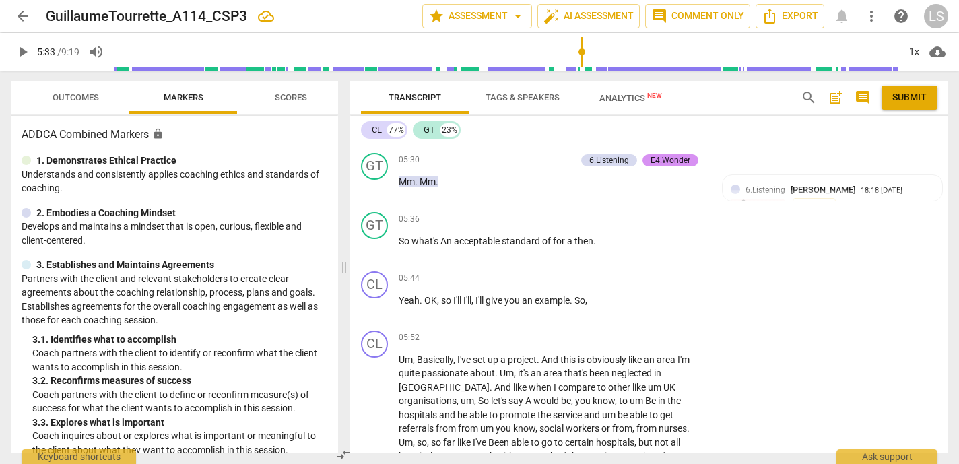
scroll to position [1685, 0]
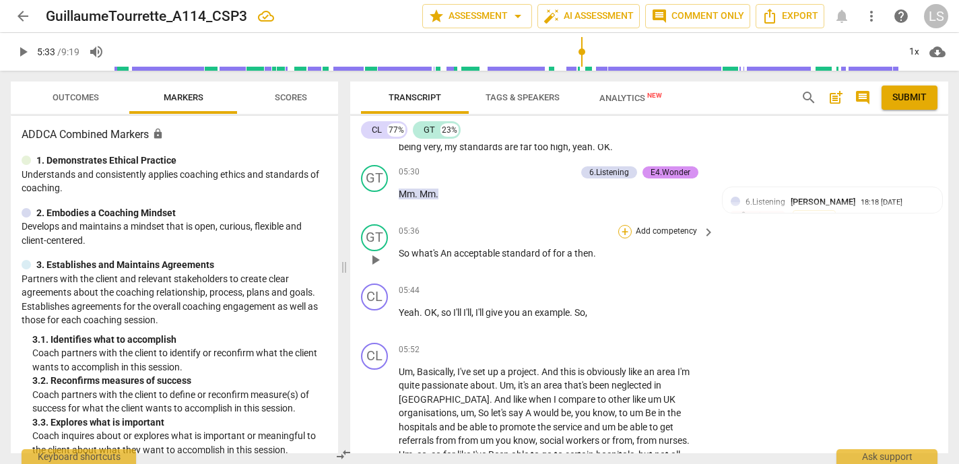
click at [623, 238] on div "+" at bounding box center [624, 231] width 13 height 13
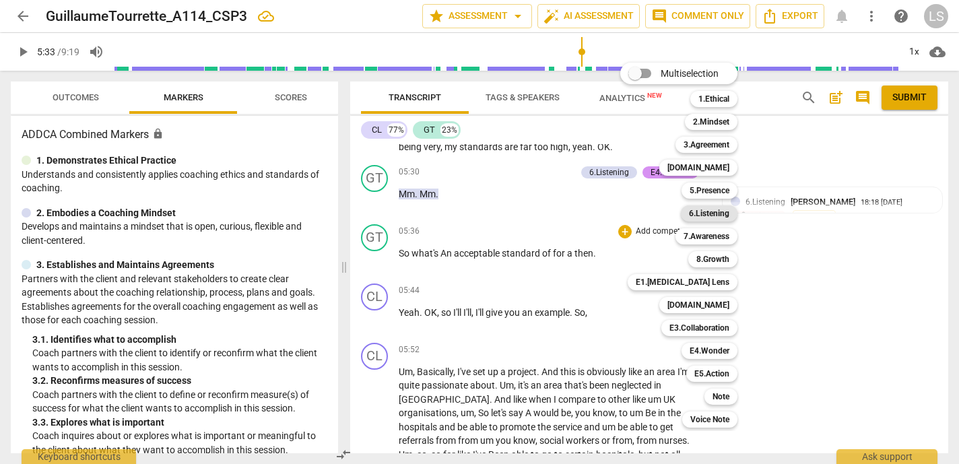
click at [719, 214] on b "6.Listening" at bounding box center [709, 213] width 40 height 16
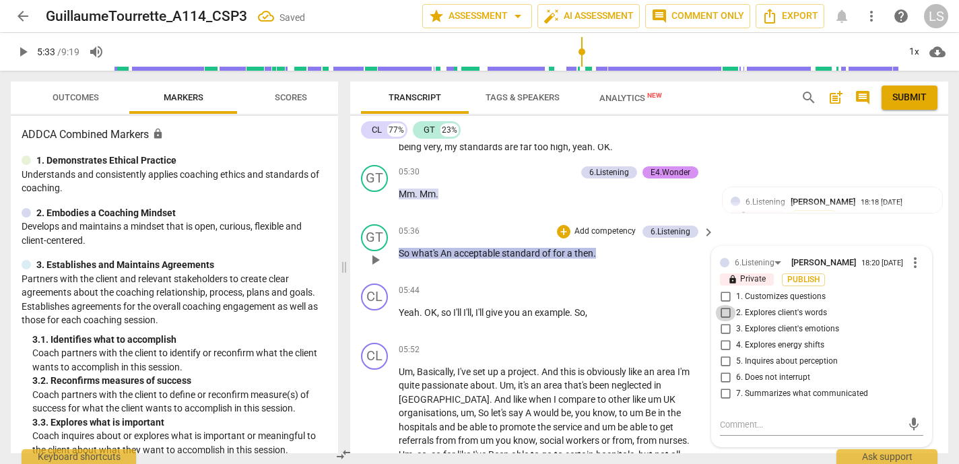
click at [720, 321] on input "2. Explores client's words" at bounding box center [725, 313] width 22 height 16
click at [723, 370] on input "5. Inquires about perception" at bounding box center [725, 361] width 22 height 16
click at [722, 431] on textarea at bounding box center [811, 424] width 182 height 13
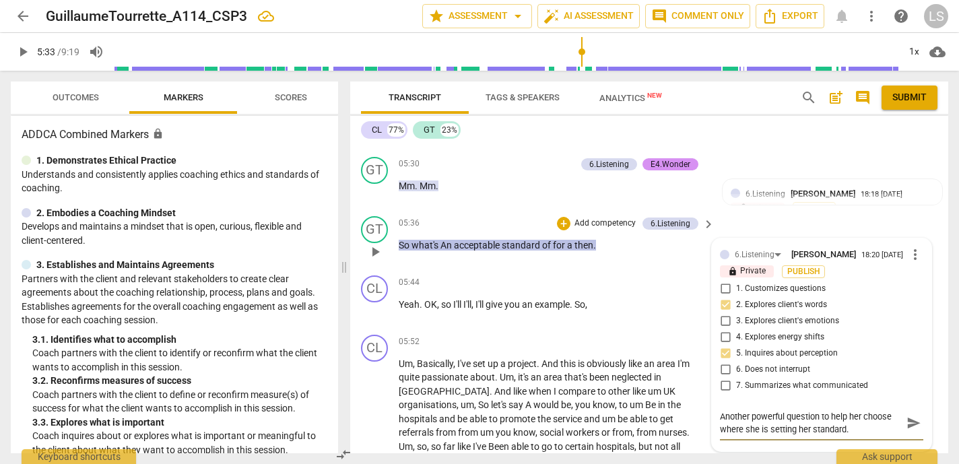
click at [906, 430] on span "send" at bounding box center [913, 422] width 15 height 15
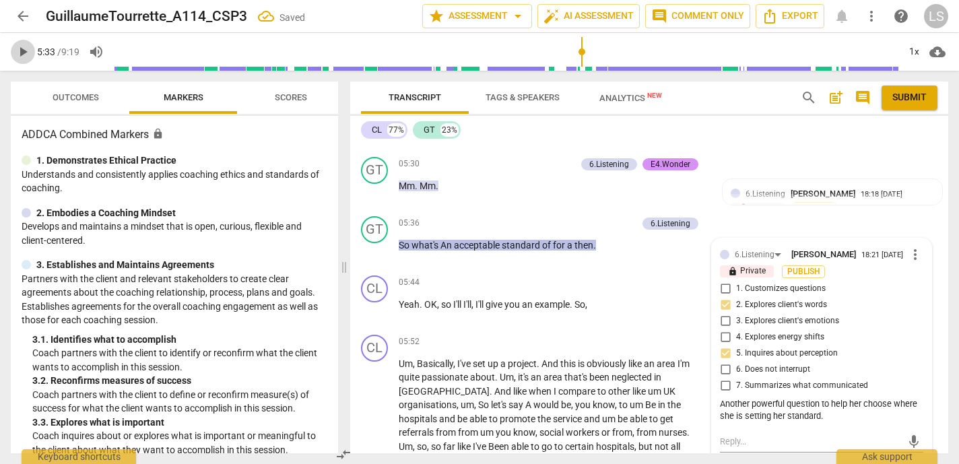
click at [23, 50] on span "play_arrow" at bounding box center [23, 52] width 16 height 16
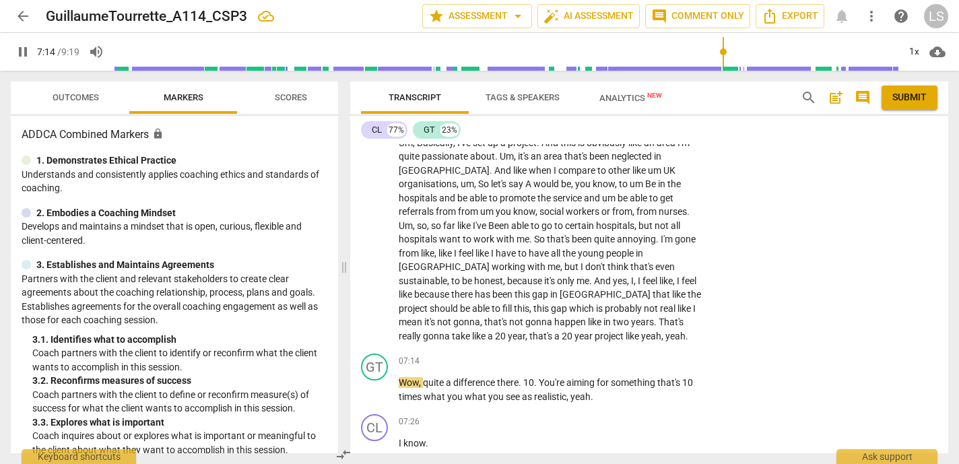
scroll to position [1917, 0]
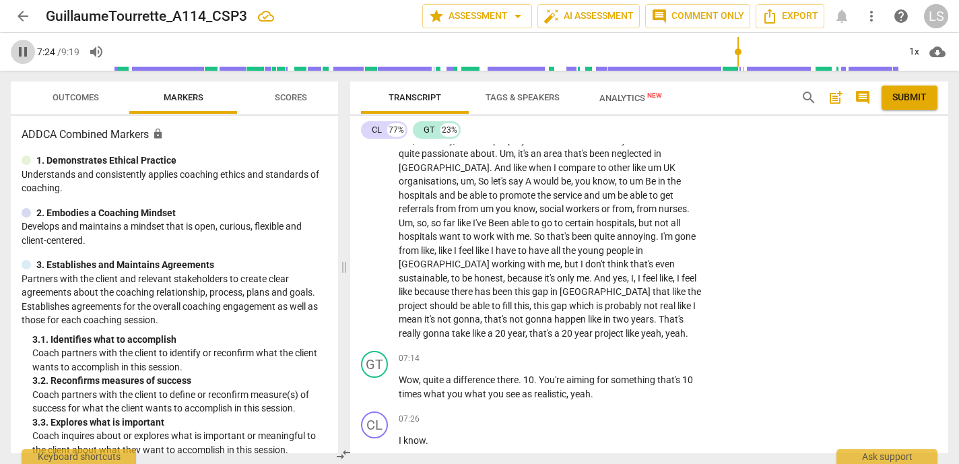
click at [22, 52] on span "pause" at bounding box center [23, 52] width 16 height 16
click at [679, 354] on p "Add competency" at bounding box center [666, 359] width 64 height 12
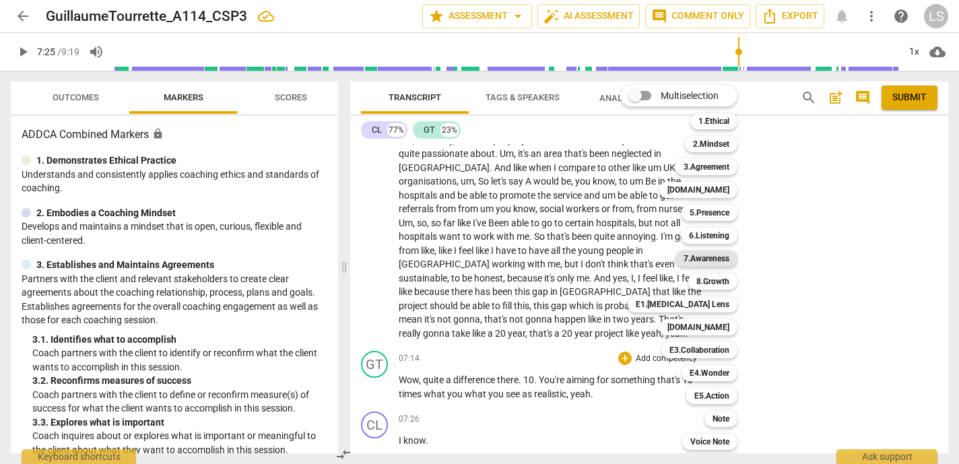
click at [718, 255] on b "7.Awareness" at bounding box center [706, 258] width 46 height 16
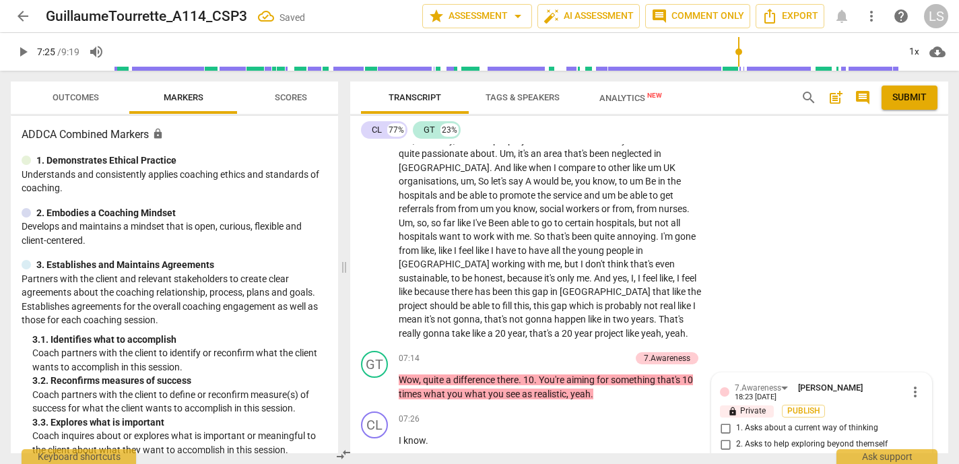
scroll to position [2197, 0]
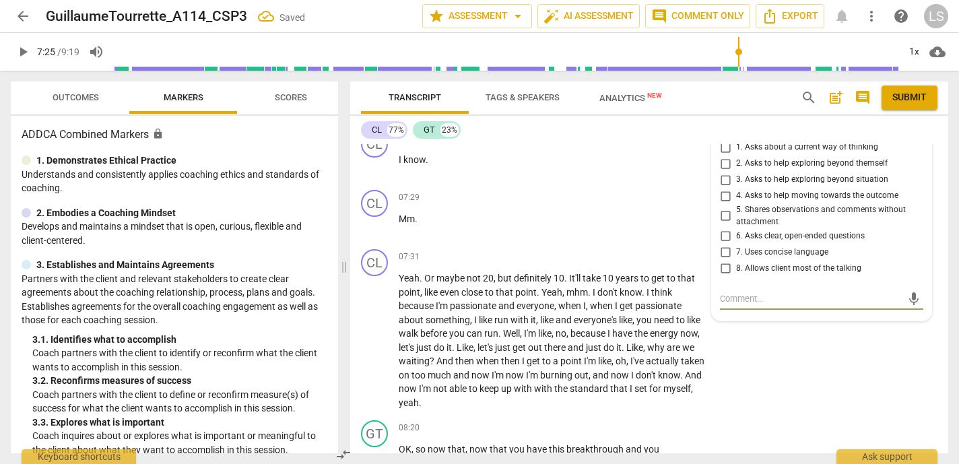
click at [722, 213] on input "5. Shares observations and comments without attachment" at bounding box center [725, 216] width 22 height 16
click at [732, 302] on textarea at bounding box center [811, 298] width 182 height 13
click at [776, 300] on textarea "[PERSON_NAME] observatiin to reflect back to her." at bounding box center [811, 298] width 182 height 13
click at [906, 297] on span "send" at bounding box center [913, 298] width 15 height 15
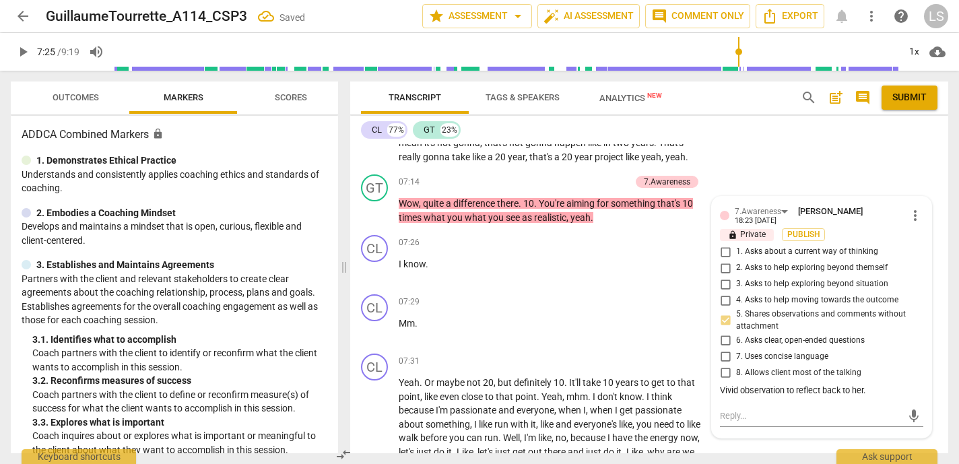
scroll to position [2056, 0]
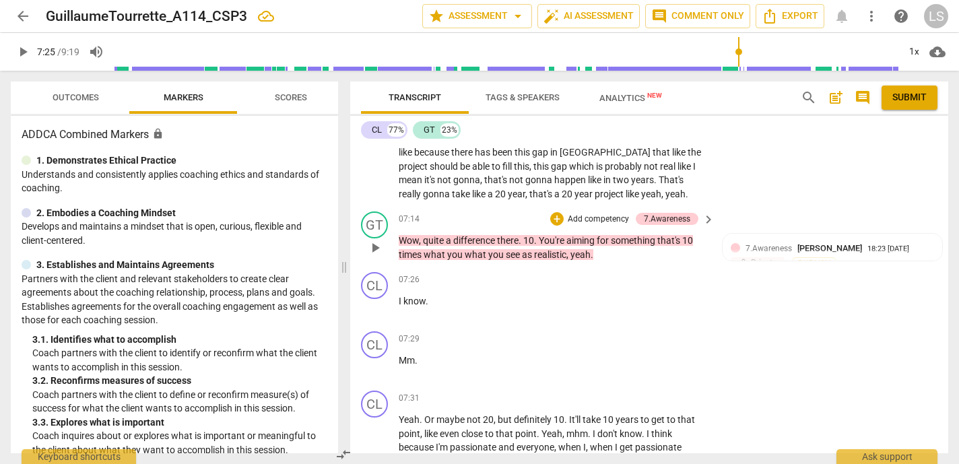
click at [612, 219] on p "Add competency" at bounding box center [598, 219] width 64 height 12
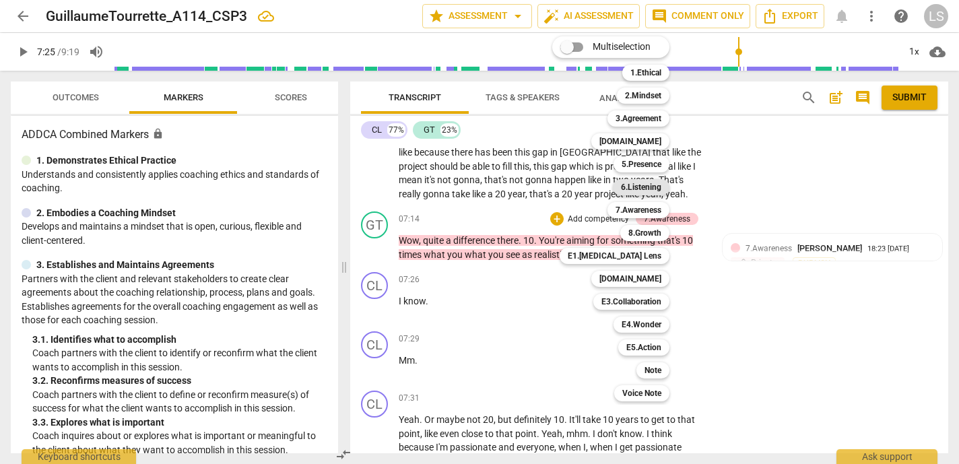
click at [652, 186] on b "6.Listening" at bounding box center [641, 187] width 40 height 16
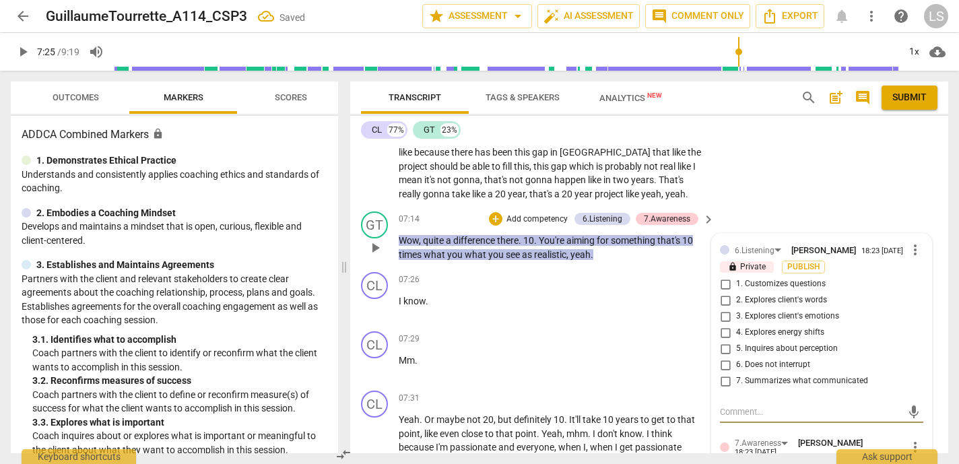
click at [718, 306] on input "2. Explores client's words" at bounding box center [725, 300] width 22 height 16
click at [743, 417] on textarea at bounding box center [811, 411] width 182 height 13
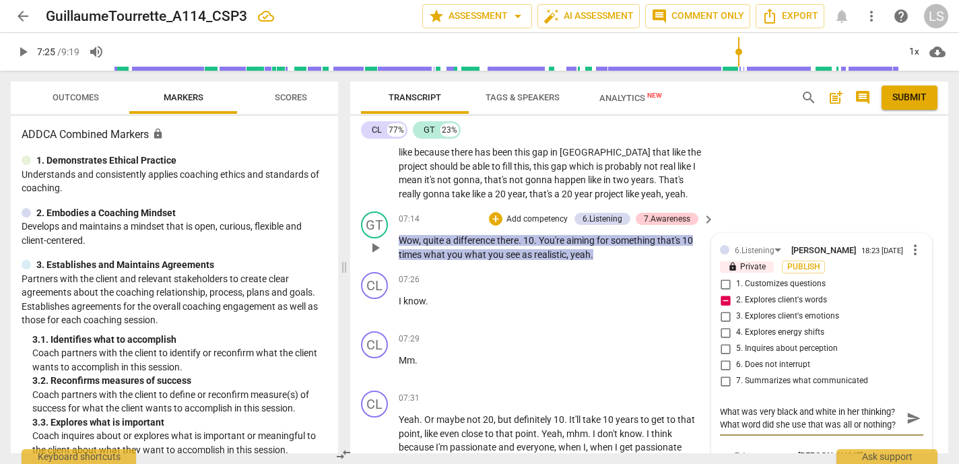
click at [543, 216] on p "Add competency" at bounding box center [537, 219] width 64 height 12
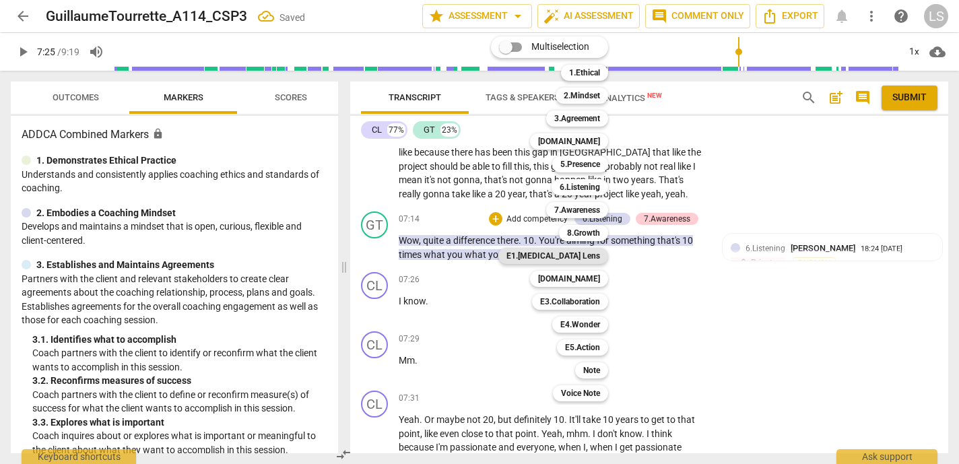
click at [574, 251] on b "E1.[MEDICAL_DATA] Lens" at bounding box center [553, 256] width 94 height 16
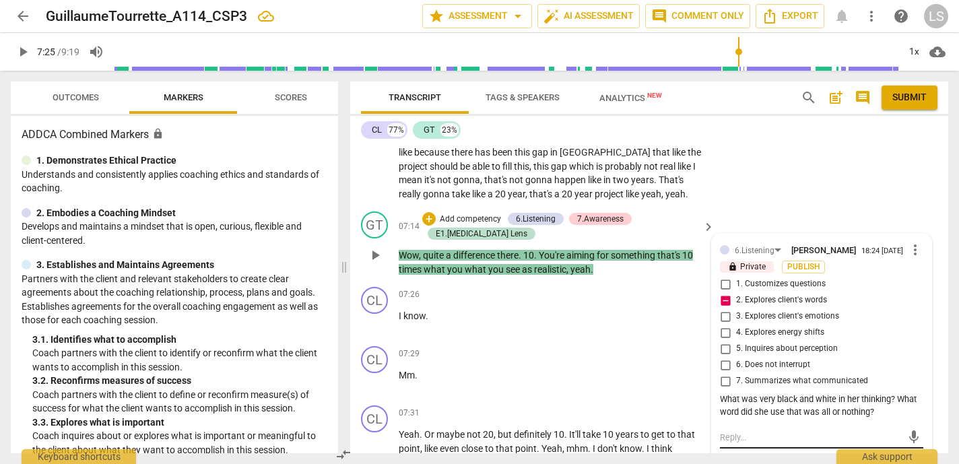
click at [749, 438] on textarea at bounding box center [811, 437] width 182 height 13
click at [731, 444] on textarea at bounding box center [811, 437] width 182 height 13
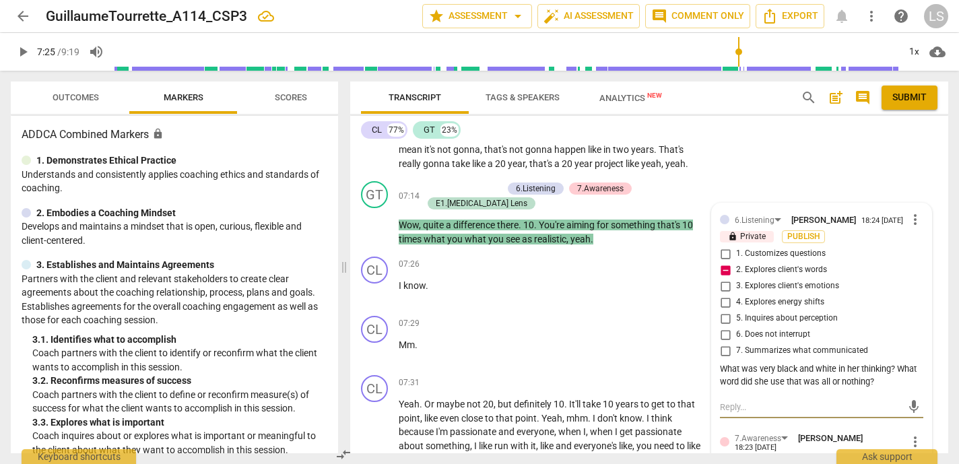
scroll to position [2108, 0]
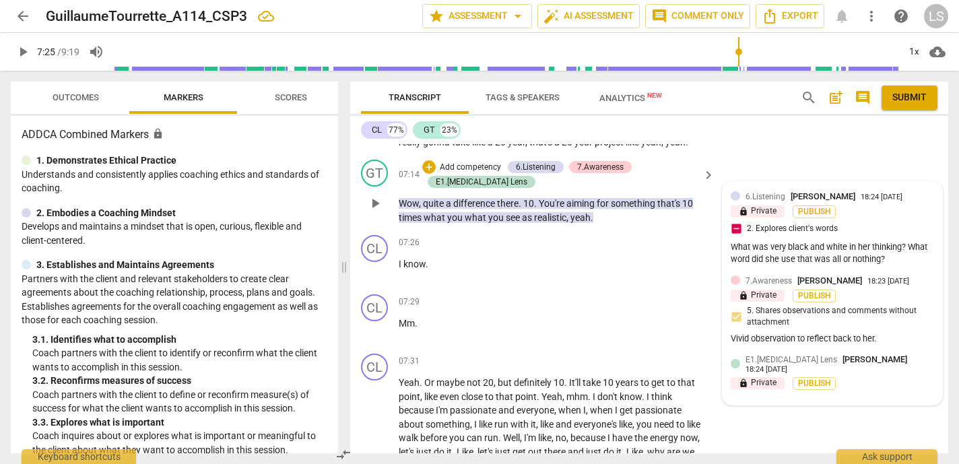
click at [798, 387] on div "E1.[MEDICAL_DATA] Lens [PERSON_NAME] 18:24 [DATE] lock Private Publish" at bounding box center [831, 374] width 203 height 43
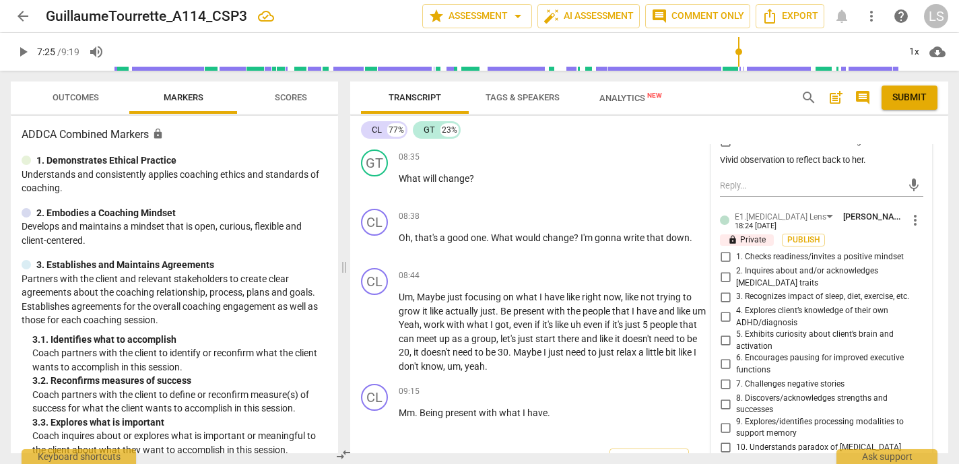
scroll to position [2568, 0]
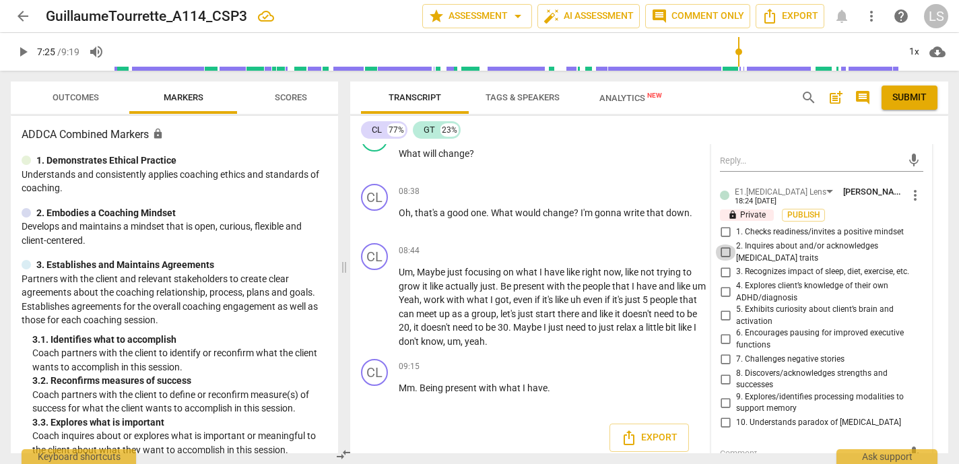
click at [721, 254] on input "2. Inquires about and/or acknowledges [MEDICAL_DATA] traits" at bounding box center [725, 252] width 22 height 16
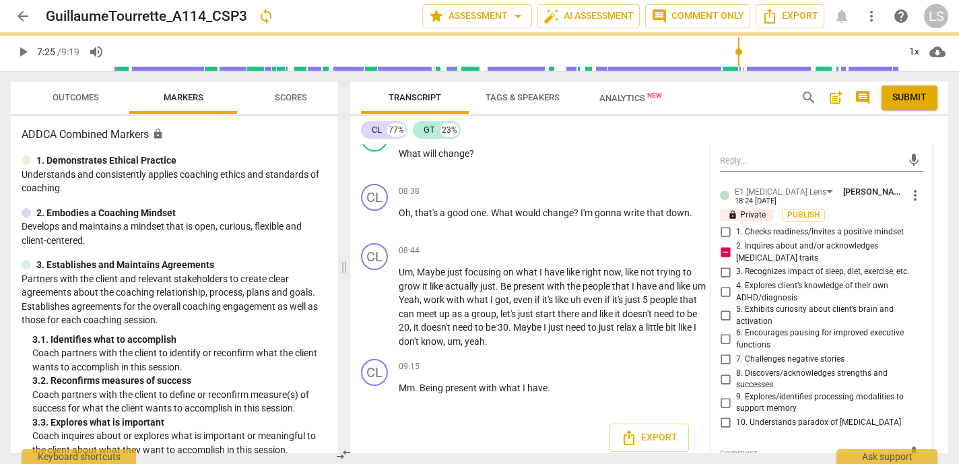
scroll to position [2596, 0]
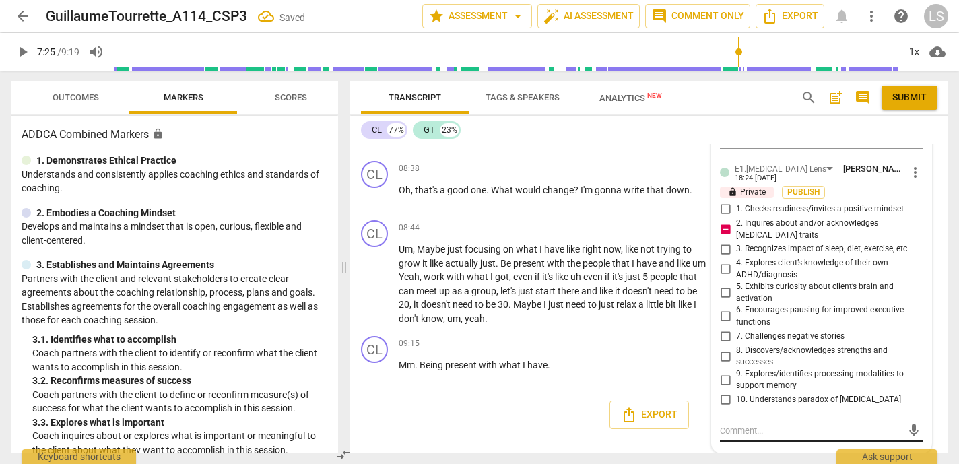
click at [758, 422] on div "mic" at bounding box center [821, 431] width 203 height 22
click at [734, 432] on textarea at bounding box center [811, 430] width 182 height 13
click at [911, 425] on span "send" at bounding box center [913, 430] width 15 height 15
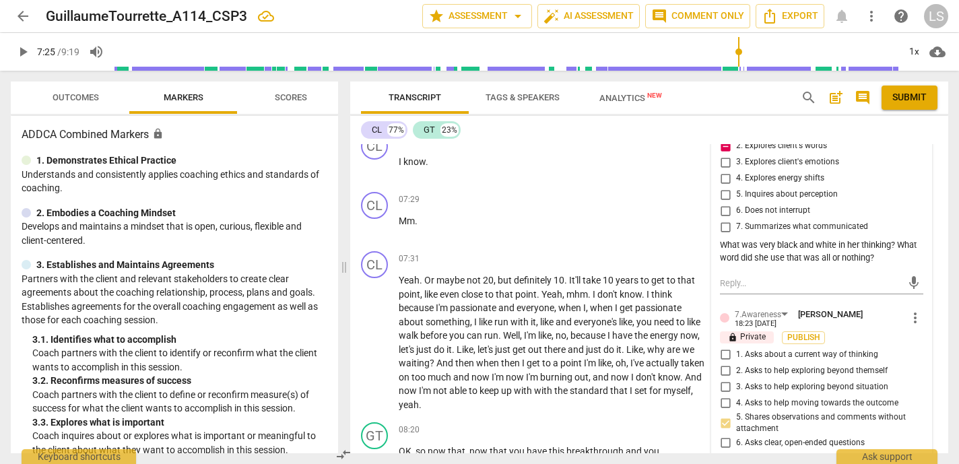
scroll to position [2169, 0]
